Goal: Information Seeking & Learning: Check status

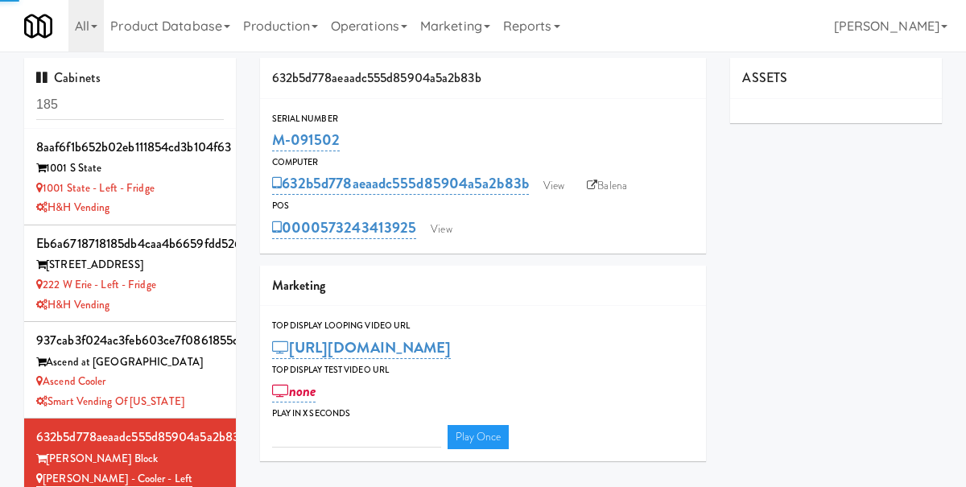
type input "3"
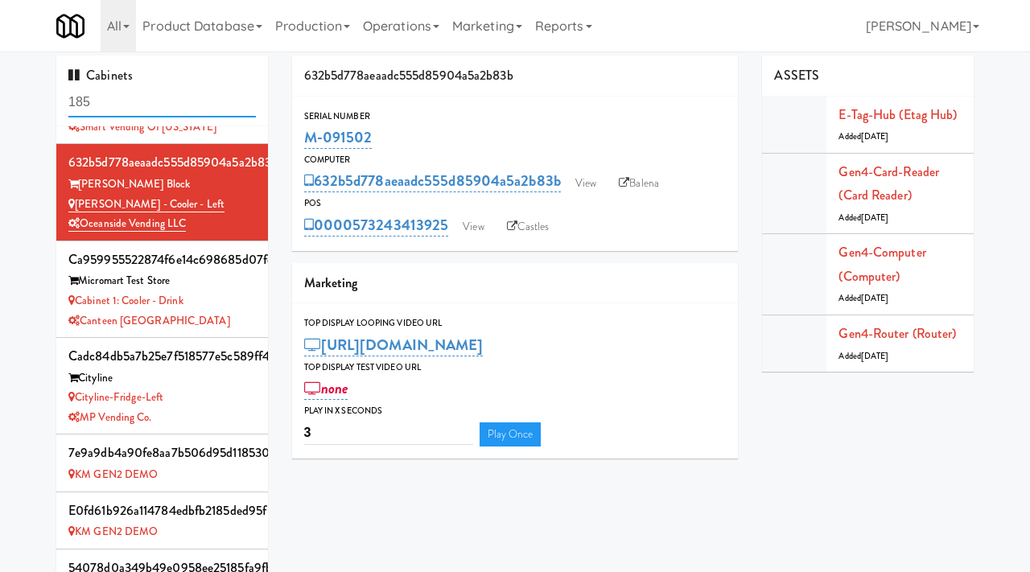
scroll to position [2, 0]
drag, startPoint x: 126, startPoint y: 110, endPoint x: 56, endPoint y: 101, distance: 70.6
click at [56, 101] on div "Cabinets 185 8aaf6f1b652b02eb111854cd3b104f63 1001 S State 1001 State - Left - …" at bounding box center [162, 339] width 236 height 566
type input "astoria"
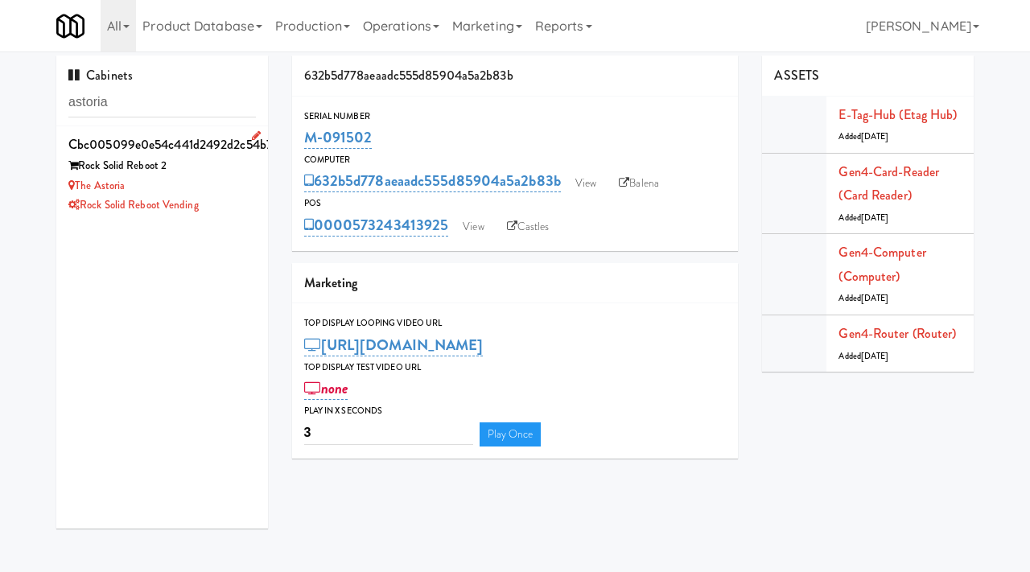
click at [214, 196] on div "Rock Solid Reboot Vending" at bounding box center [162, 206] width 188 height 20
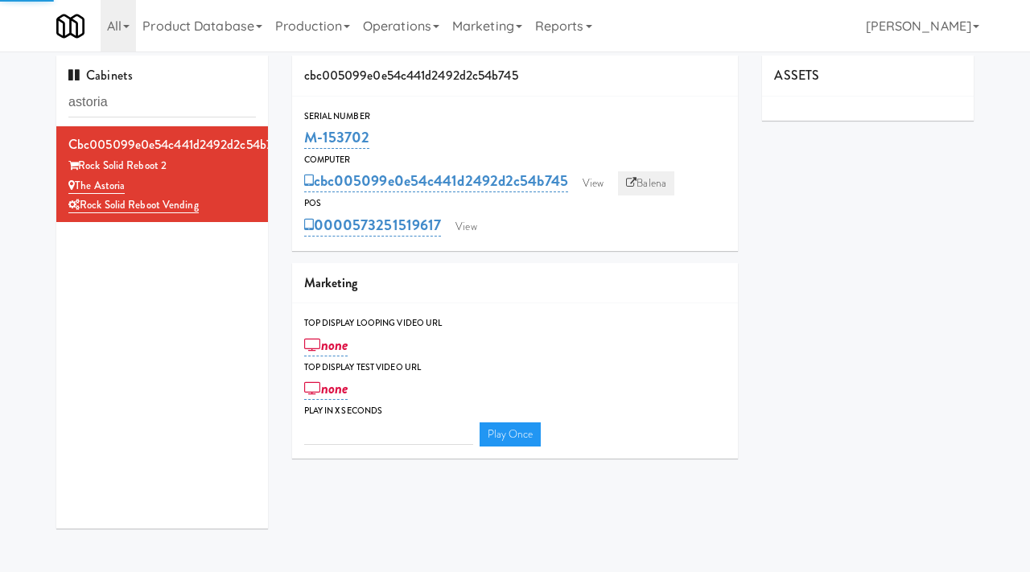
type input "3"
click at [657, 175] on link "Balena" at bounding box center [646, 183] width 56 height 24
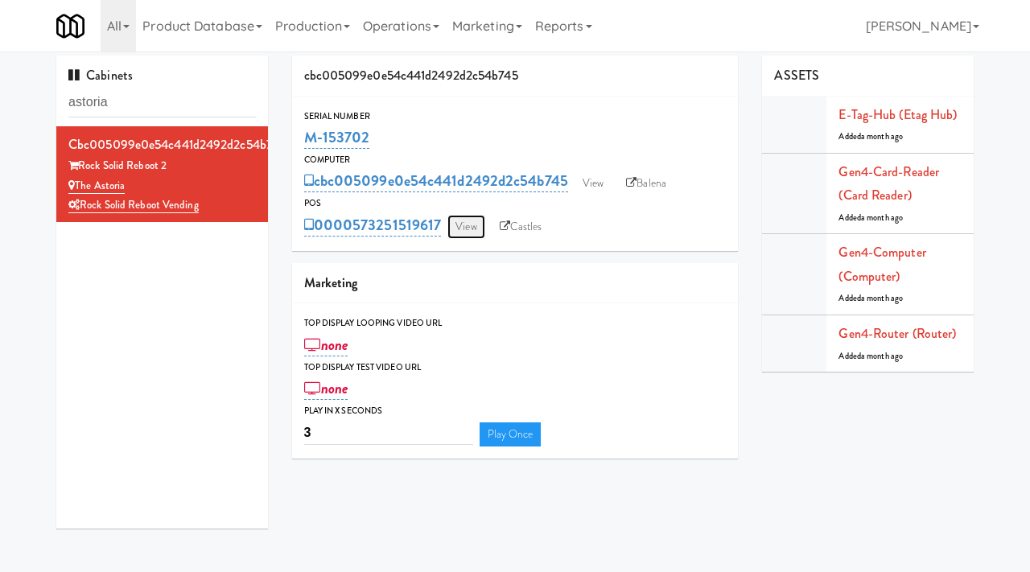
click at [465, 230] on link "View" at bounding box center [465, 227] width 37 height 24
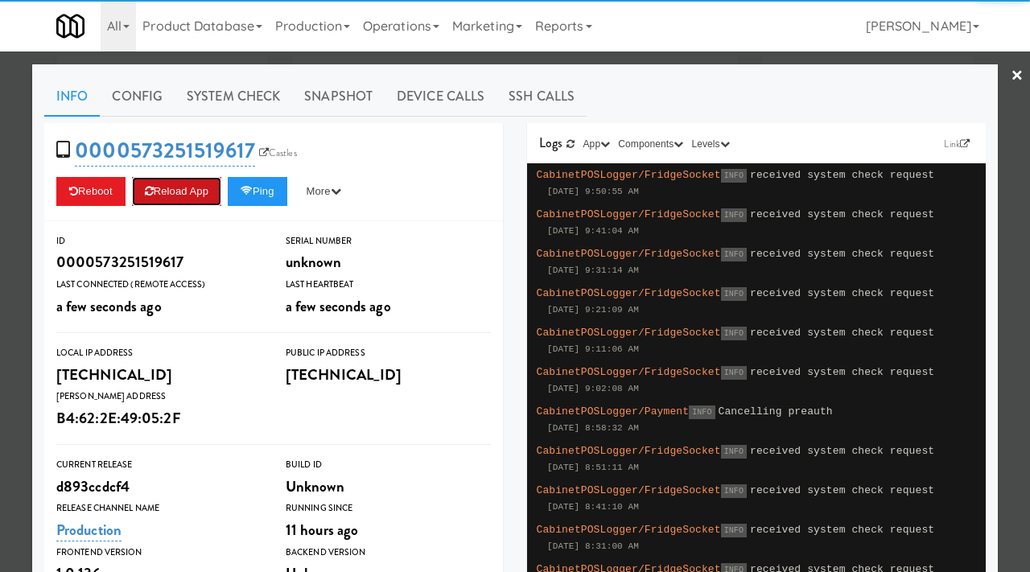
click at [193, 191] on button "Reload App" at bounding box center [176, 191] width 89 height 29
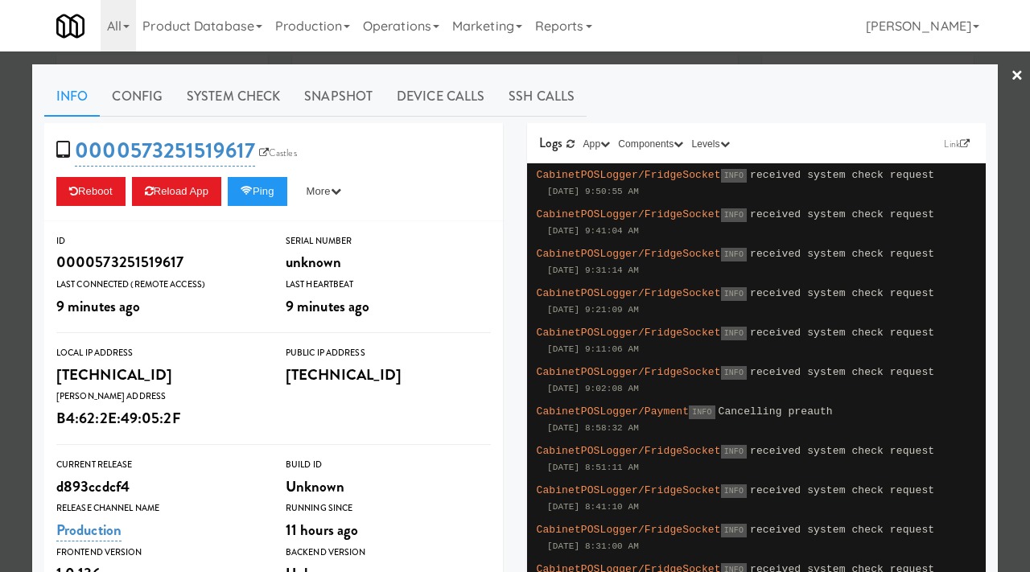
click at [0, 173] on div at bounding box center [515, 286] width 1030 height 572
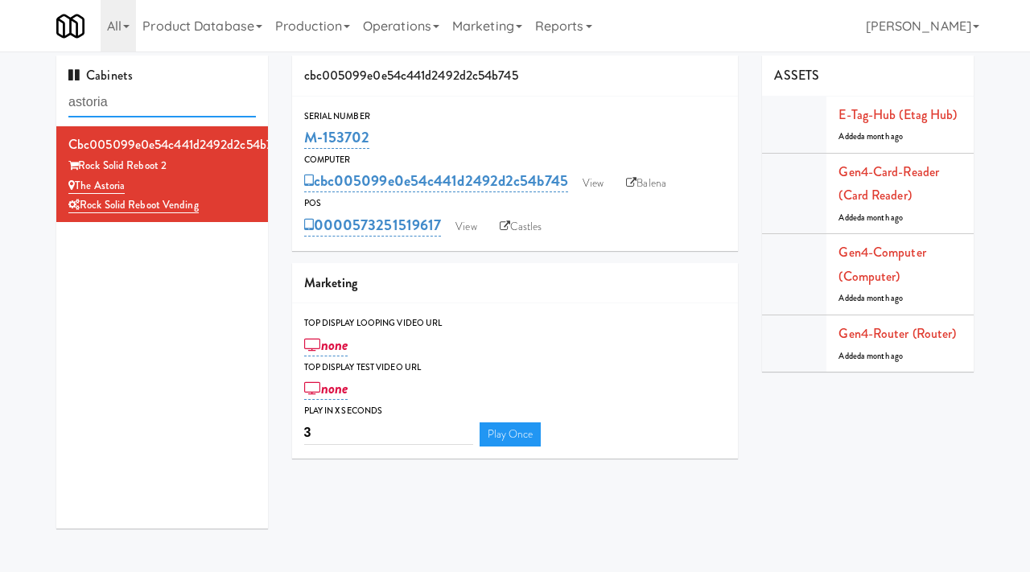
click at [128, 97] on input "astoria" at bounding box center [162, 103] width 188 height 30
paste input "The Sur - Cooler"
type input "The Sur - Cooler"
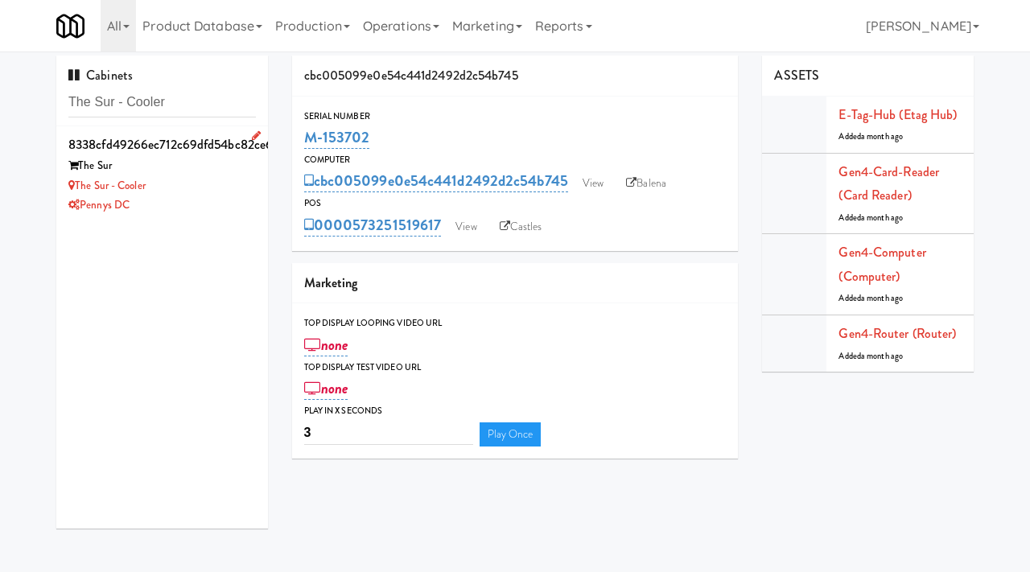
click at [208, 164] on div "The Sur" at bounding box center [162, 166] width 188 height 20
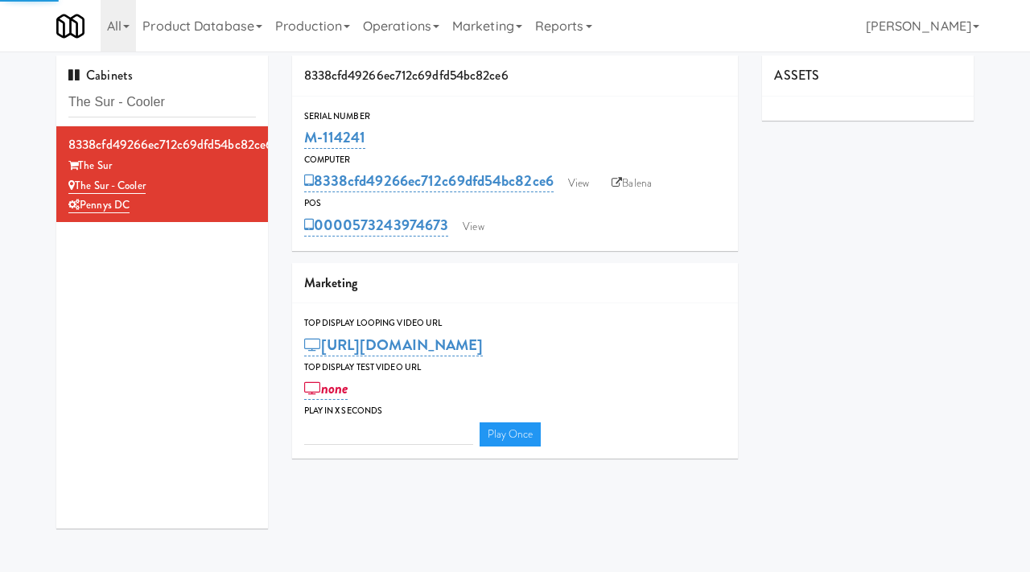
type input "3"
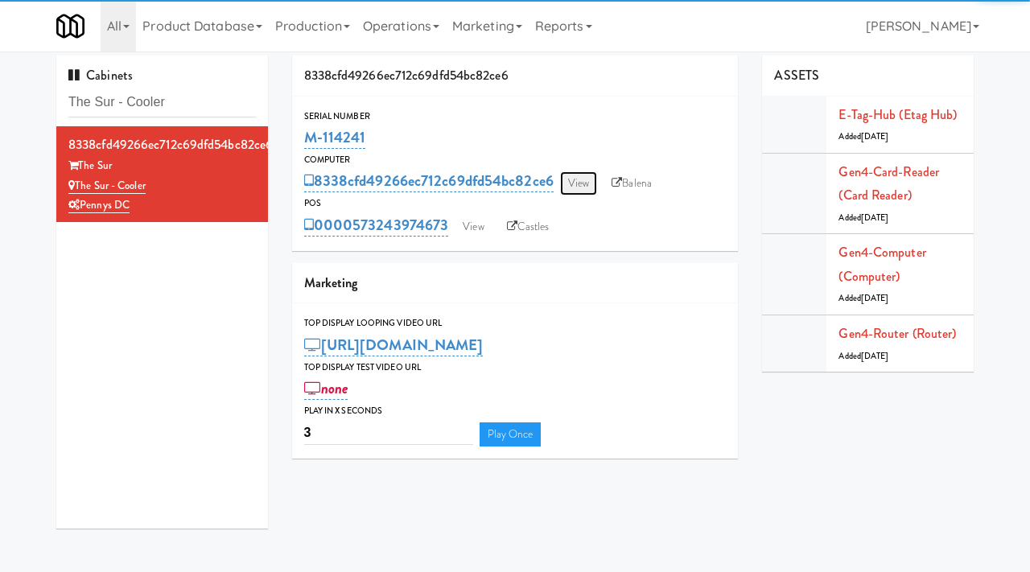
click at [575, 181] on link "View" at bounding box center [578, 183] width 37 height 24
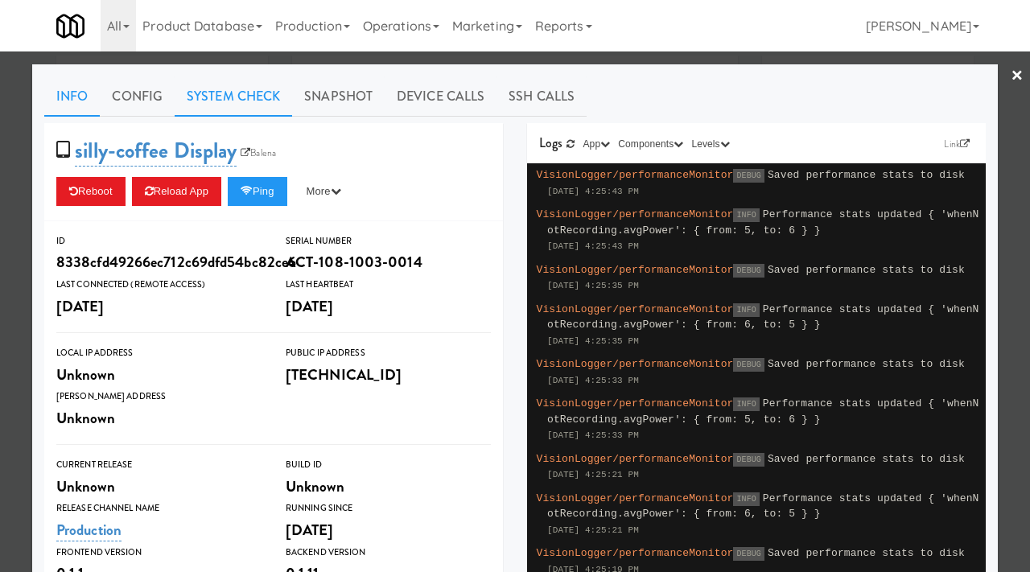
click at [237, 93] on link "System Check" at bounding box center [234, 96] width 118 height 40
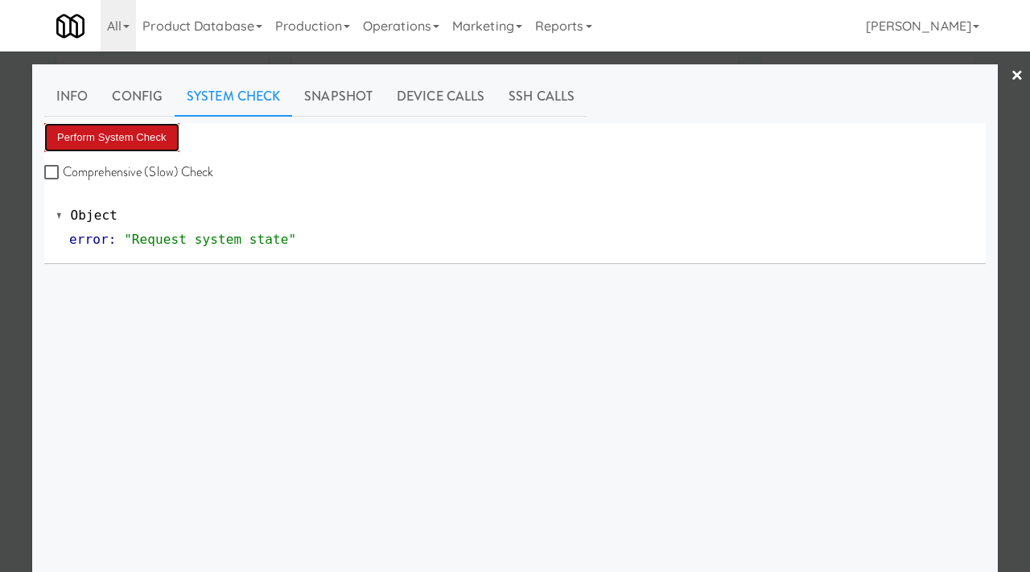
click at [138, 123] on button "Perform System Check" at bounding box center [111, 137] width 135 height 29
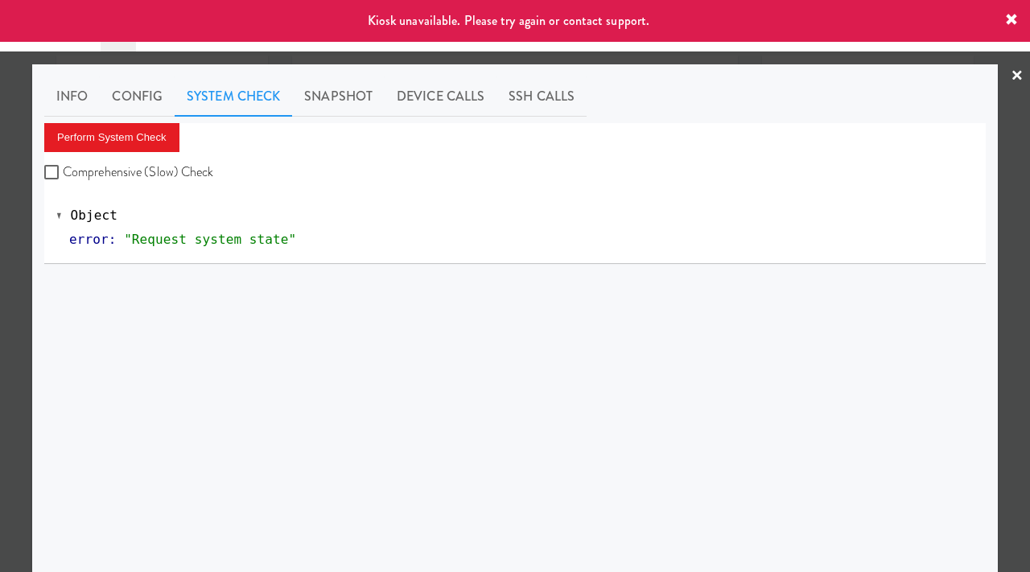
click at [0, 200] on div at bounding box center [515, 286] width 1030 height 572
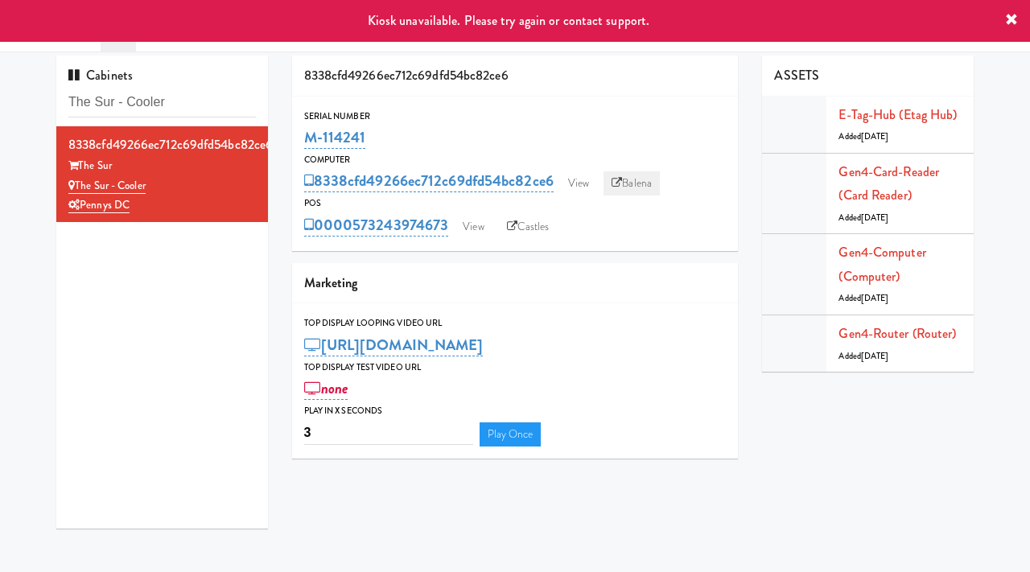
click at [634, 175] on link "Balena" at bounding box center [632, 183] width 56 height 24
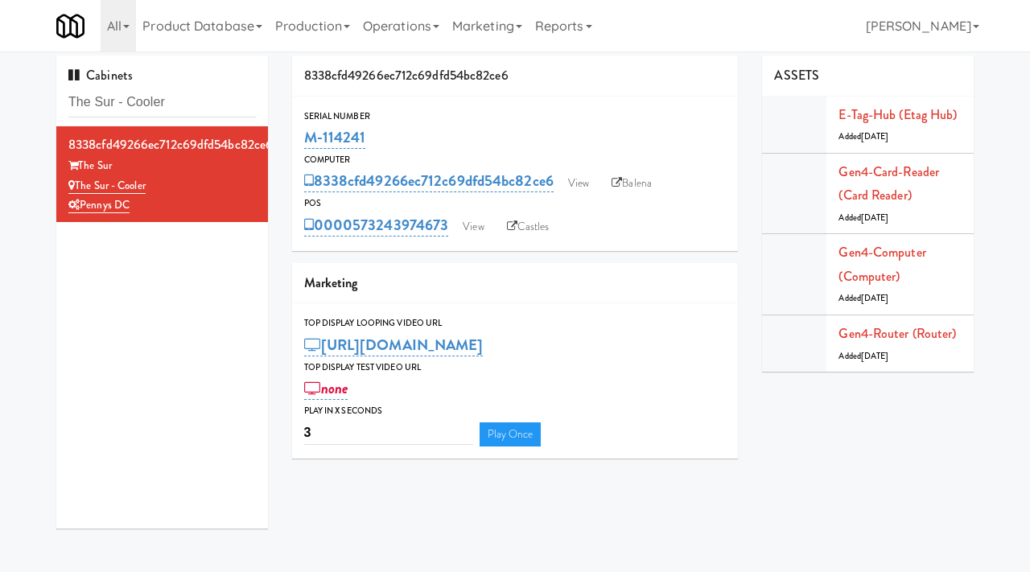
drag, startPoint x: 373, startPoint y: 140, endPoint x: 299, endPoint y: 136, distance: 74.2
click at [299, 136] on div "Serial Number M-114241" at bounding box center [515, 130] width 447 height 43
copy link "M-114241"
click at [583, 185] on link "View" at bounding box center [578, 183] width 37 height 24
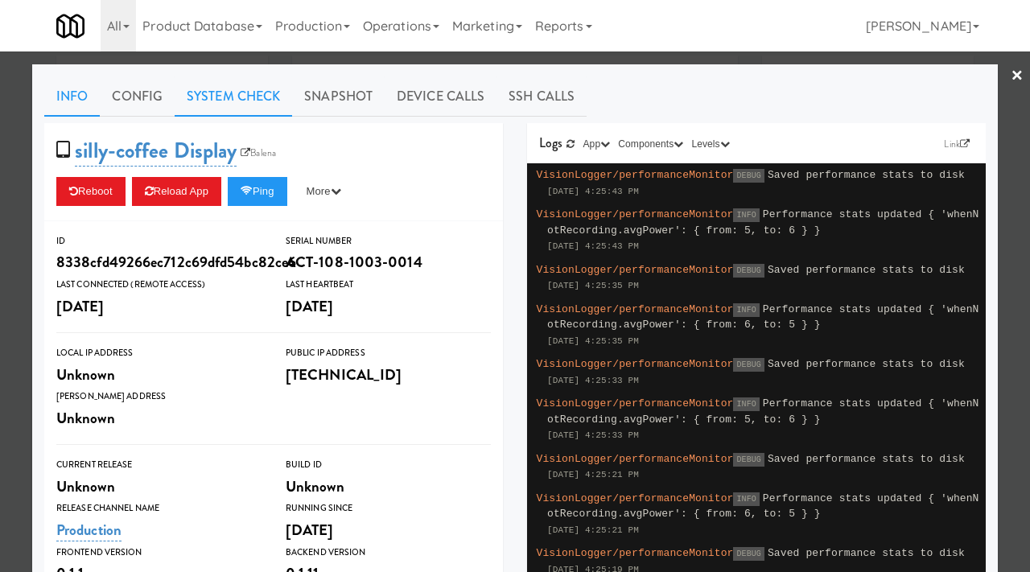
click at [223, 85] on link "System Check" at bounding box center [234, 96] width 118 height 40
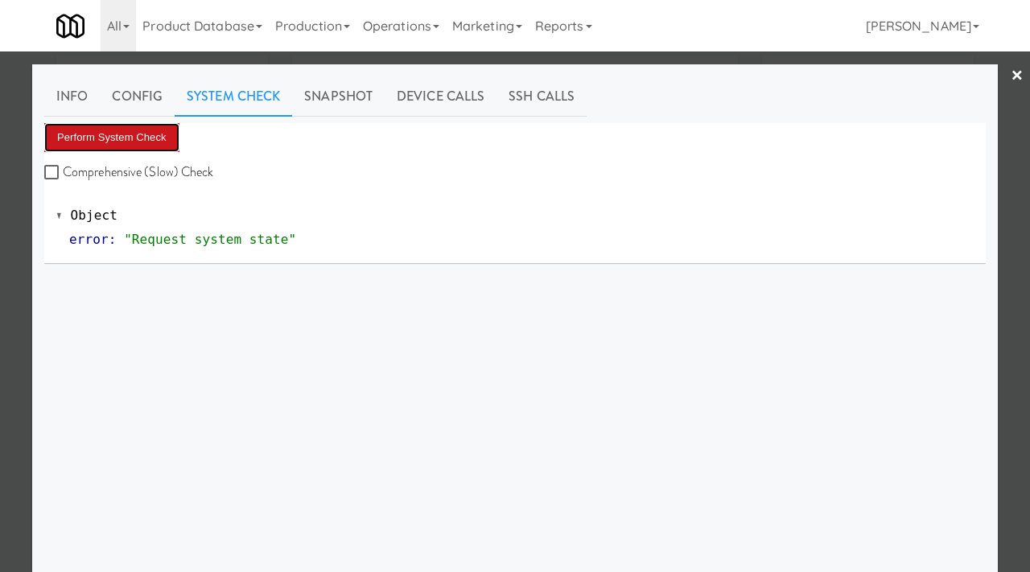
click at [103, 135] on button "Perform System Check" at bounding box center [111, 137] width 135 height 29
click at [2, 217] on div at bounding box center [515, 286] width 1030 height 572
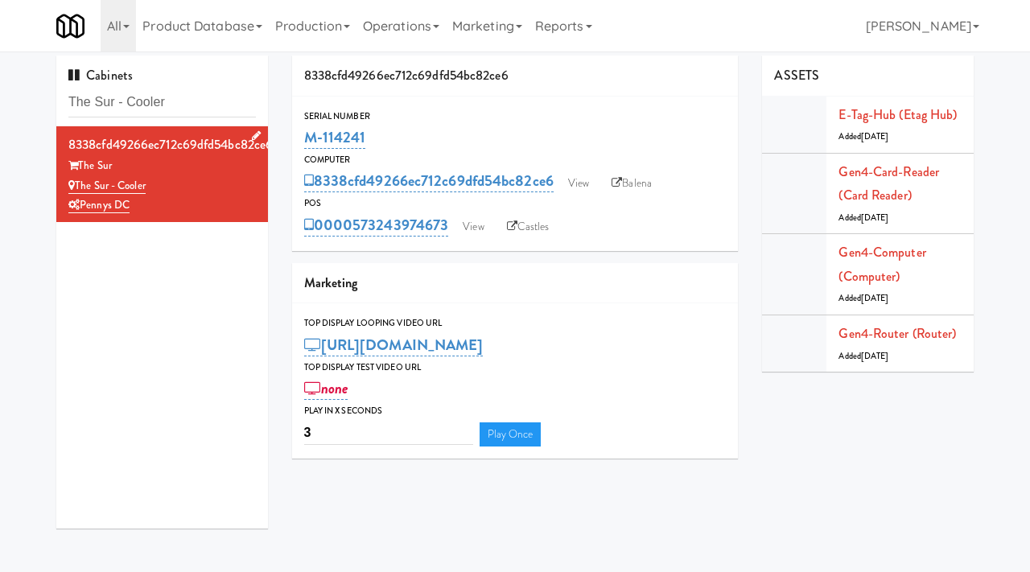
drag, startPoint x: 156, startPoint y: 186, endPoint x: 79, endPoint y: 183, distance: 77.3
click at [78, 183] on div "The Sur - Cooler" at bounding box center [162, 186] width 188 height 20
copy link "The Sur - Cooler"
click at [203, 105] on input "The Sur - Cooler" at bounding box center [162, 103] width 188 height 30
paste input "Sorg Sports and Wellness"
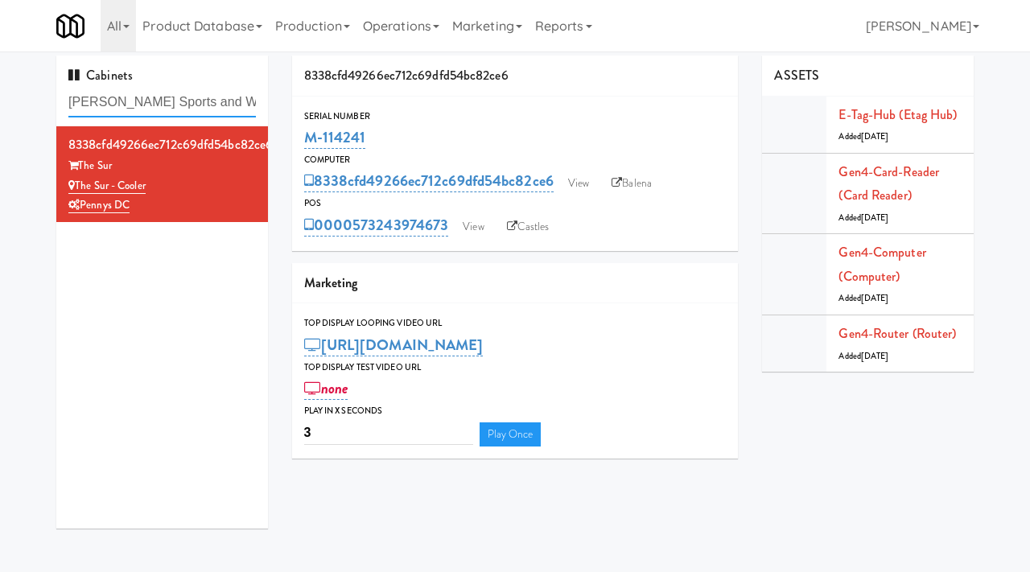
type input "Sorg Sports and Wellness"
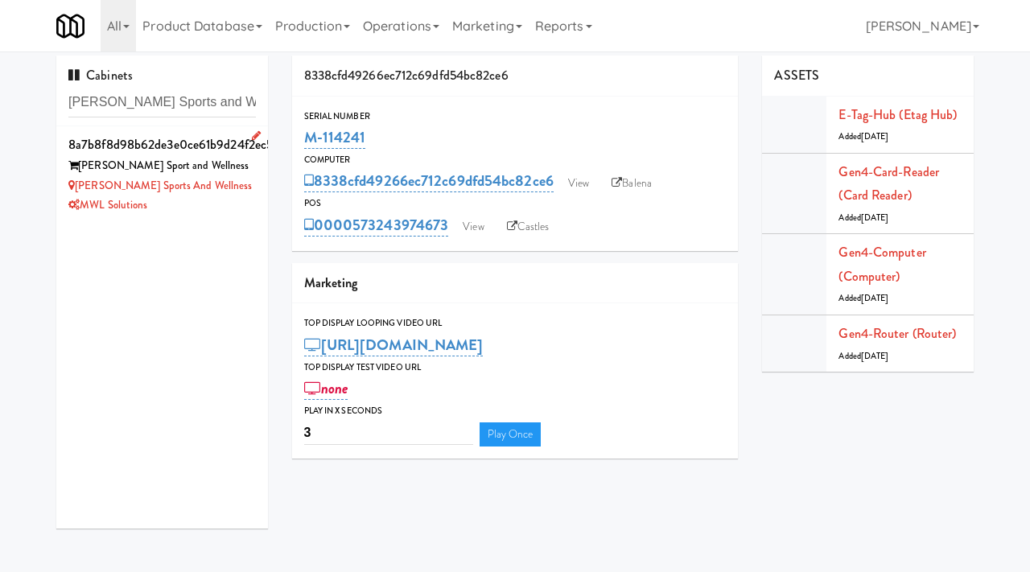
click at [217, 188] on div "Sorg Sports and Wellness" at bounding box center [162, 186] width 188 height 20
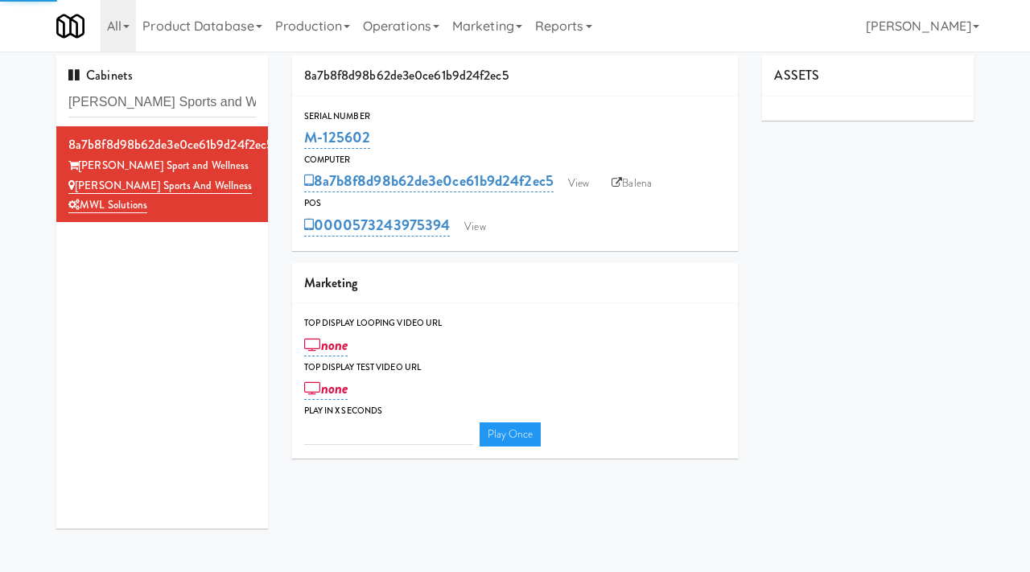
type input "3"
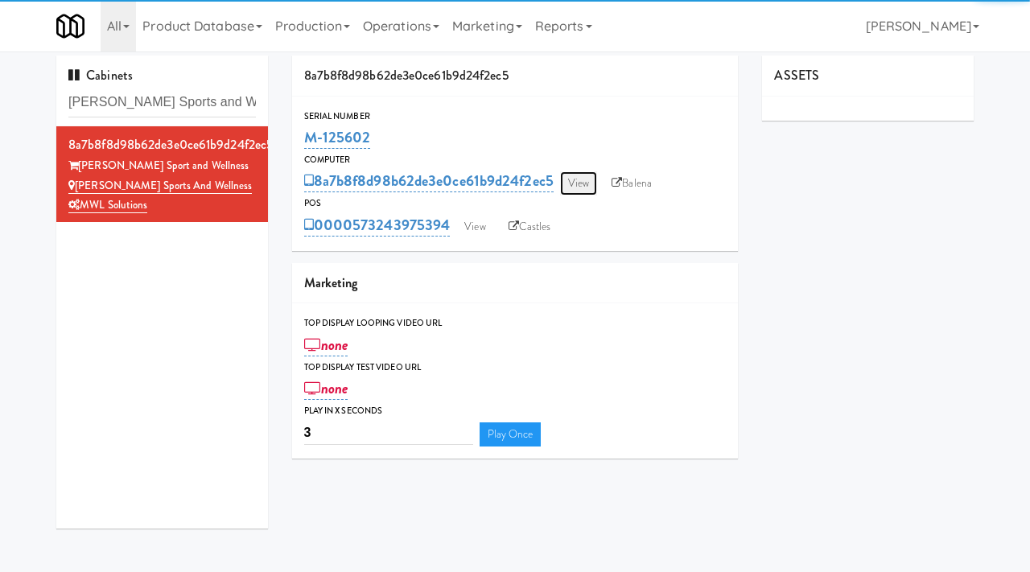
click at [596, 190] on link "View" at bounding box center [578, 183] width 37 height 24
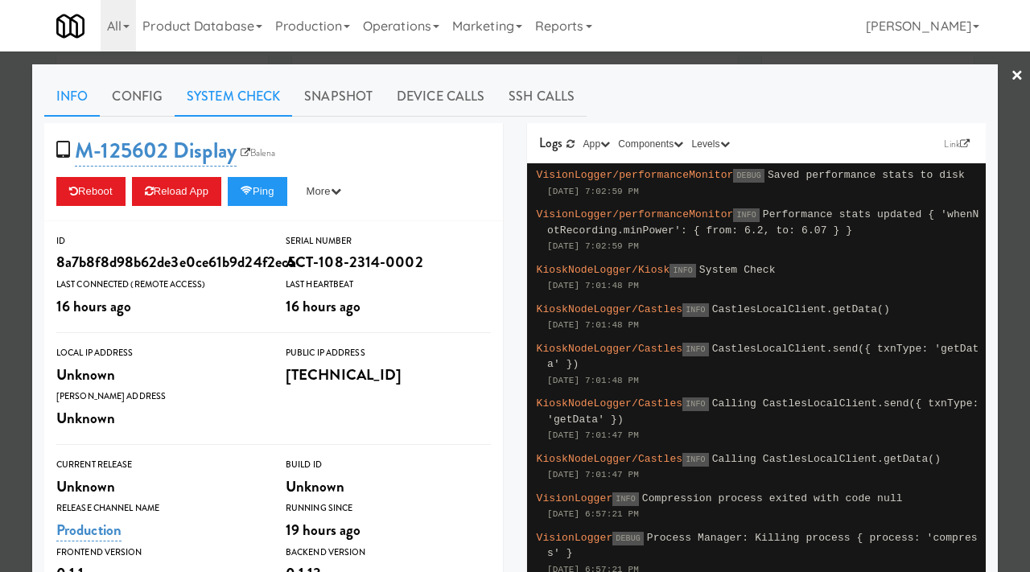
click at [225, 82] on link "System Check" at bounding box center [234, 96] width 118 height 40
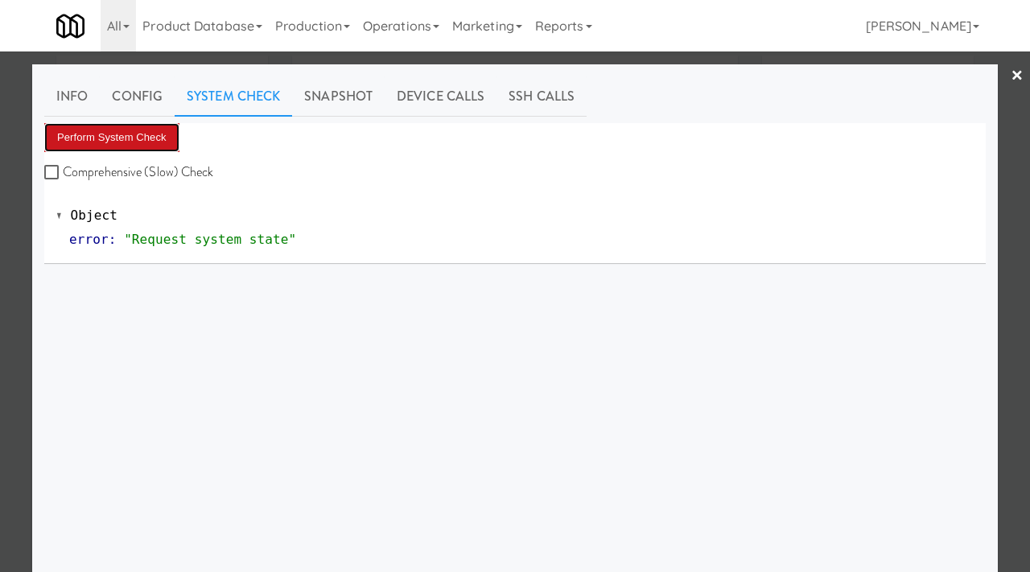
click at [127, 128] on button "Perform System Check" at bounding box center [111, 137] width 135 height 29
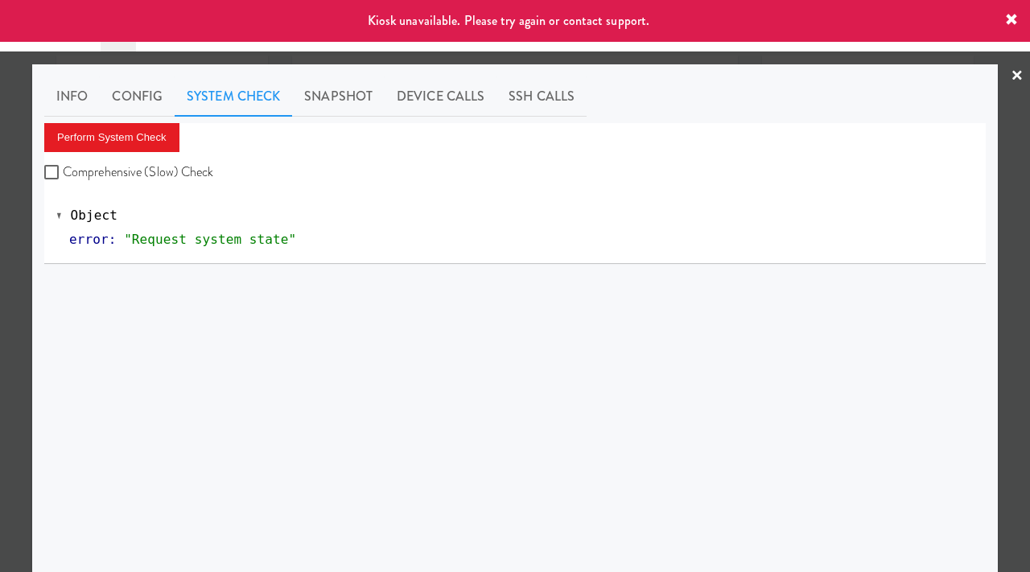
click at [0, 208] on div at bounding box center [515, 286] width 1030 height 572
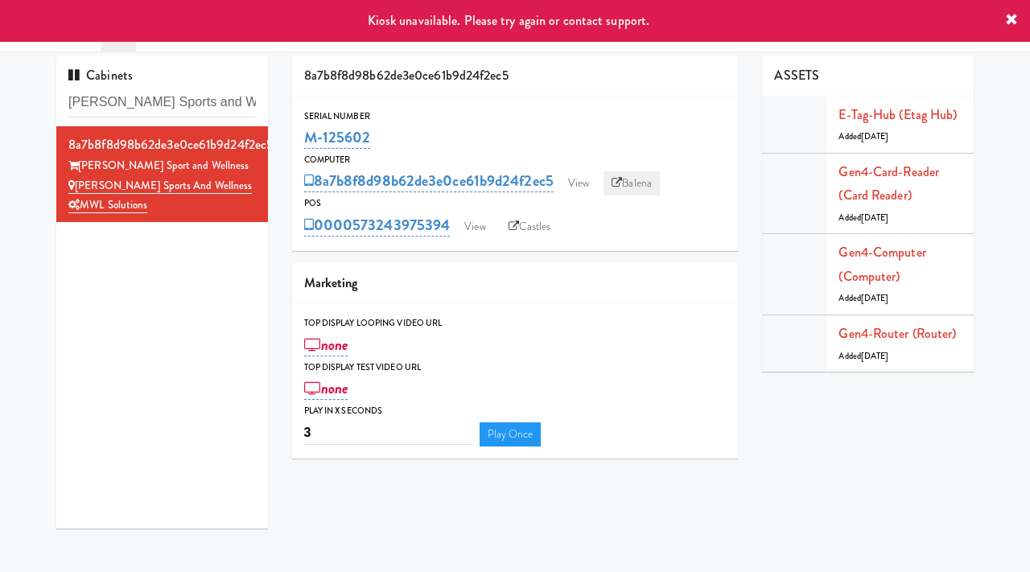
click at [637, 183] on link "Balena" at bounding box center [632, 183] width 56 height 24
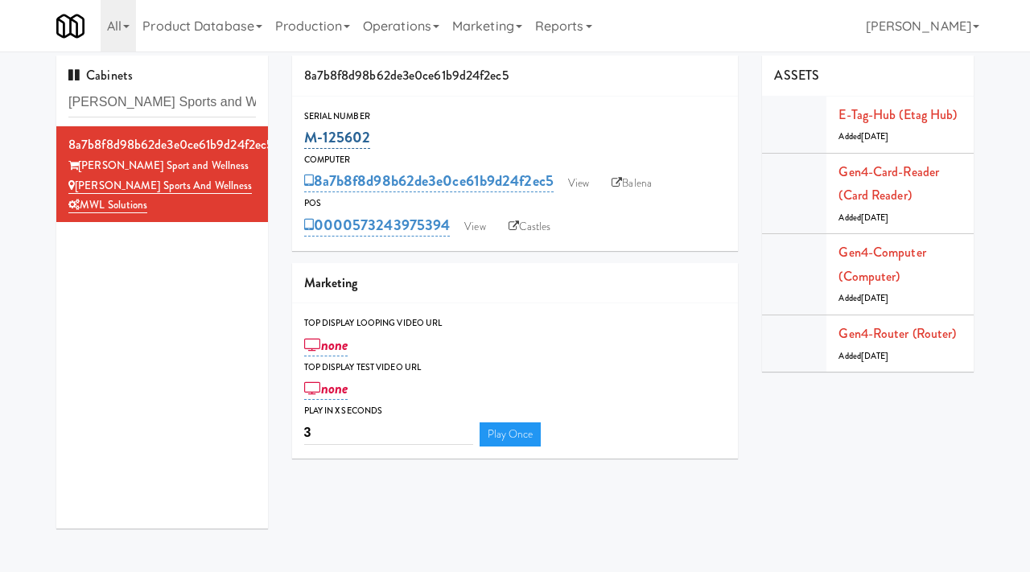
drag, startPoint x: 384, startPoint y: 138, endPoint x: 307, endPoint y: 134, distance: 76.6
click at [307, 134] on div "M-125602" at bounding box center [515, 137] width 423 height 27
copy link "M-125602"
click at [635, 174] on link "Balena" at bounding box center [632, 183] width 56 height 24
drag, startPoint x: 233, startPoint y: 101, endPoint x: 54, endPoint y: 101, distance: 178.7
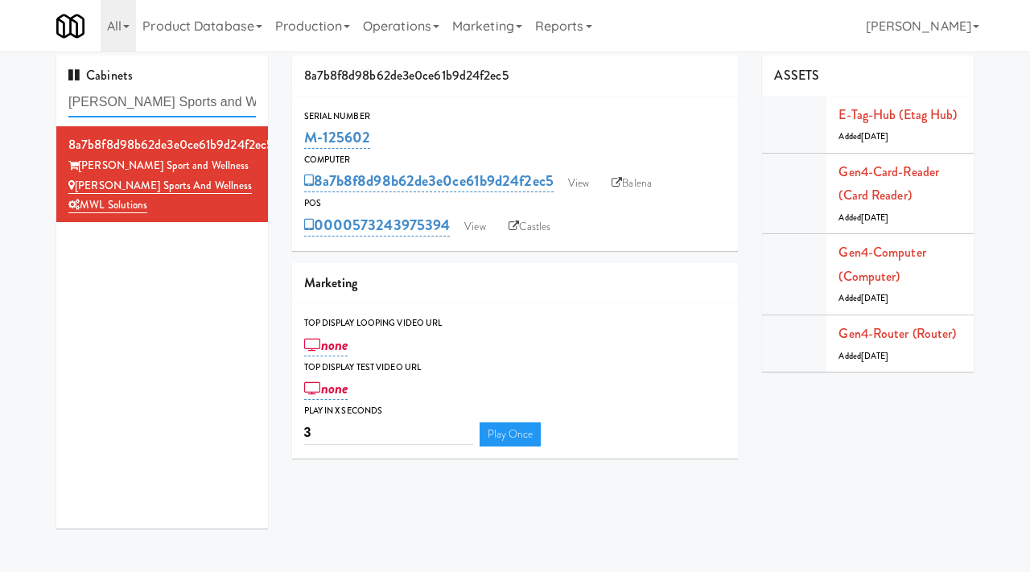
click at [54, 101] on div "Cabinets Sorg Sports and Wellness 8a7b8f8d98b62de3e0ce61b9d24f2ec5 Sorg Sport a…" at bounding box center [162, 298] width 236 height 485
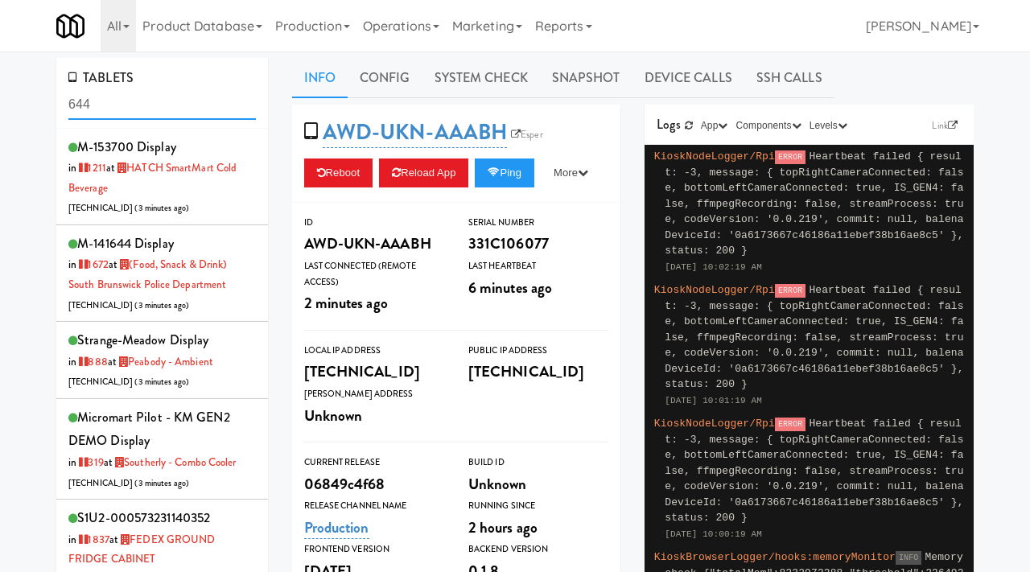
scroll to position [1275, 0]
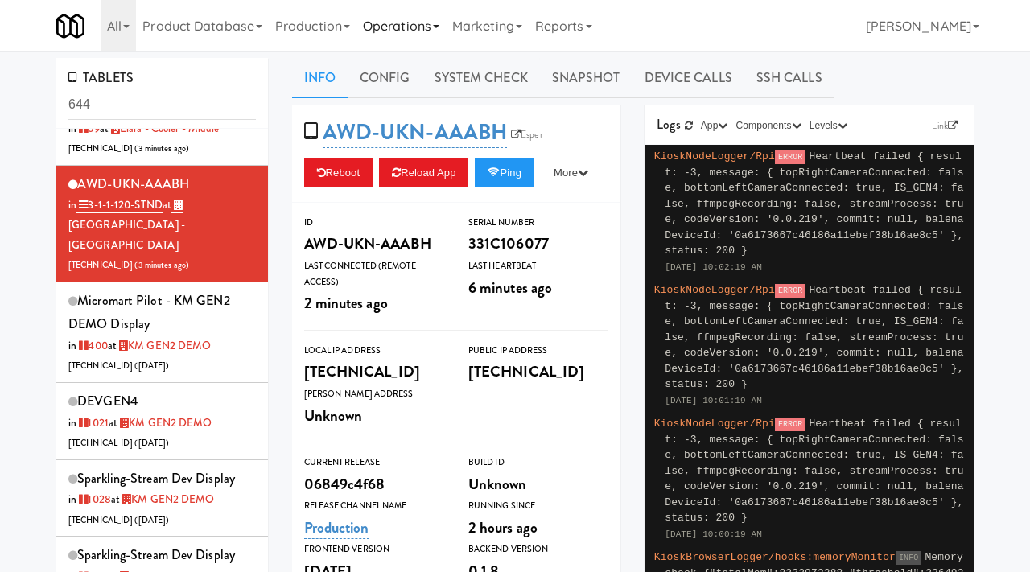
click at [434, 29] on link "Operations" at bounding box center [401, 26] width 89 height 52
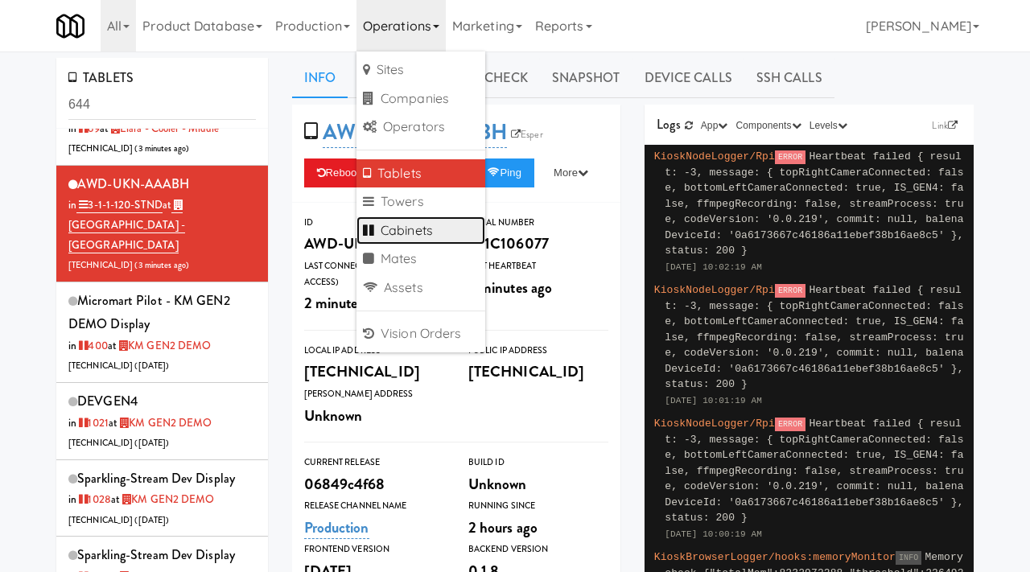
click at [402, 235] on link "Cabinets" at bounding box center [421, 230] width 129 height 29
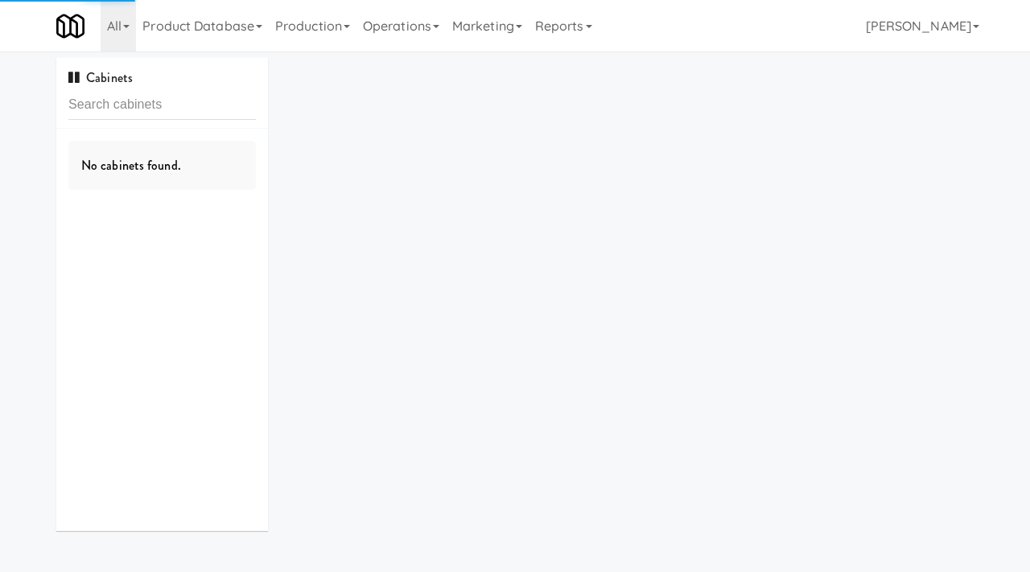
click at [142, 100] on input "text" at bounding box center [162, 105] width 188 height 30
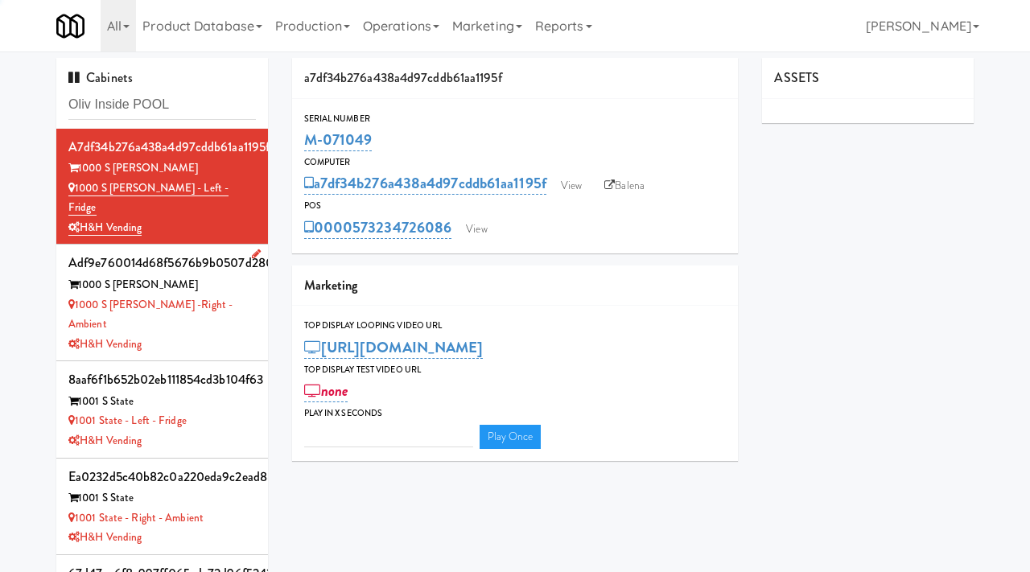
type input "Oliv Inside POOL"
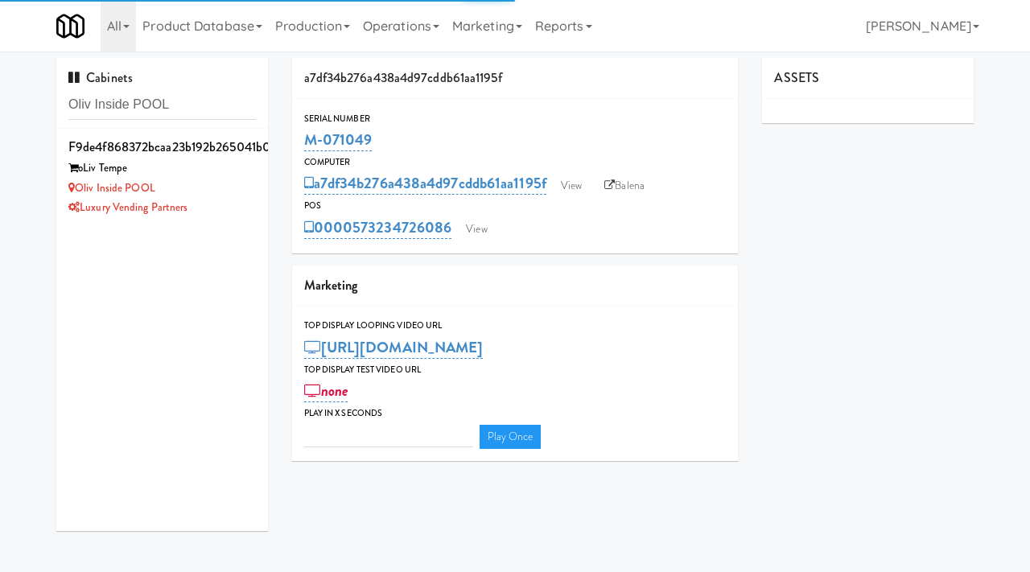
type input "3"
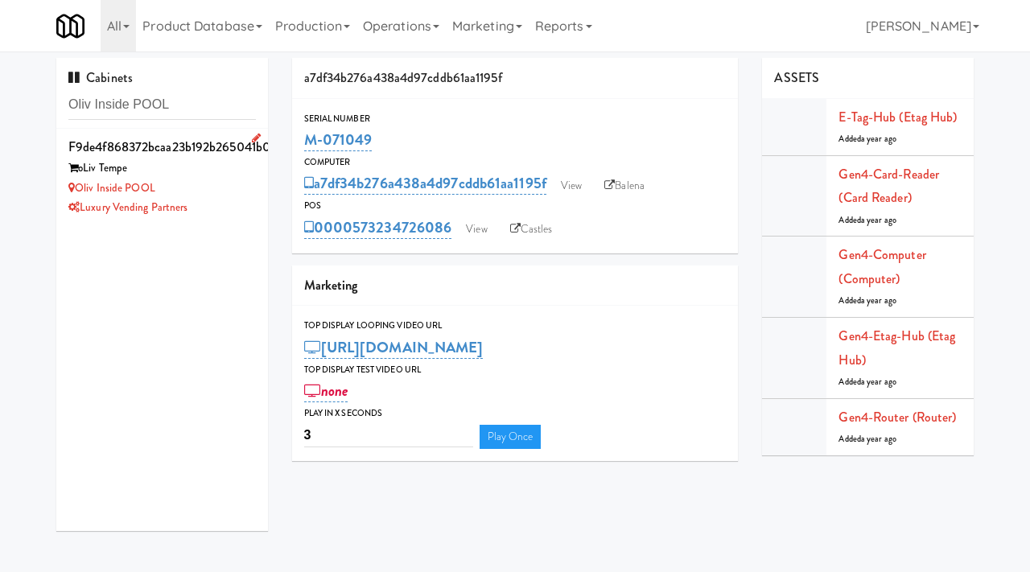
click at [212, 188] on div "Oliv Inside POOL" at bounding box center [162, 189] width 188 height 20
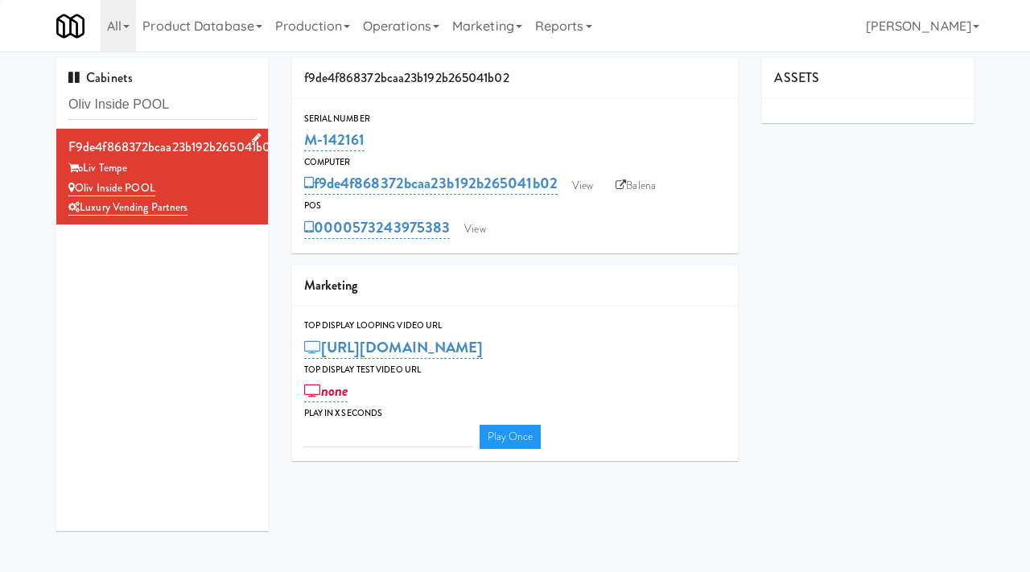
type input "3"
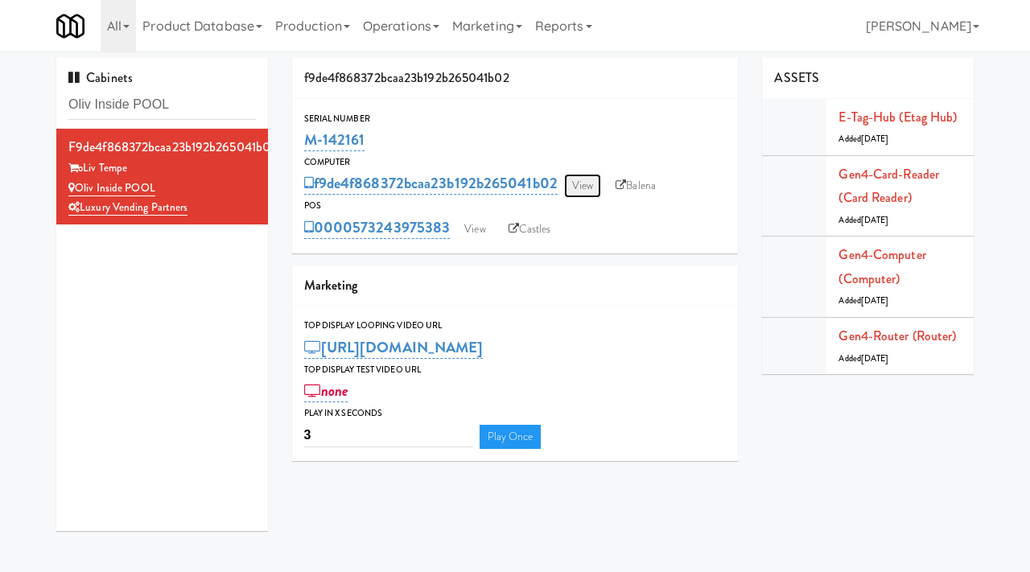
click at [582, 180] on link "View" at bounding box center [582, 186] width 37 height 24
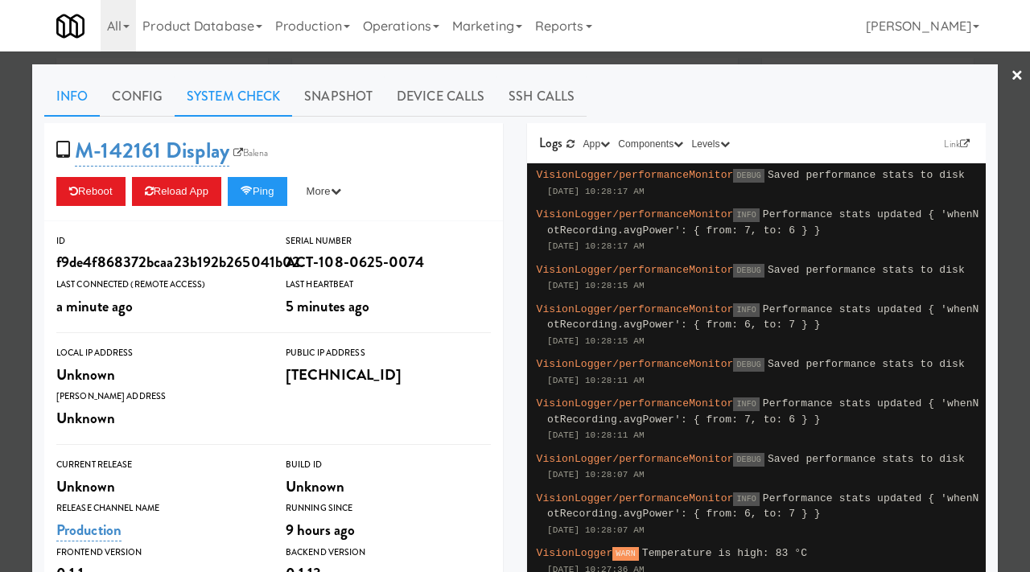
click at [287, 99] on link "System Check" at bounding box center [234, 96] width 118 height 40
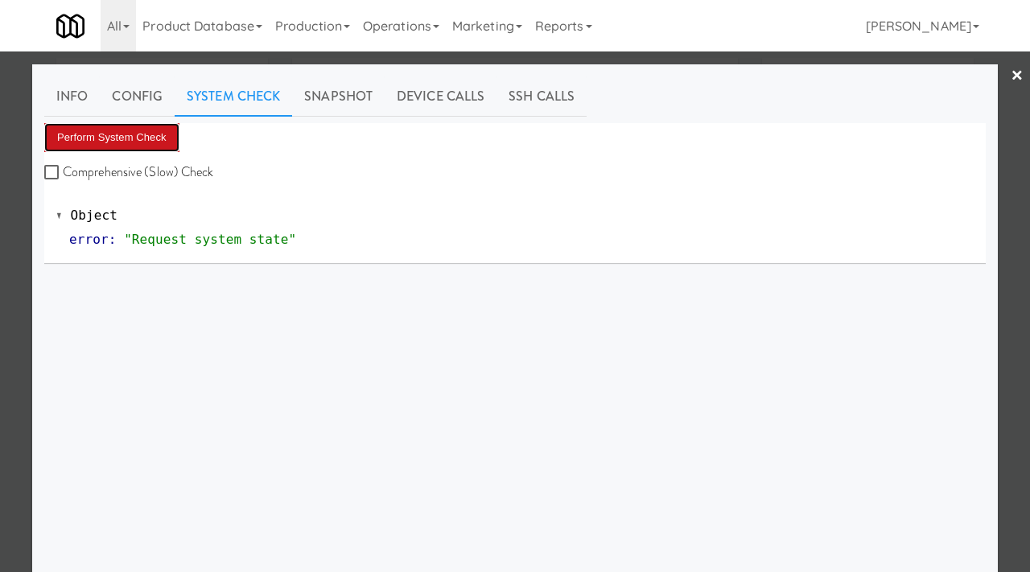
click at [121, 136] on button "Perform System Check" at bounding box center [111, 137] width 135 height 29
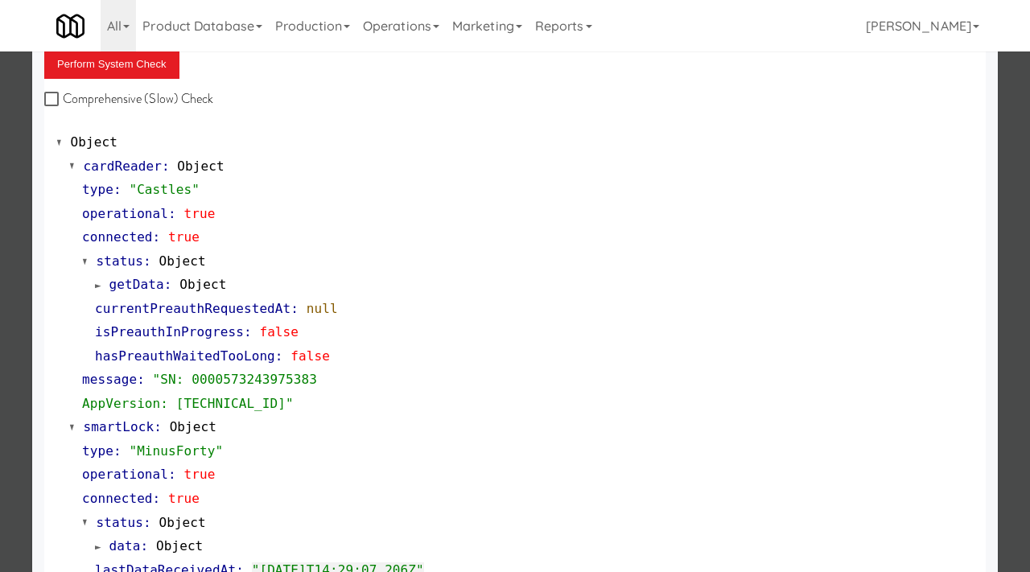
scroll to position [72, 0]
click at [225, 1] on link "Product Database" at bounding box center [202, 26] width 133 height 52
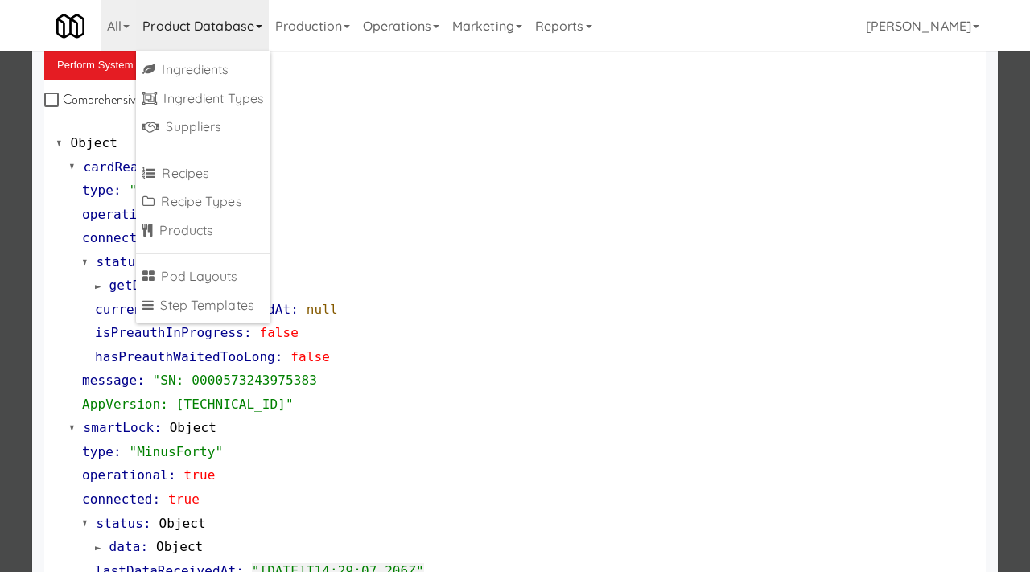
click at [16, 210] on div at bounding box center [515, 286] width 1030 height 572
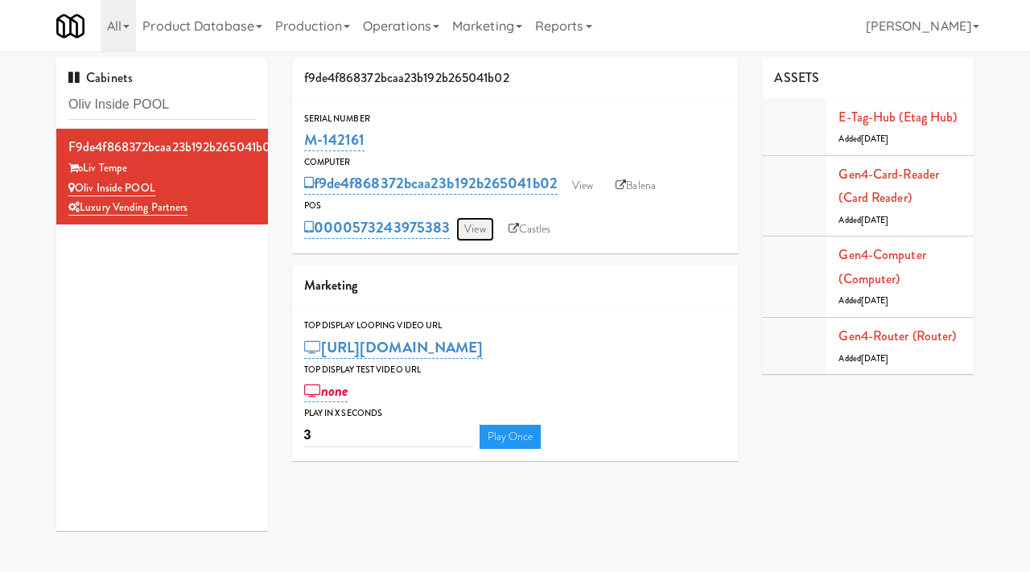
click at [475, 239] on link "View" at bounding box center [474, 229] width 37 height 24
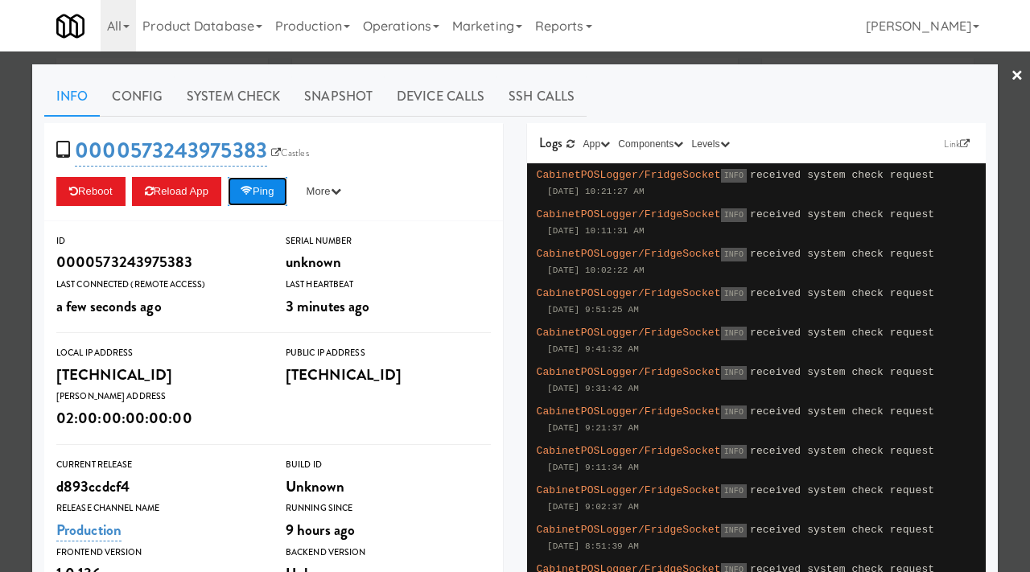
click at [270, 186] on button "Ping" at bounding box center [258, 191] width 60 height 29
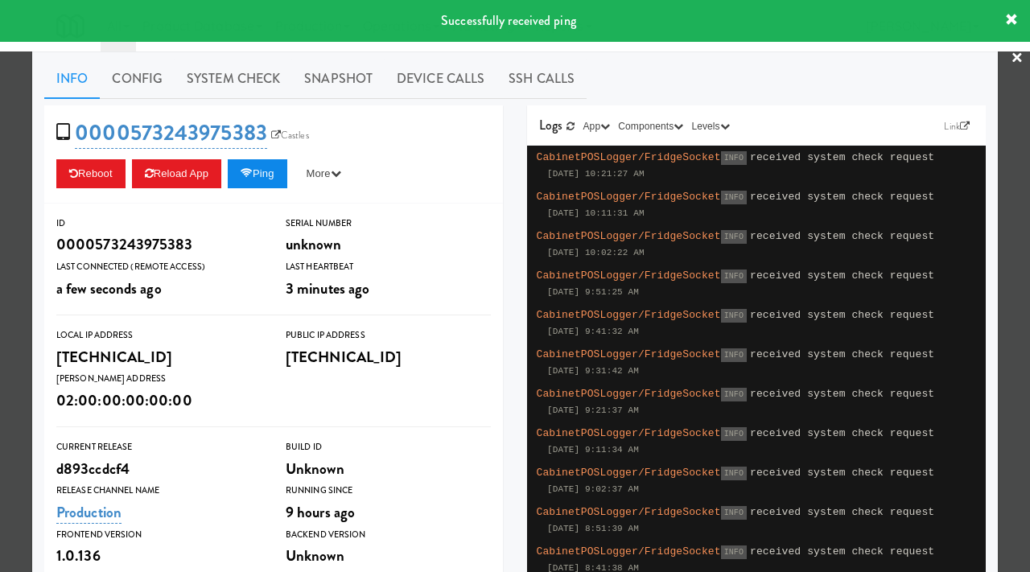
scroll to position [19, 0]
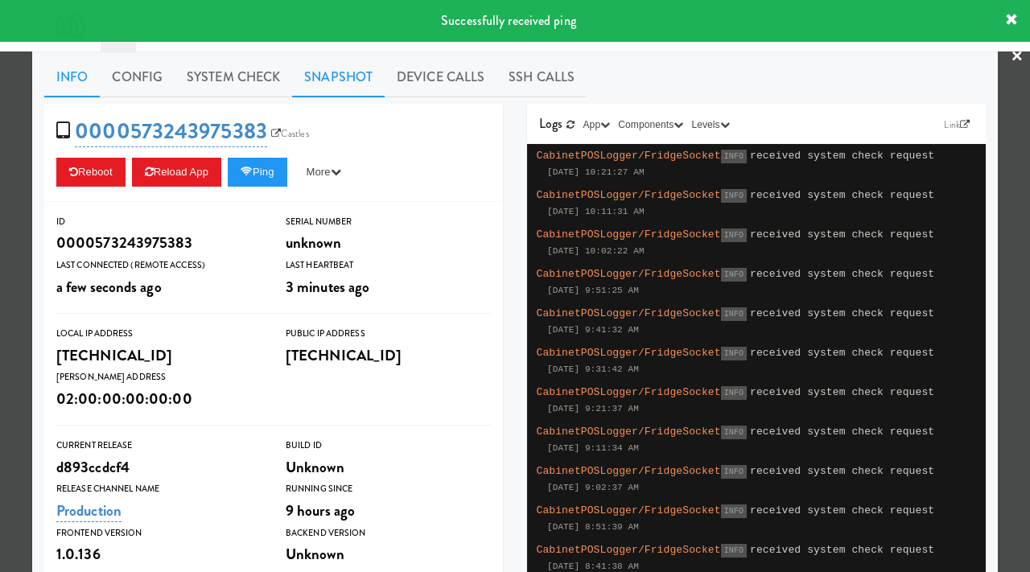
click at [328, 85] on link "Snapshot" at bounding box center [338, 77] width 93 height 40
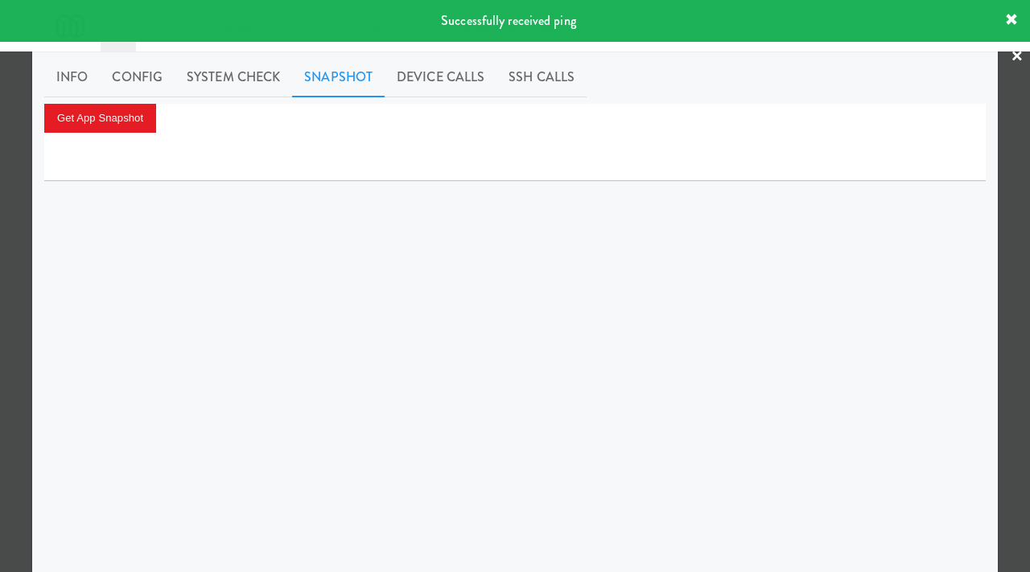
click at [124, 133] on div at bounding box center [515, 157] width 942 height 48
click at [128, 117] on button "Get App Snapshot" at bounding box center [100, 118] width 112 height 29
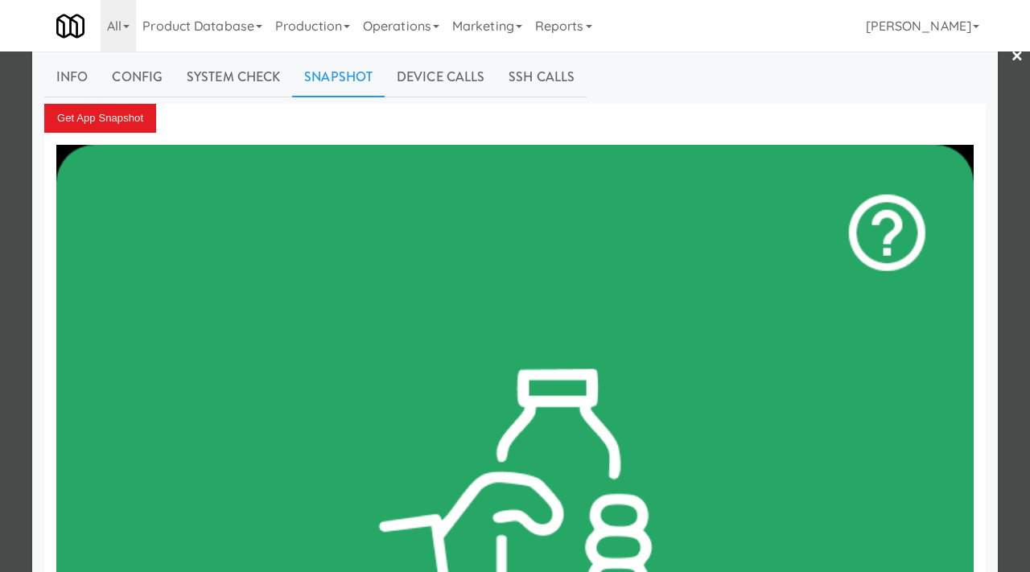
click at [0, 172] on div at bounding box center [515, 286] width 1030 height 572
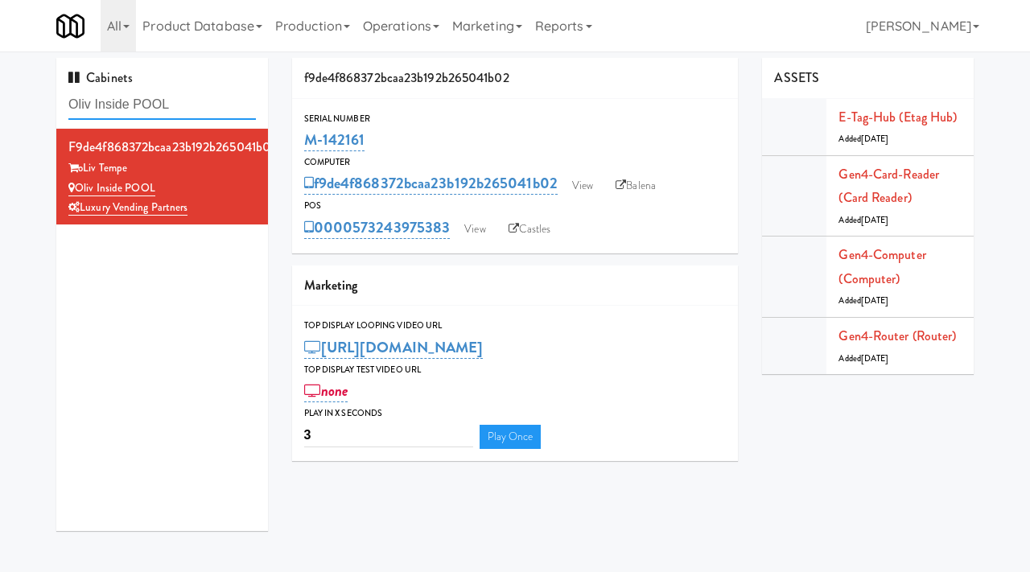
drag, startPoint x: 180, startPoint y: 103, endPoint x: 34, endPoint y: 100, distance: 146.5
click at [34, 100] on div "Cabinets Oliv Inside POOL f9de4f868372bcaa23b192b265041b02 oLiv Tempe Oliv Insi…" at bounding box center [515, 300] width 1030 height 485
paste input "Park on First - Mailroom 2 - Cooler"
type input "Park on First - Mailroom 2 - Cooler"
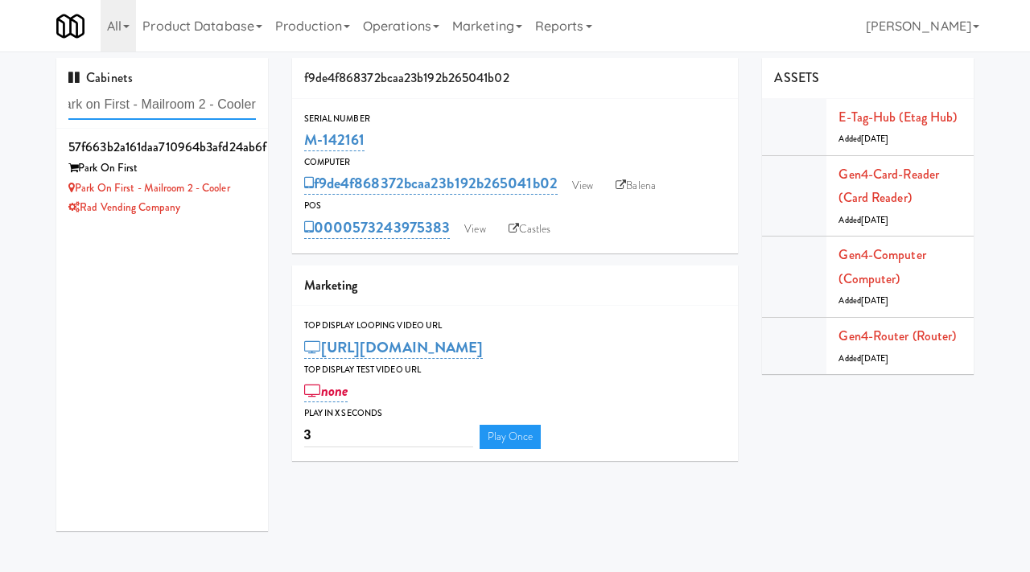
scroll to position [0, 0]
click at [250, 208] on div "Rad Vending Company" at bounding box center [162, 208] width 188 height 20
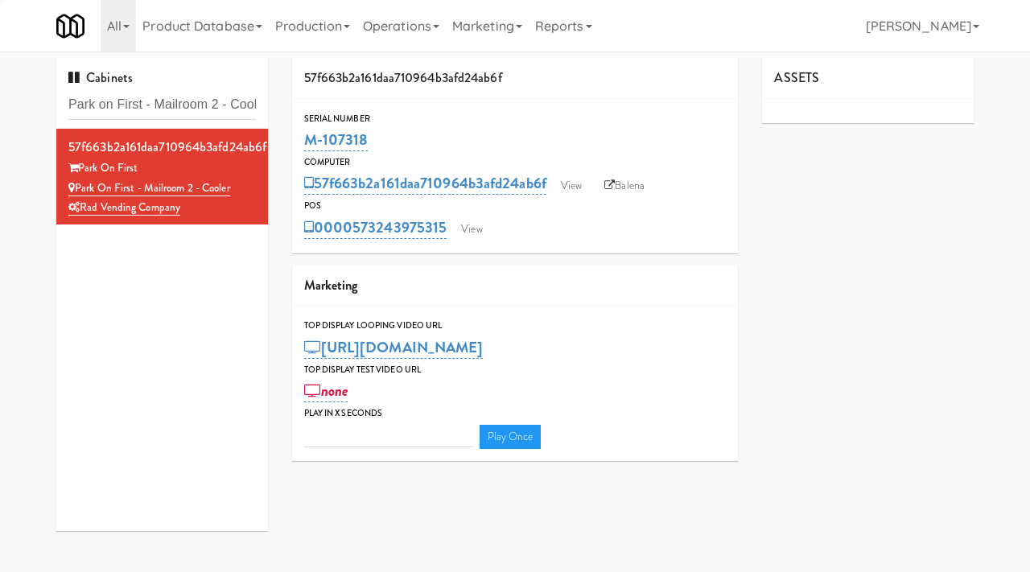
type input "3"
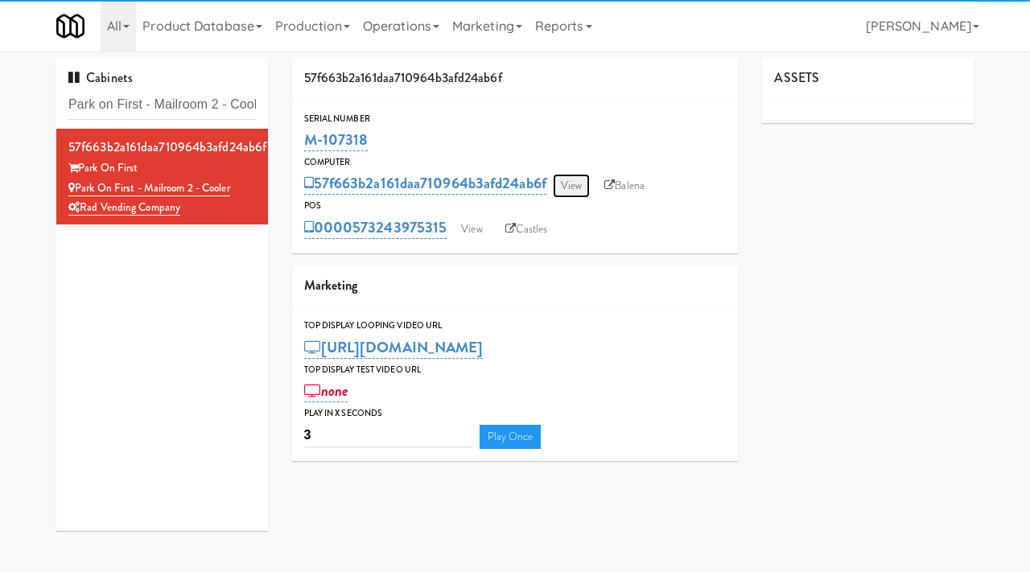
click at [570, 177] on link "View" at bounding box center [571, 186] width 37 height 24
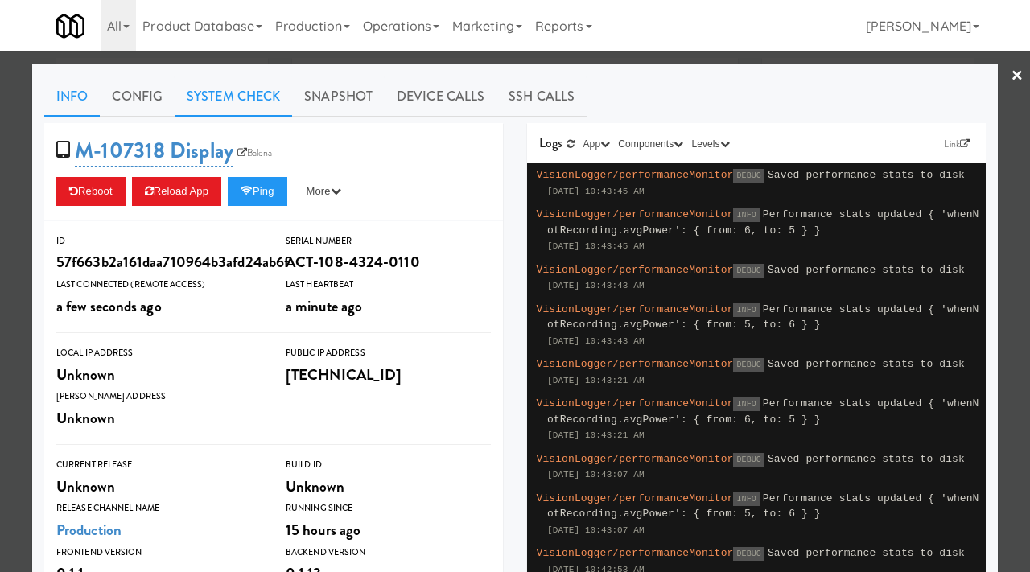
click at [233, 105] on link "System Check" at bounding box center [234, 96] width 118 height 40
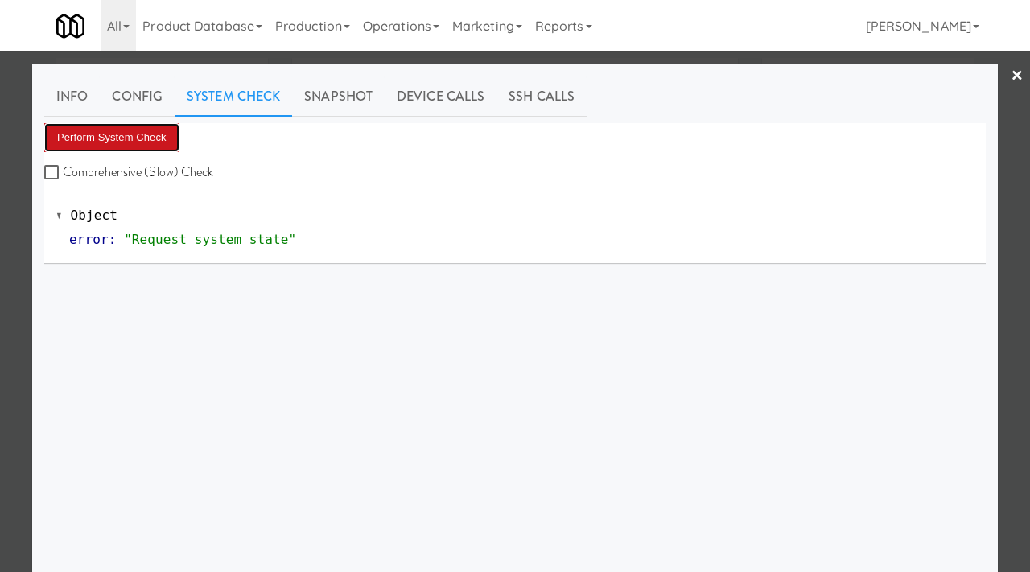
click at [140, 131] on button "Perform System Check" at bounding box center [111, 137] width 135 height 29
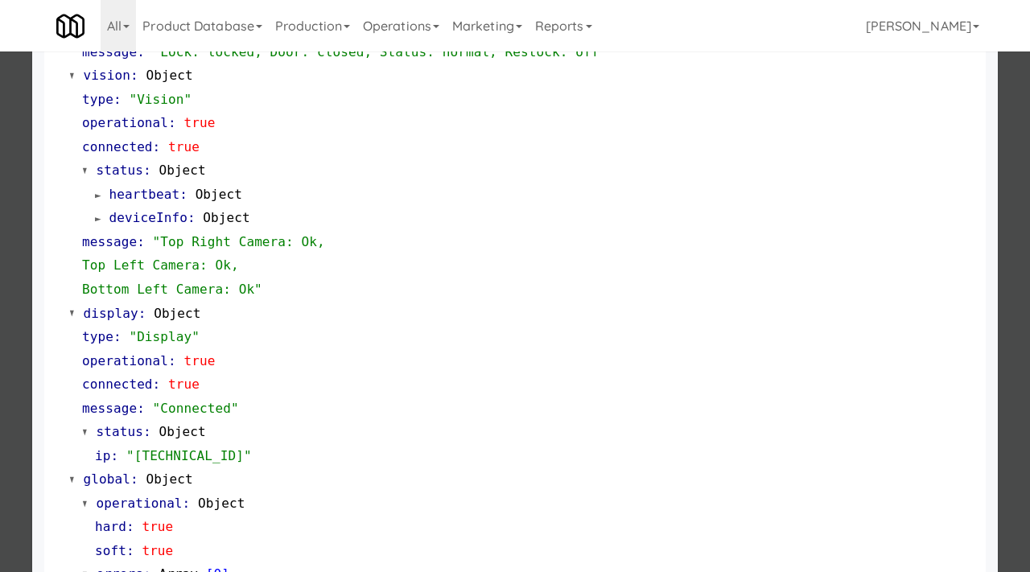
scroll to position [701, 0]
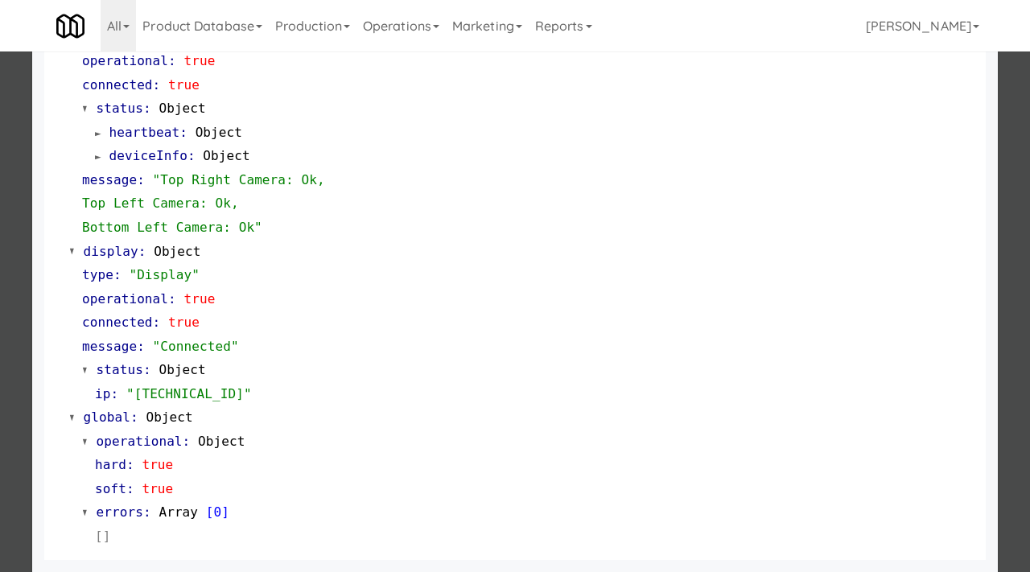
click at [0, 368] on div at bounding box center [515, 286] width 1030 height 572
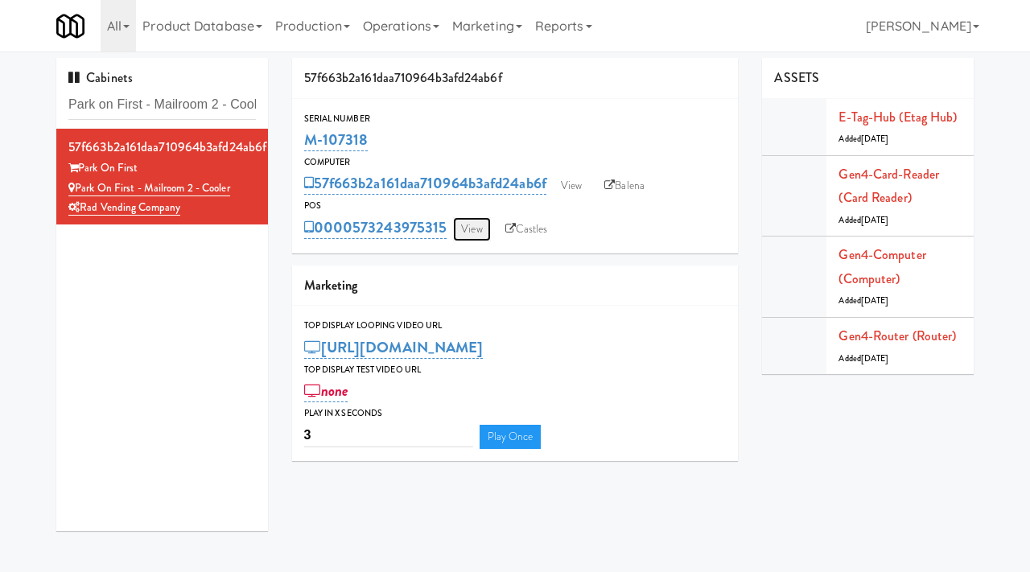
click at [480, 224] on link "View" at bounding box center [471, 229] width 37 height 24
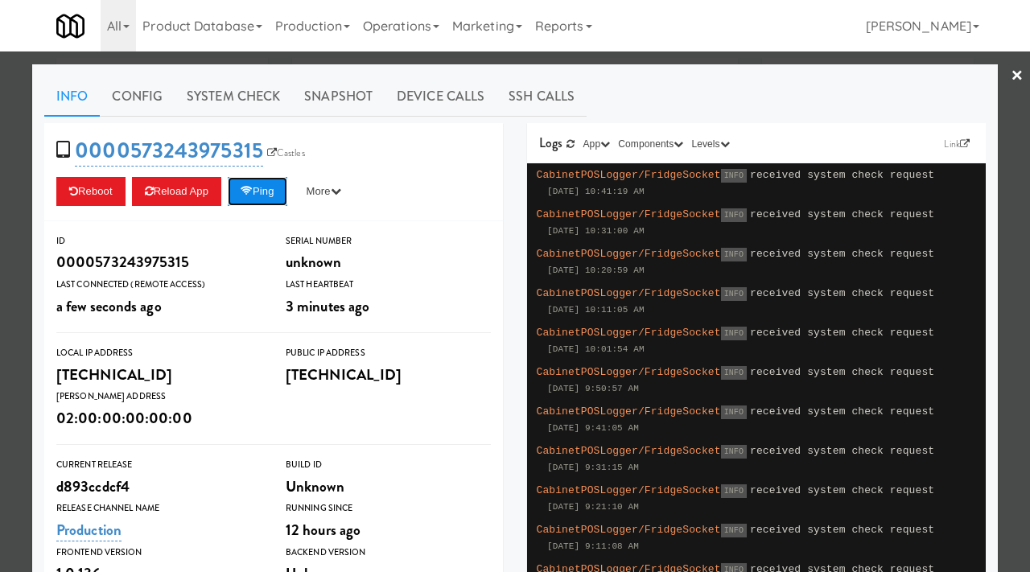
click at [266, 192] on button "Ping" at bounding box center [258, 191] width 60 height 29
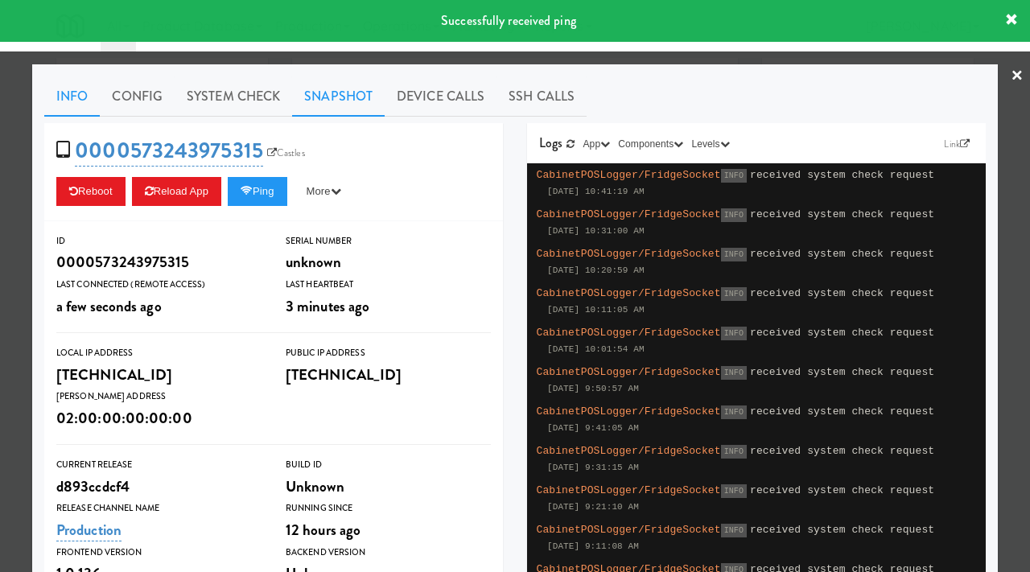
click at [342, 76] on link "Snapshot" at bounding box center [338, 96] width 93 height 40
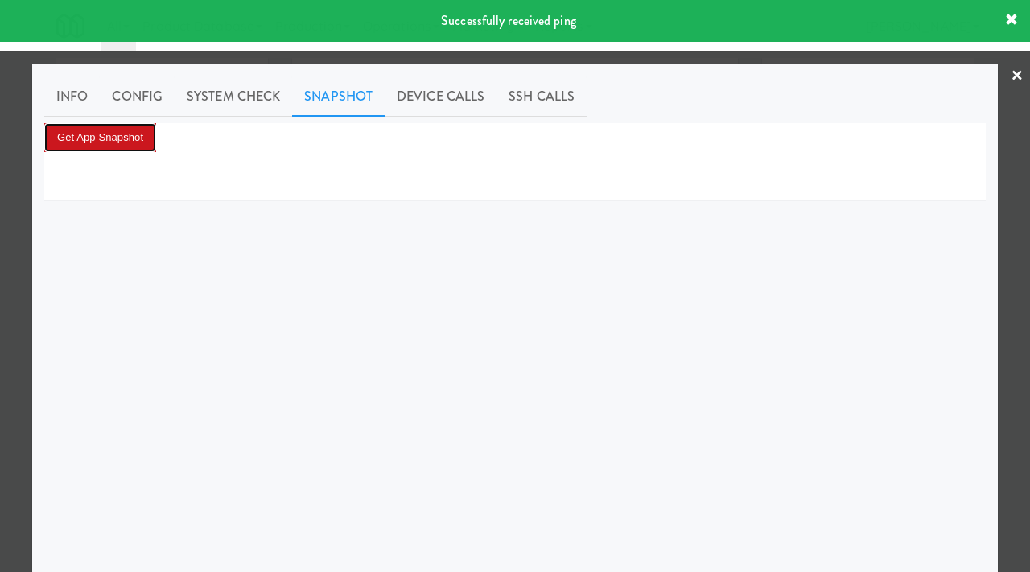
click at [119, 125] on button "Get App Snapshot" at bounding box center [100, 137] width 112 height 29
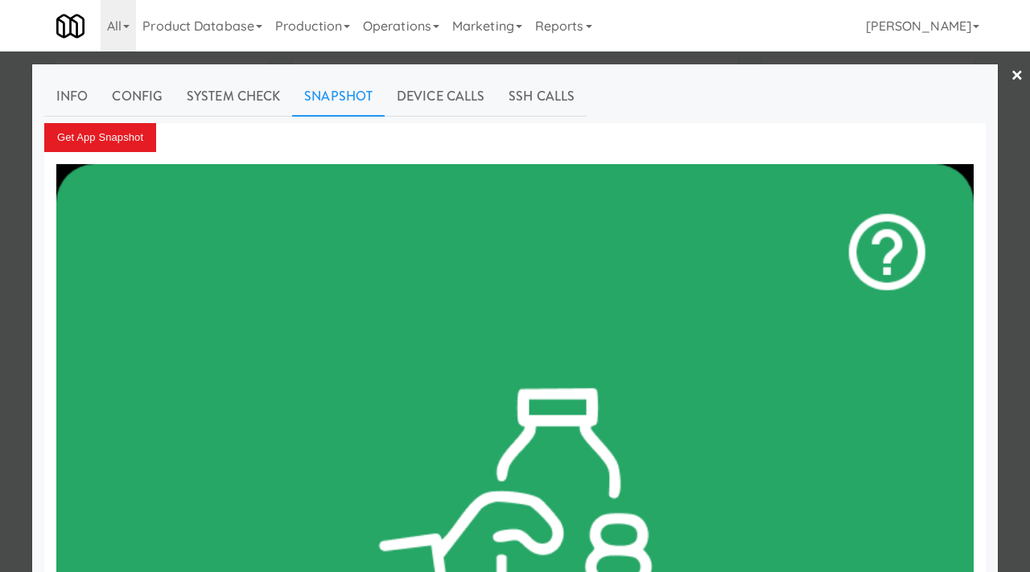
click at [20, 197] on div at bounding box center [515, 286] width 1030 height 572
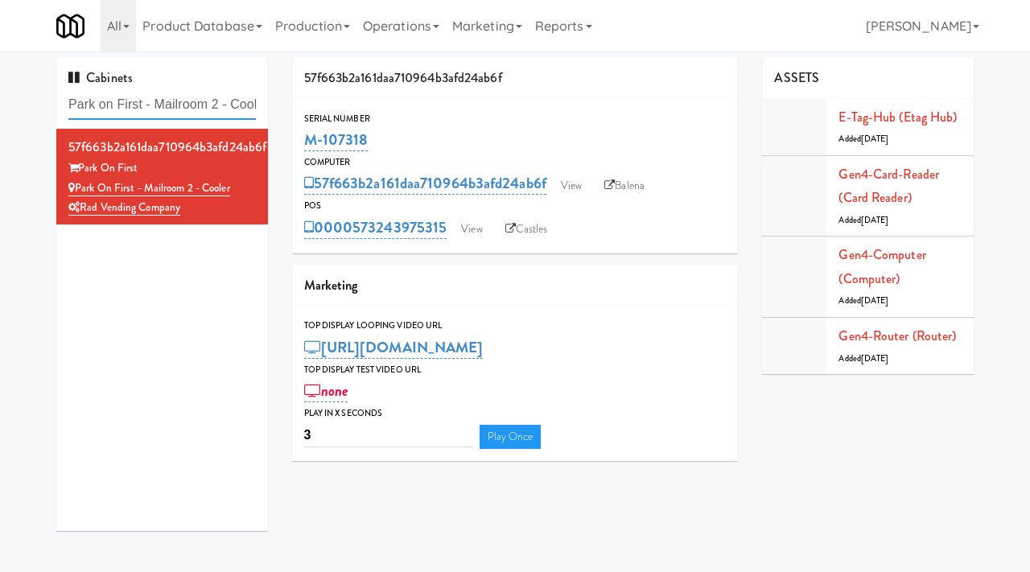
click at [159, 116] on input "Park on First - Mailroom 2 - Cooler" at bounding box center [162, 105] width 188 height 30
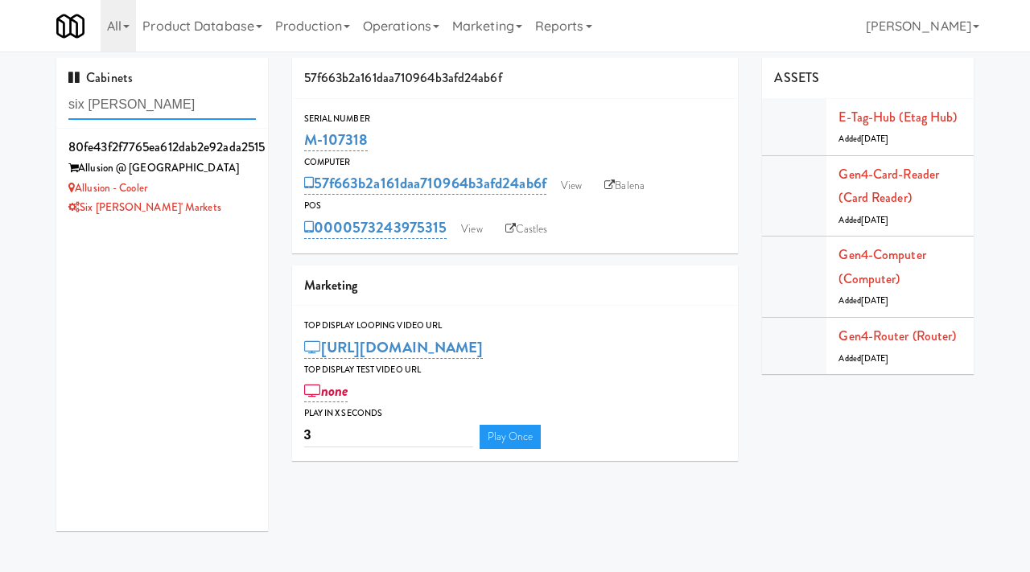
type input "six evans"
click at [255, 223] on li "80fe43f2f7765ea612dab2e92ada2515 Allusion @ West University Allusion - Cooler S…" at bounding box center [162, 177] width 212 height 96
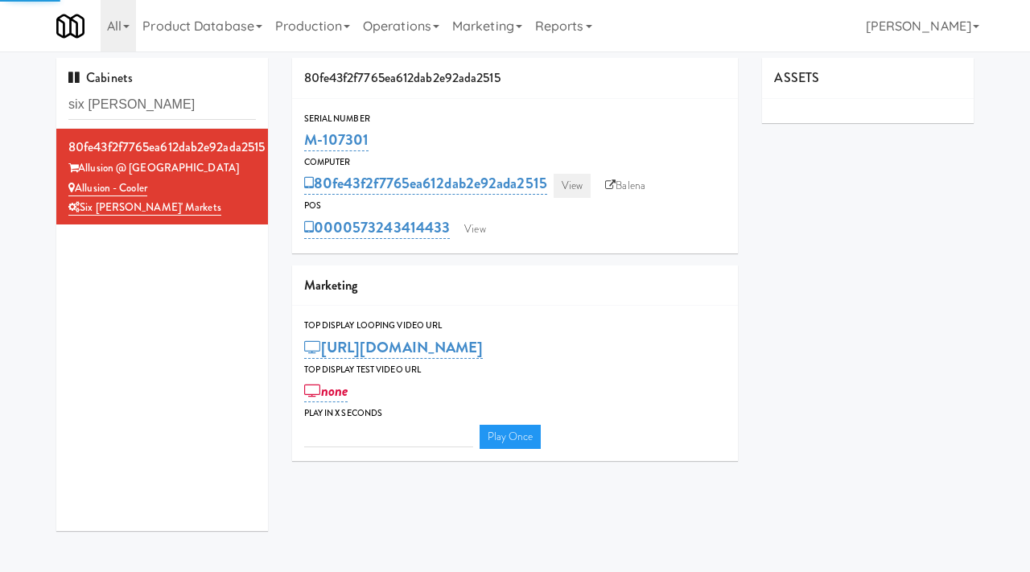
type input "3"
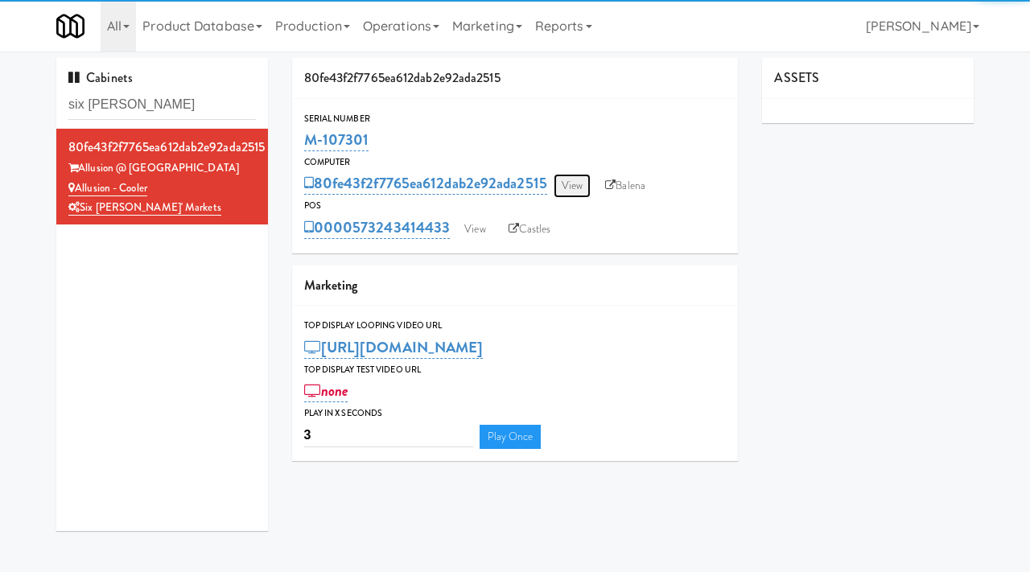
click at [584, 177] on link "View" at bounding box center [572, 186] width 37 height 24
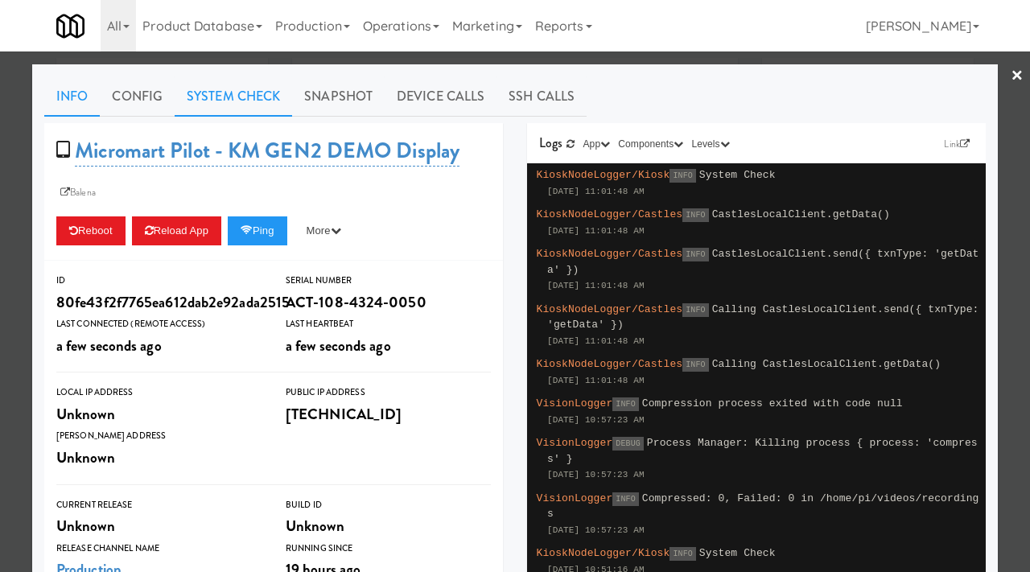
click at [195, 103] on link "System Check" at bounding box center [234, 96] width 118 height 40
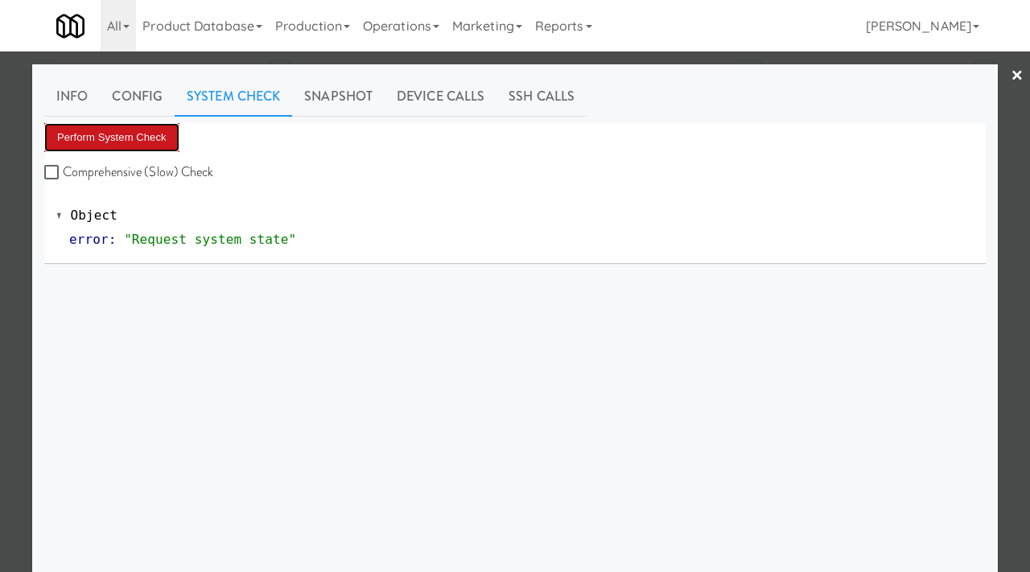
click at [146, 146] on button "Perform System Check" at bounding box center [111, 137] width 135 height 29
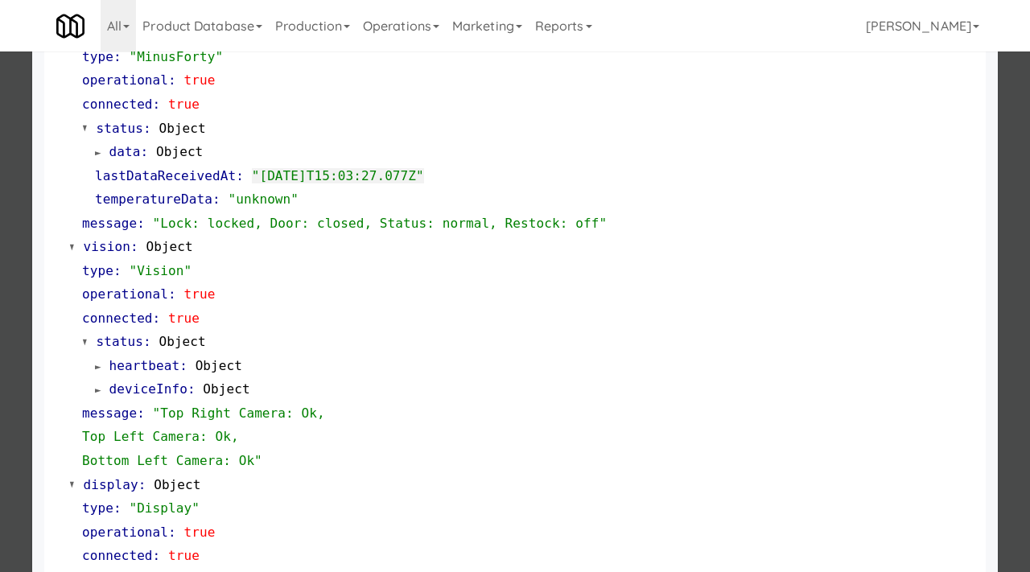
scroll to position [474, 0]
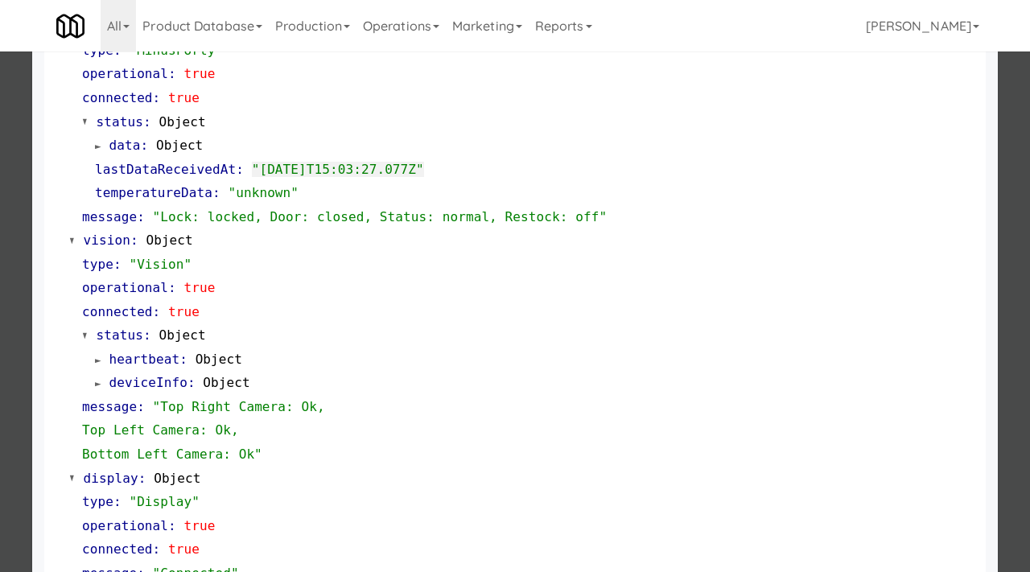
click at [0, 308] on div at bounding box center [515, 286] width 1030 height 572
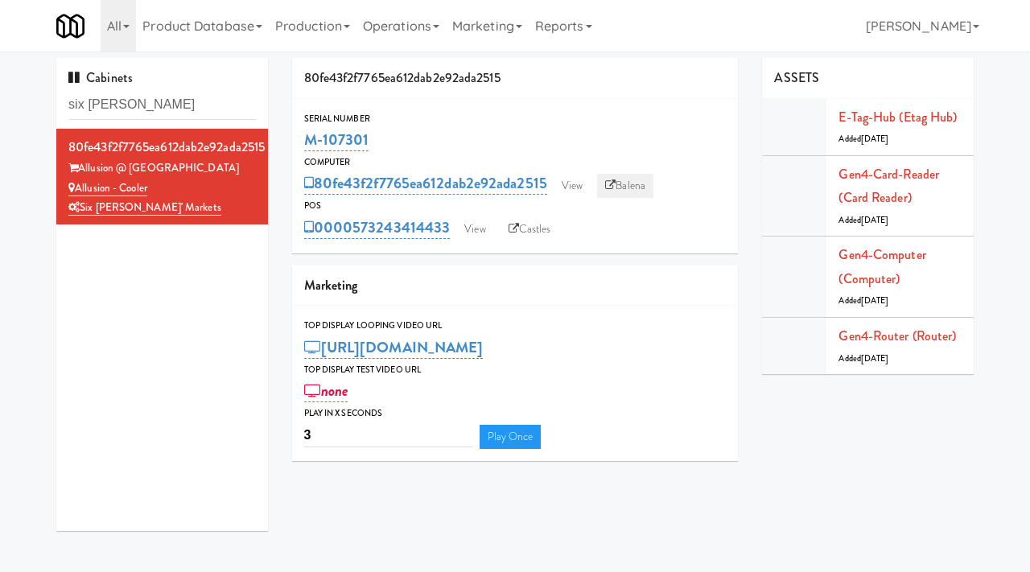
click at [627, 188] on link "Balena" at bounding box center [625, 186] width 56 height 24
click at [591, 189] on link "View" at bounding box center [572, 186] width 37 height 24
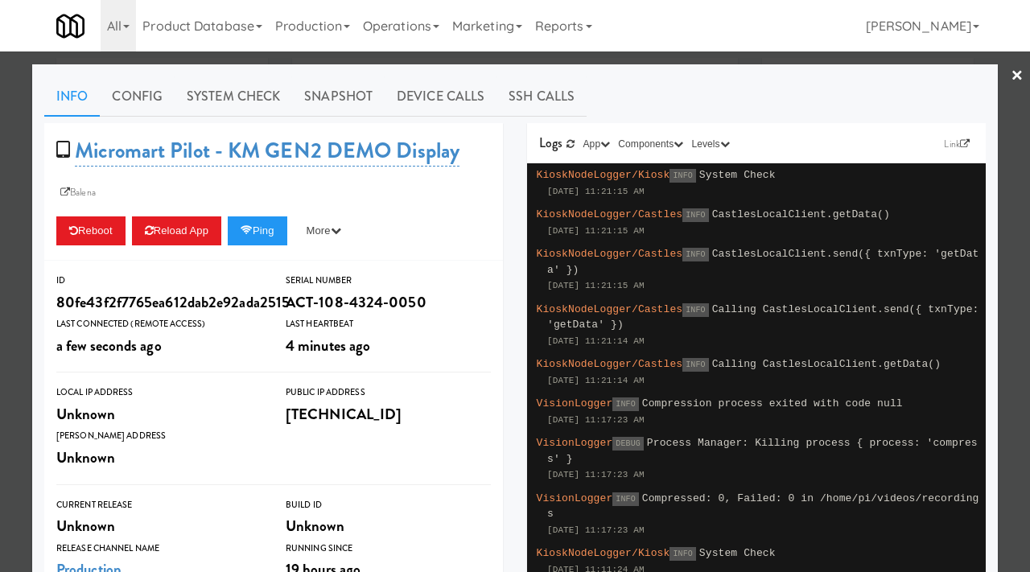
click at [635, 53] on div at bounding box center [515, 286] width 1030 height 572
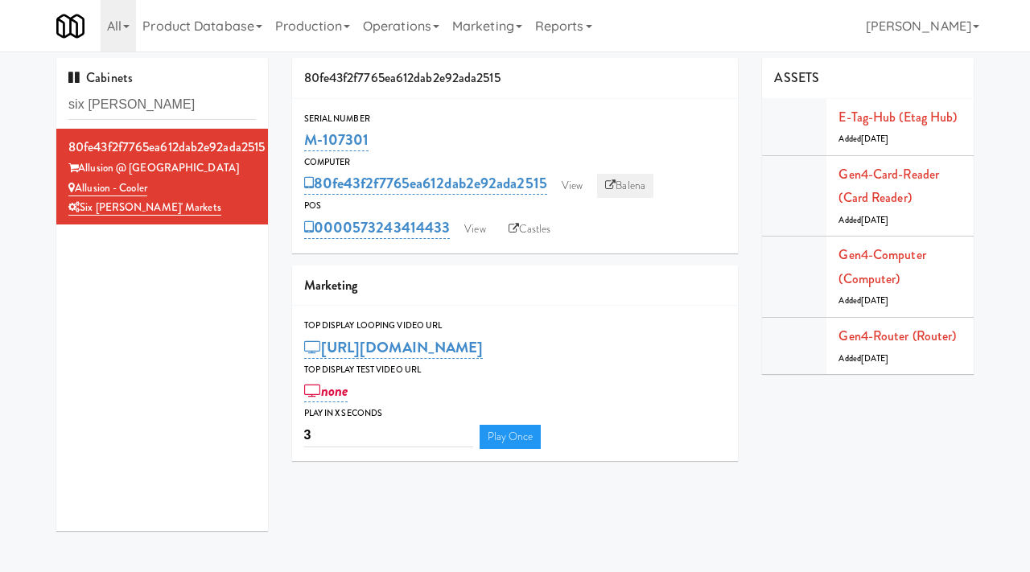
click at [620, 186] on link "Balena" at bounding box center [625, 186] width 56 height 24
click at [563, 187] on link "View" at bounding box center [572, 186] width 37 height 24
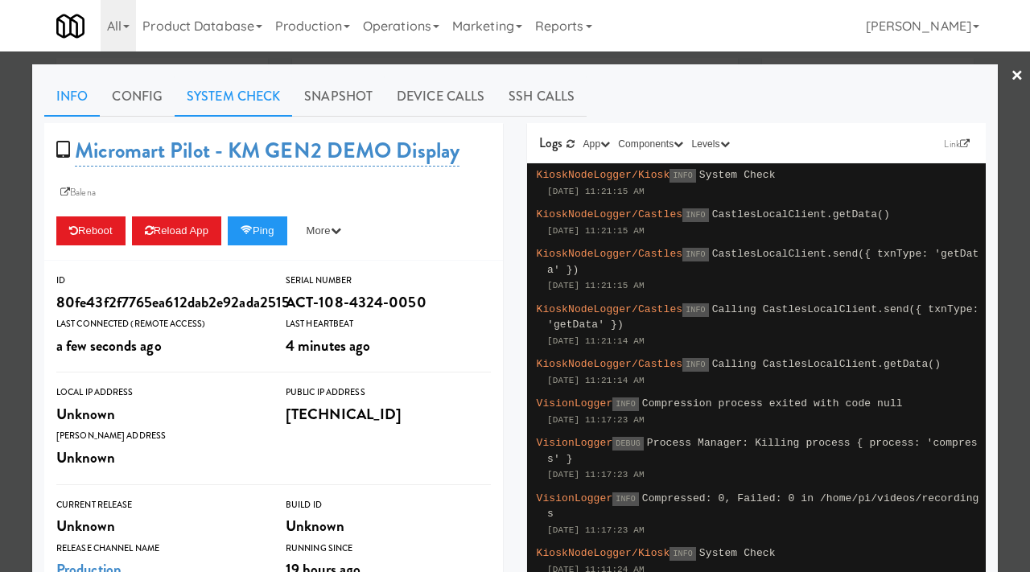
click at [268, 81] on link "System Check" at bounding box center [234, 96] width 118 height 40
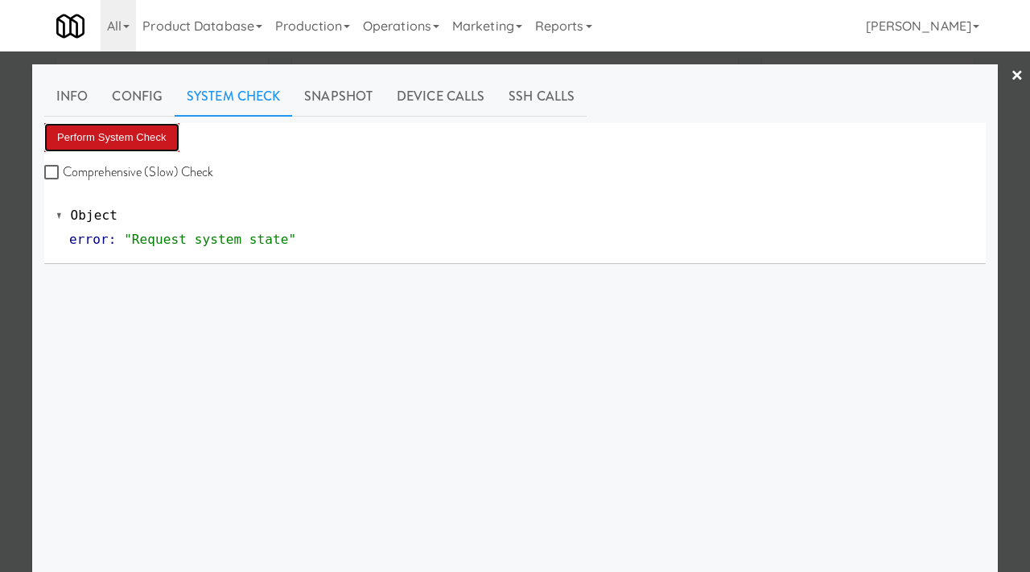
click at [159, 139] on button "Perform System Check" at bounding box center [111, 137] width 135 height 29
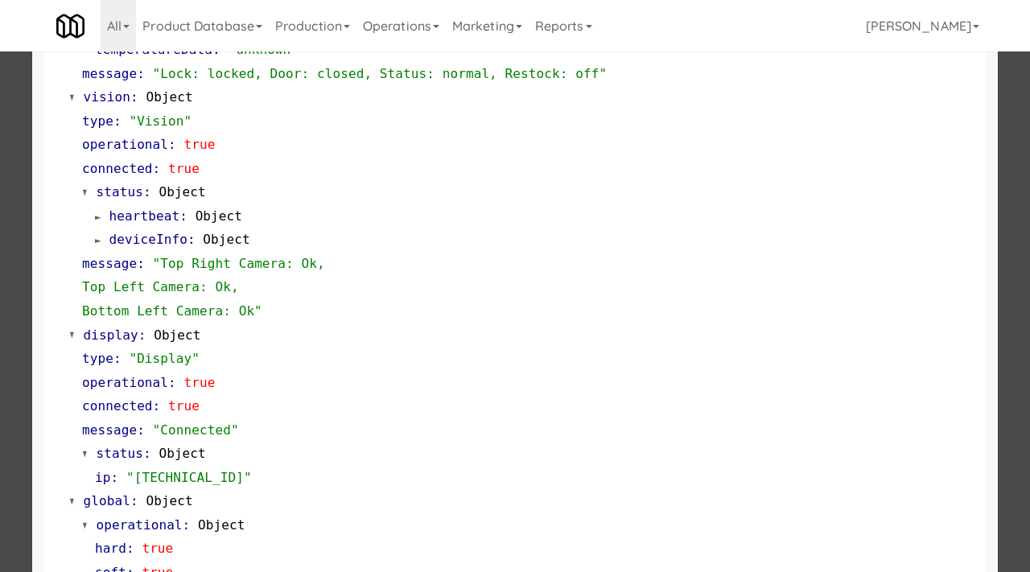
scroll to position [701, 0]
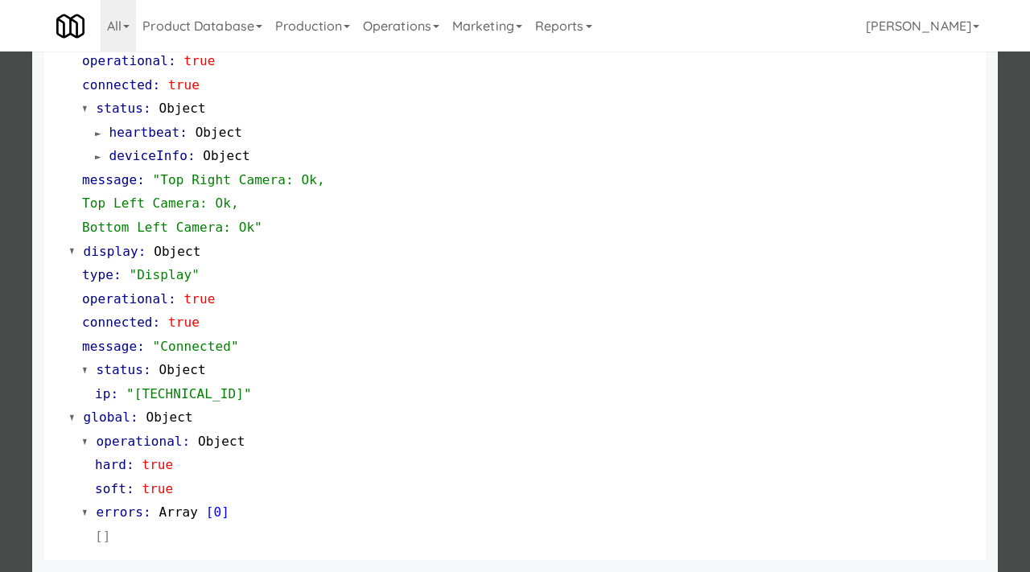
click at [2, 188] on div at bounding box center [515, 286] width 1030 height 572
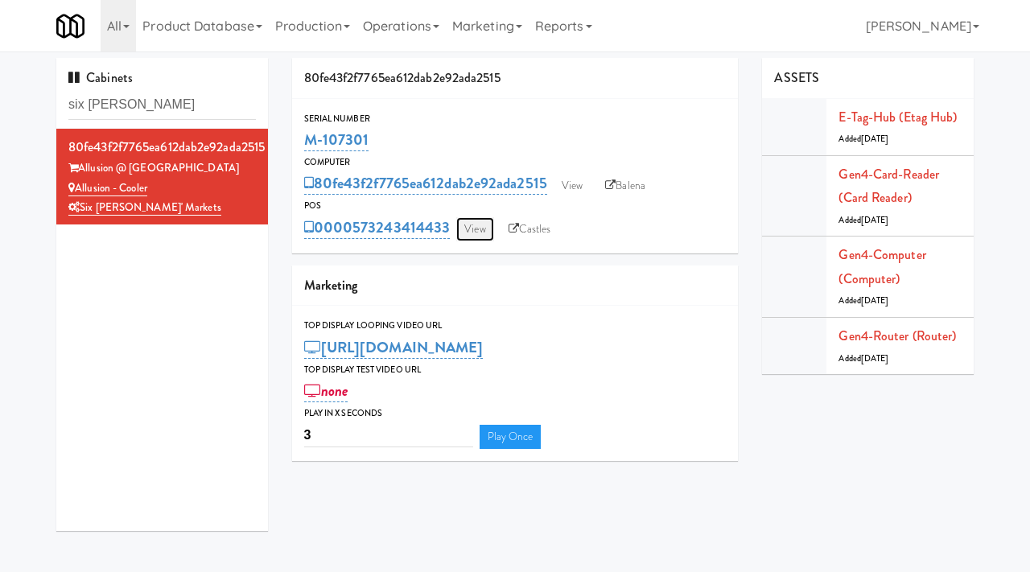
click at [472, 235] on link "View" at bounding box center [474, 229] width 37 height 24
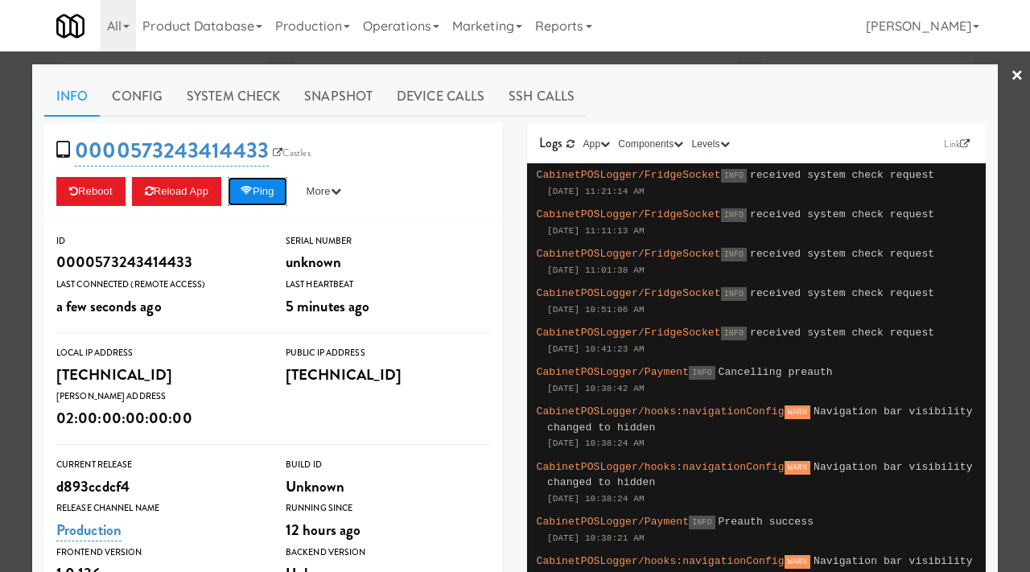
click at [270, 189] on button "Ping" at bounding box center [258, 191] width 60 height 29
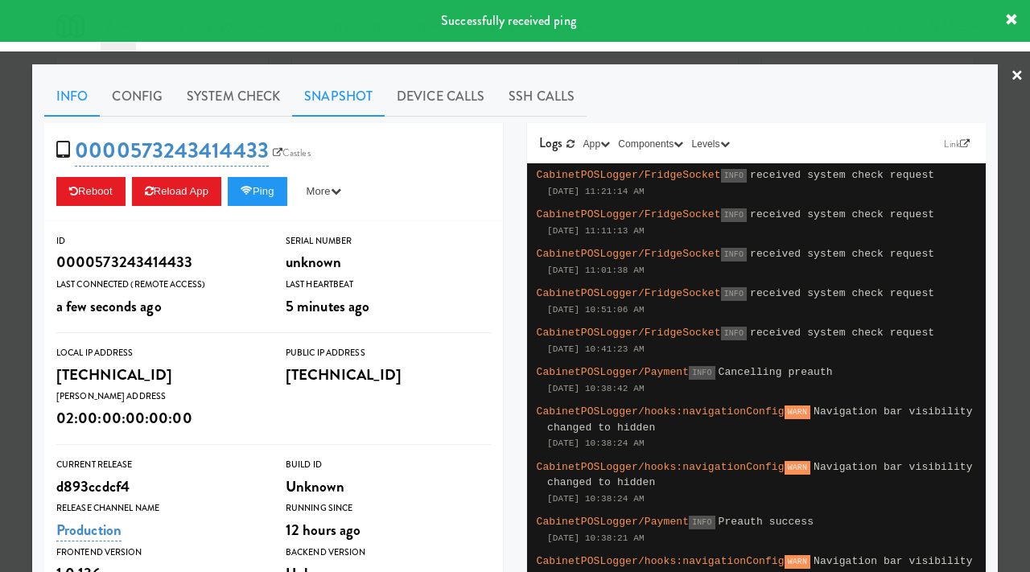
click at [341, 101] on link "Snapshot" at bounding box center [338, 96] width 93 height 40
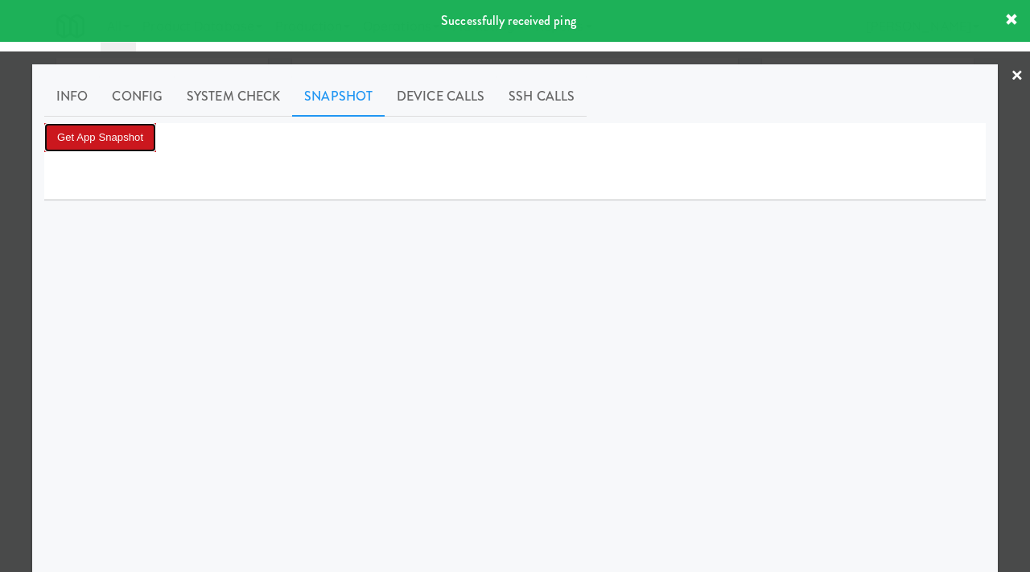
click at [138, 135] on button "Get App Snapshot" at bounding box center [100, 137] width 112 height 29
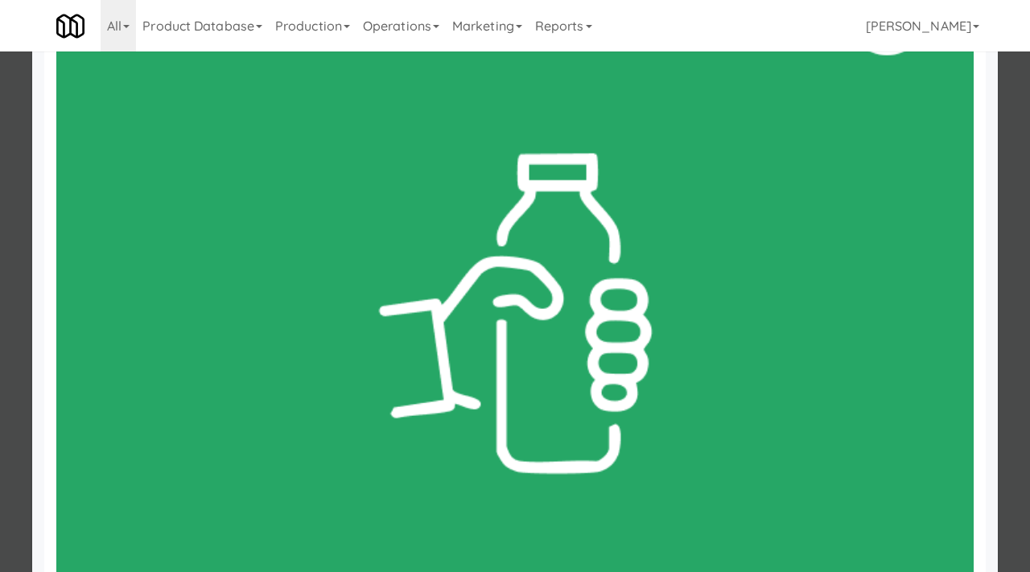
scroll to position [258, 0]
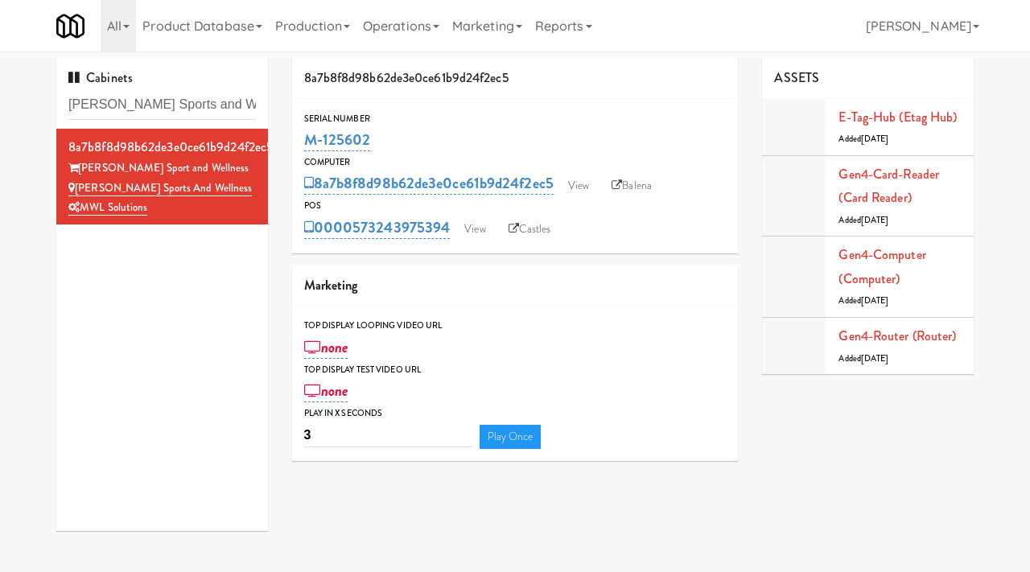
scroll to position [2, 0]
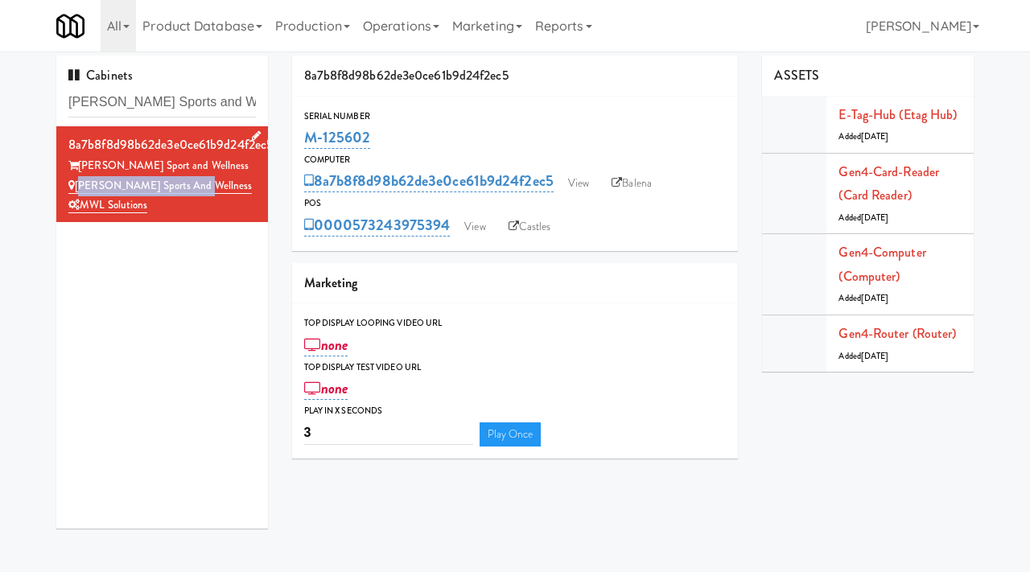
drag, startPoint x: 196, startPoint y: 186, endPoint x: 77, endPoint y: 185, distance: 118.3
click at [77, 185] on div "Sorg Sports and Wellness" at bounding box center [162, 186] width 188 height 20
copy link "Sorg Sports and Wellness"
click at [184, 103] on input "Sorg Sports and Wellness" at bounding box center [162, 103] width 188 height 30
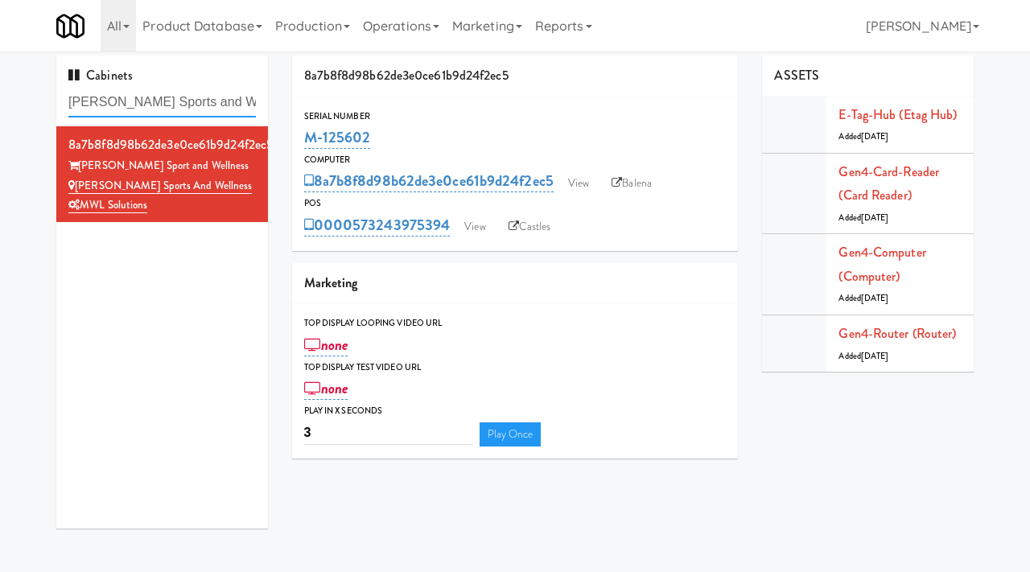
paste input "The Sutton - Cooler #2"
type input "The Sutton - Cooler #2"
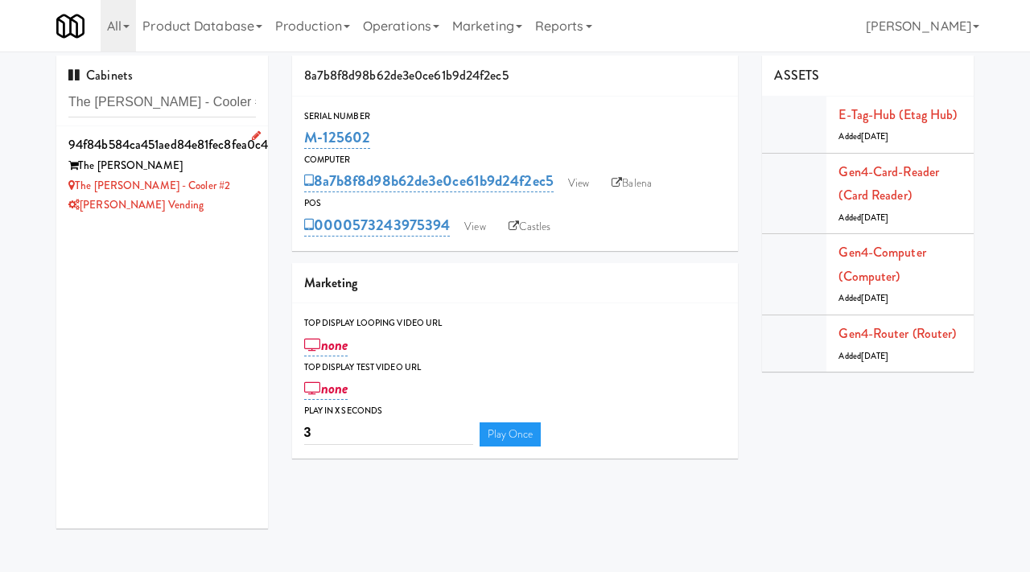
click at [243, 201] on div "[PERSON_NAME] Vending" at bounding box center [162, 206] width 188 height 20
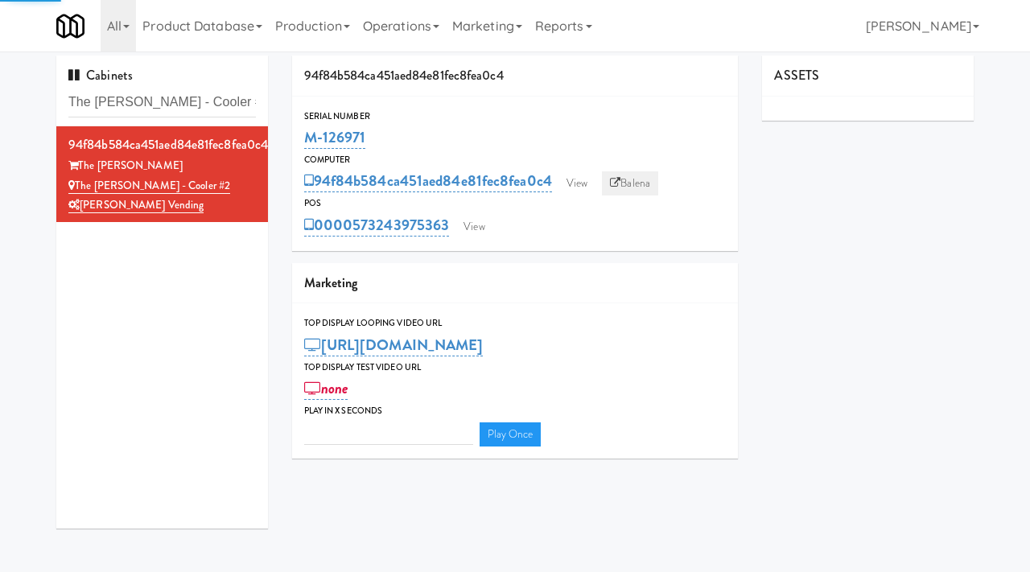
type input "3"
click at [584, 177] on link "View" at bounding box center [577, 183] width 37 height 24
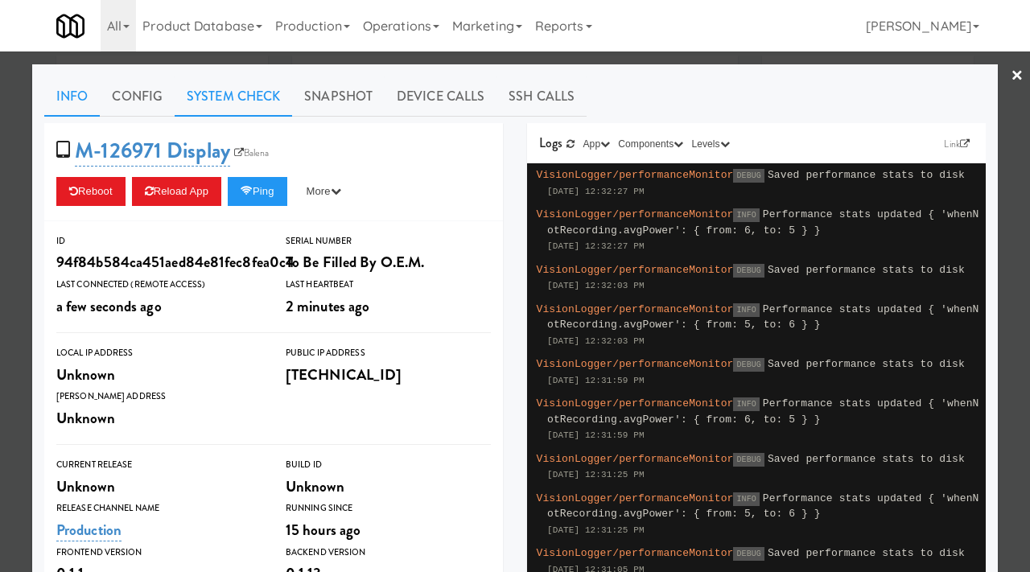
click at [254, 80] on link "System Check" at bounding box center [234, 96] width 118 height 40
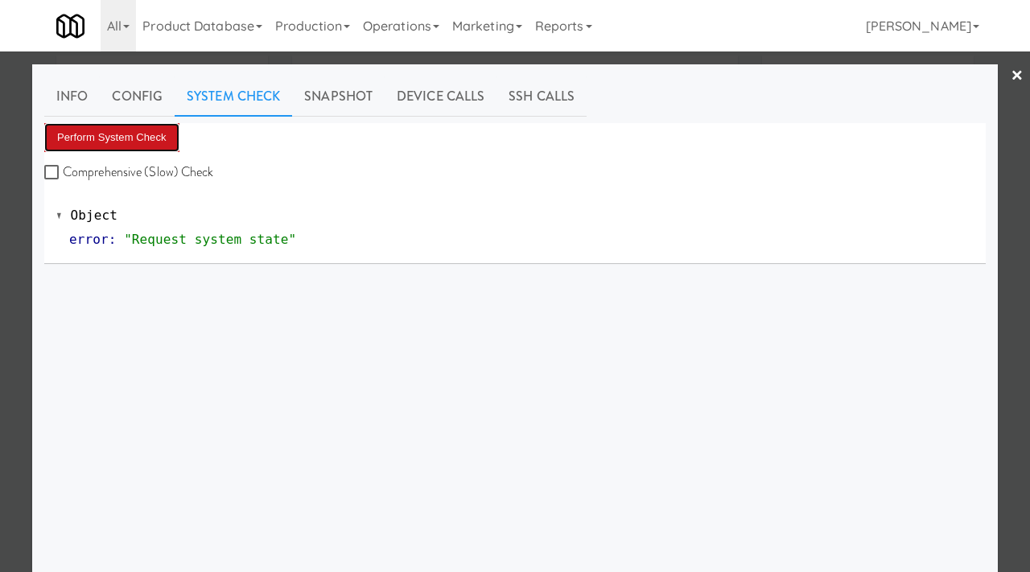
click at [127, 145] on button "Perform System Check" at bounding box center [111, 137] width 135 height 29
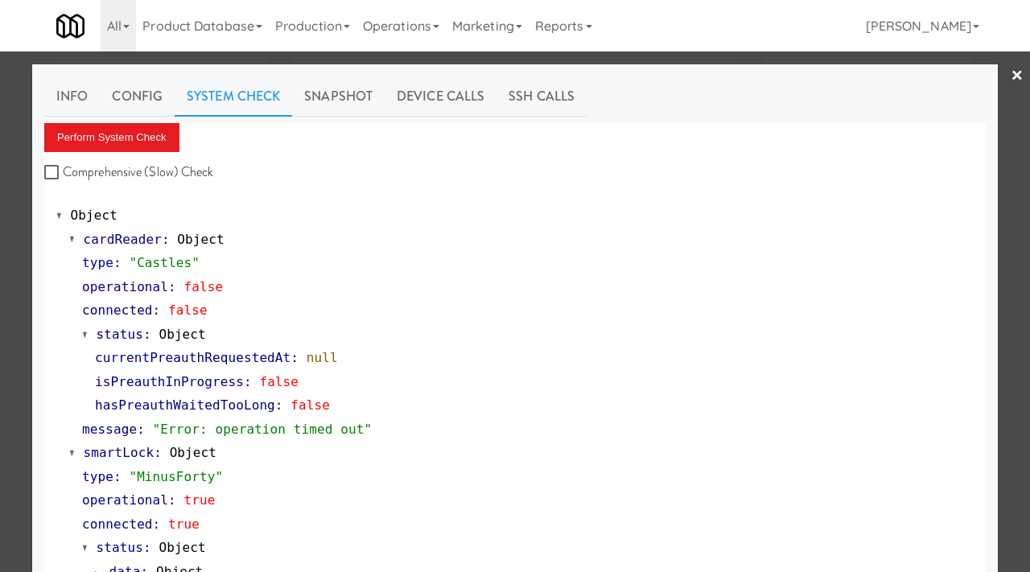
click at [0, 280] on div at bounding box center [515, 286] width 1030 height 572
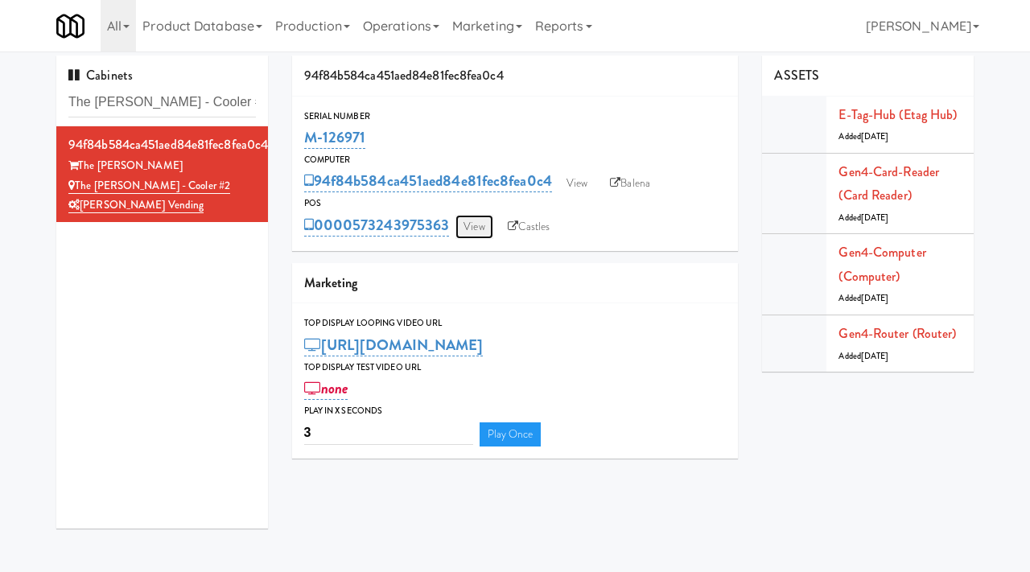
click at [484, 226] on link "View" at bounding box center [474, 227] width 37 height 24
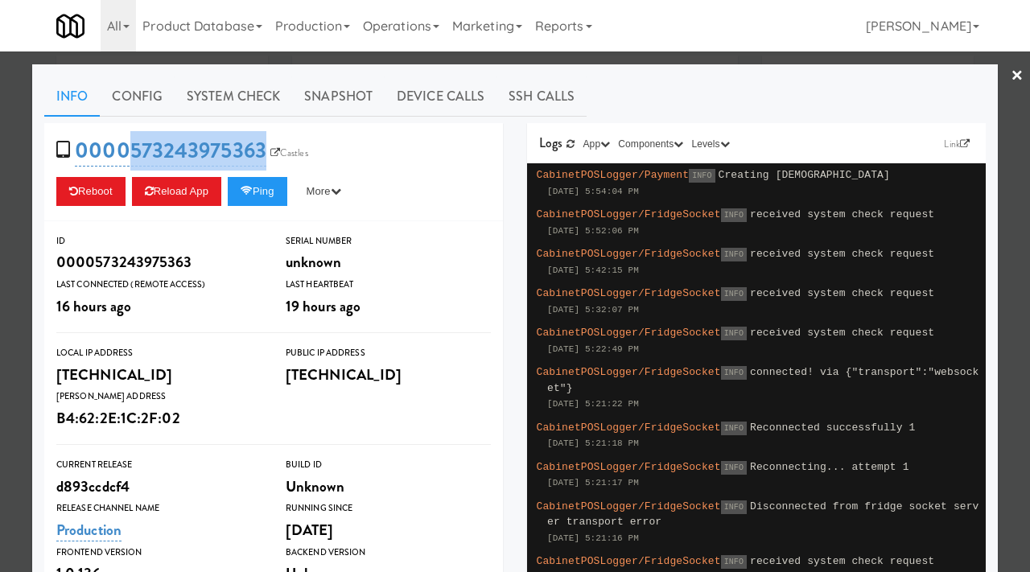
drag, startPoint x: 272, startPoint y: 133, endPoint x: 132, endPoint y: 131, distance: 140.0
click at [132, 131] on div "0000573243975363 Castles Reboot Reload App Ping More Ping Server Restart Server…" at bounding box center [273, 172] width 459 height 98
copy link "573243975363"
click at [24, 197] on div at bounding box center [515, 286] width 1030 height 572
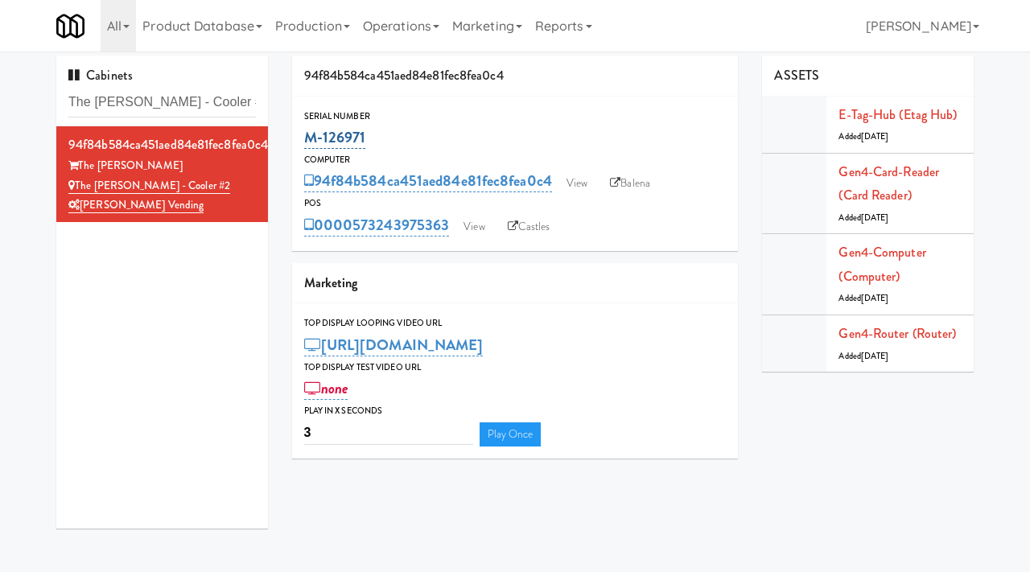
drag, startPoint x: 368, startPoint y: 135, endPoint x: 307, endPoint y: 138, distance: 61.2
click at [307, 138] on div "M-126971" at bounding box center [515, 137] width 423 height 27
copy link "M-126971"
drag, startPoint x: 191, startPoint y: 183, endPoint x: 78, endPoint y: 185, distance: 112.7
click at [78, 185] on div "The Sutton - Cooler #2" at bounding box center [162, 186] width 188 height 20
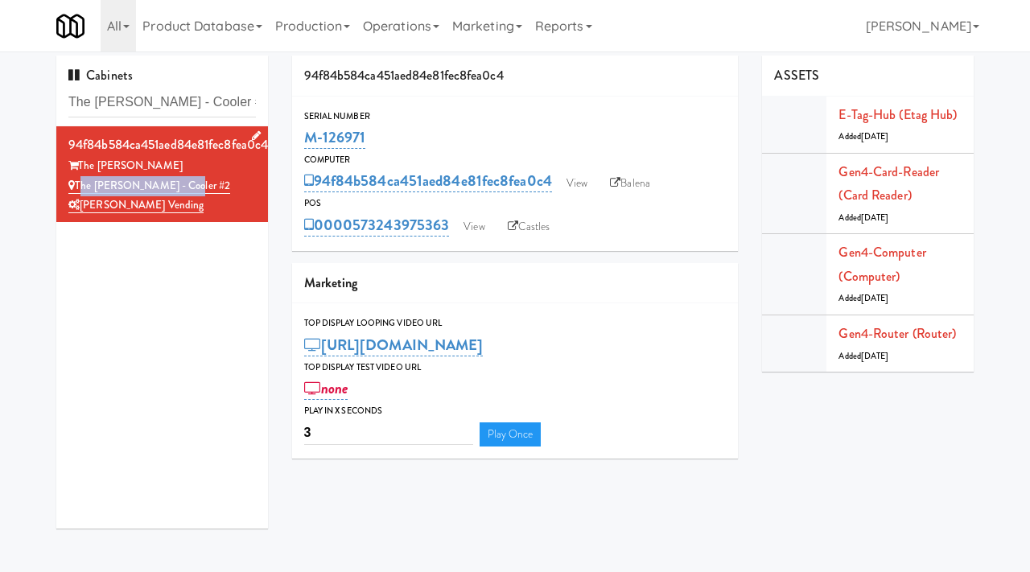
copy link "The Sutton - Cooler #2"
drag, startPoint x: 233, startPoint y: 104, endPoint x: 59, endPoint y: 106, distance: 173.9
click at [59, 106] on div "Cabinets The Sutton - Cooler #2" at bounding box center [162, 91] width 212 height 71
paste input "Eleven55 - Pantry"
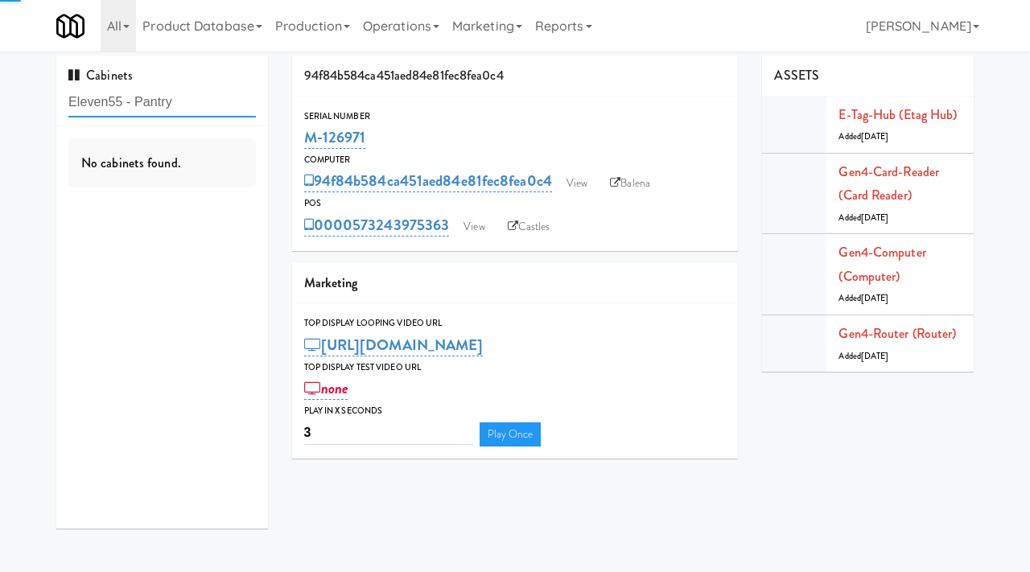
type input "Eleven55 - Pantry"
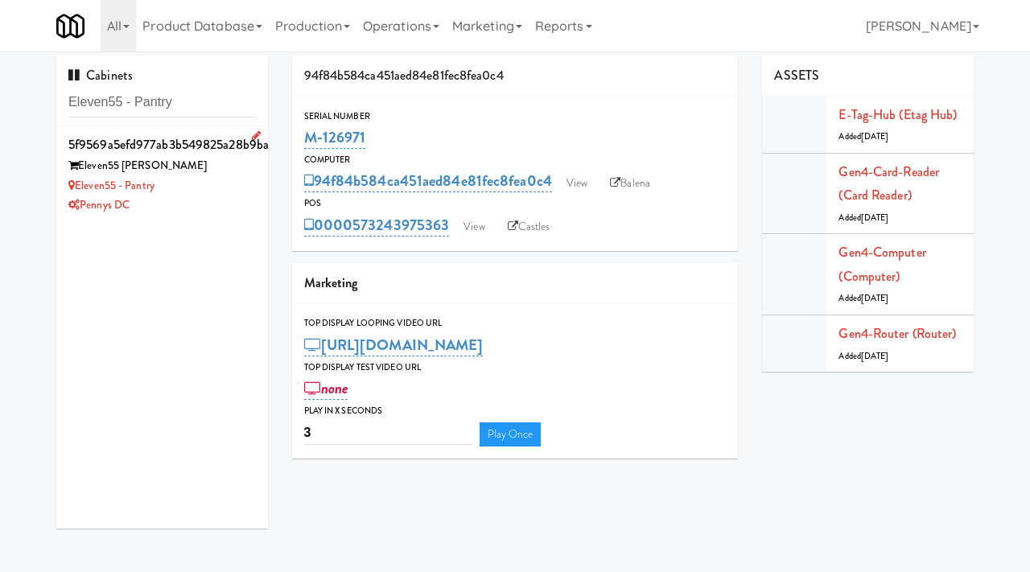
click at [194, 204] on div "Pennys DC" at bounding box center [162, 206] width 188 height 20
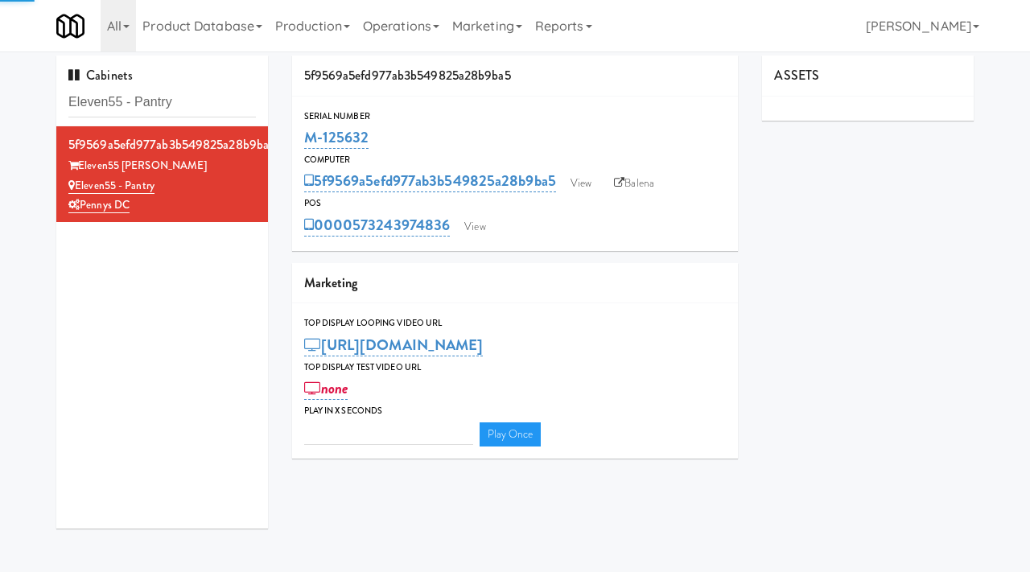
type input "3"
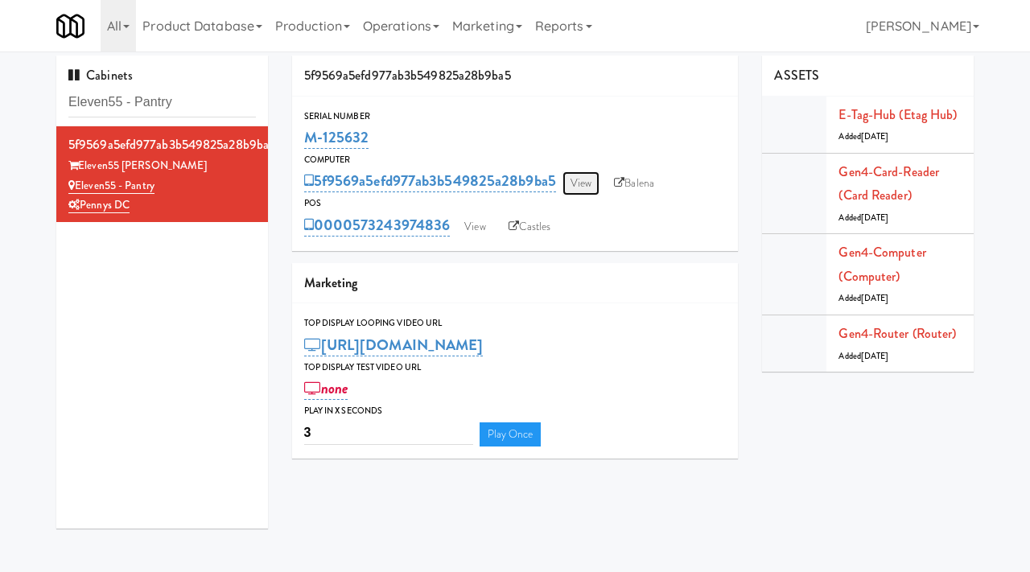
click at [575, 183] on link "View" at bounding box center [581, 183] width 37 height 24
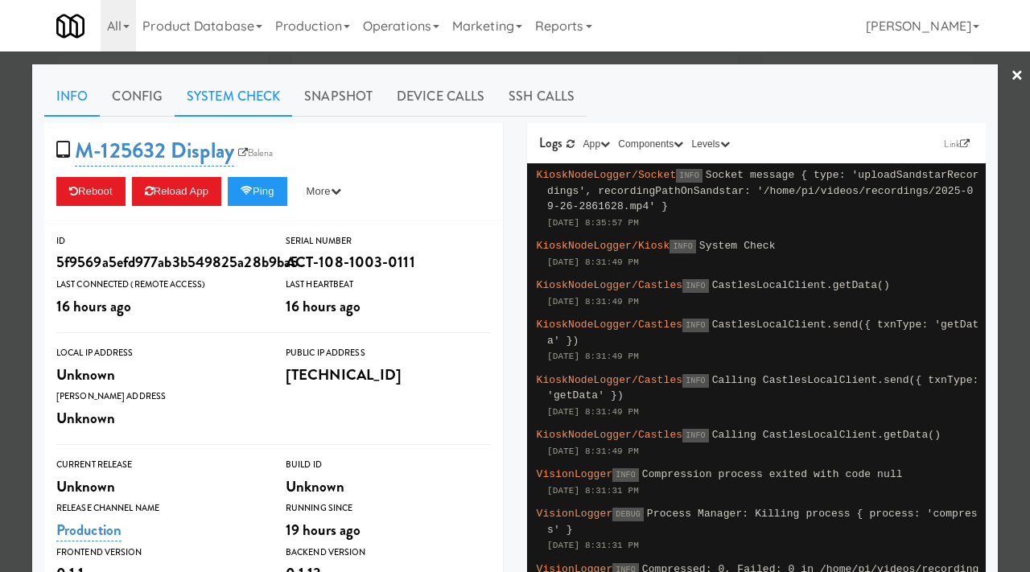
click at [251, 82] on link "System Check" at bounding box center [234, 96] width 118 height 40
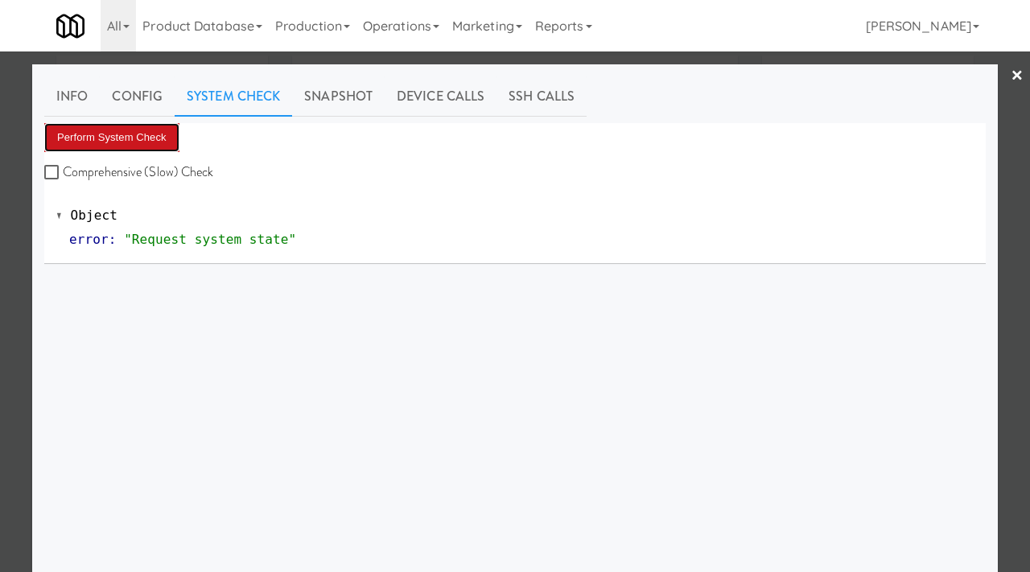
click at [140, 123] on button "Perform System Check" at bounding box center [111, 137] width 135 height 29
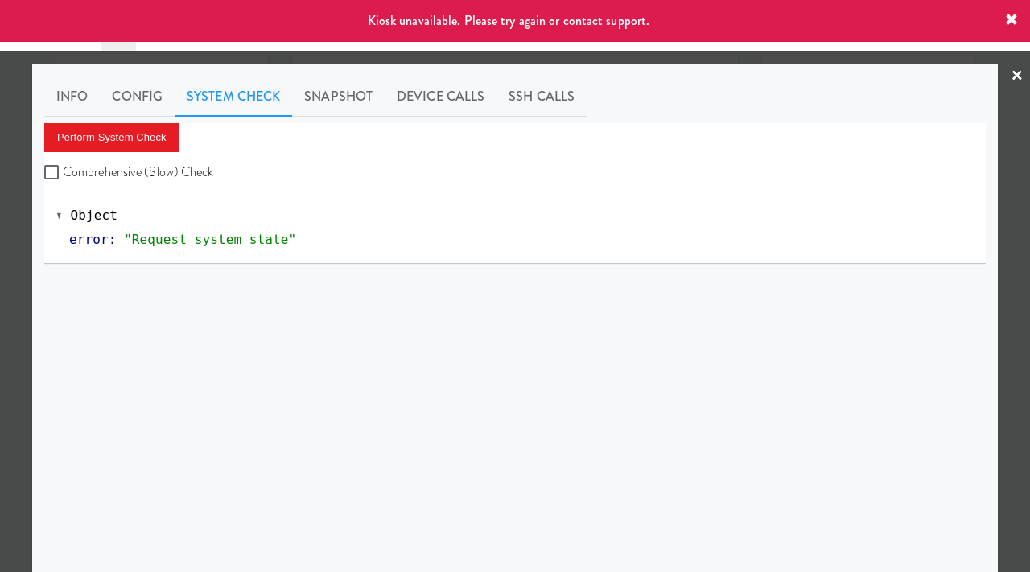
click at [9, 192] on div at bounding box center [515, 286] width 1030 height 572
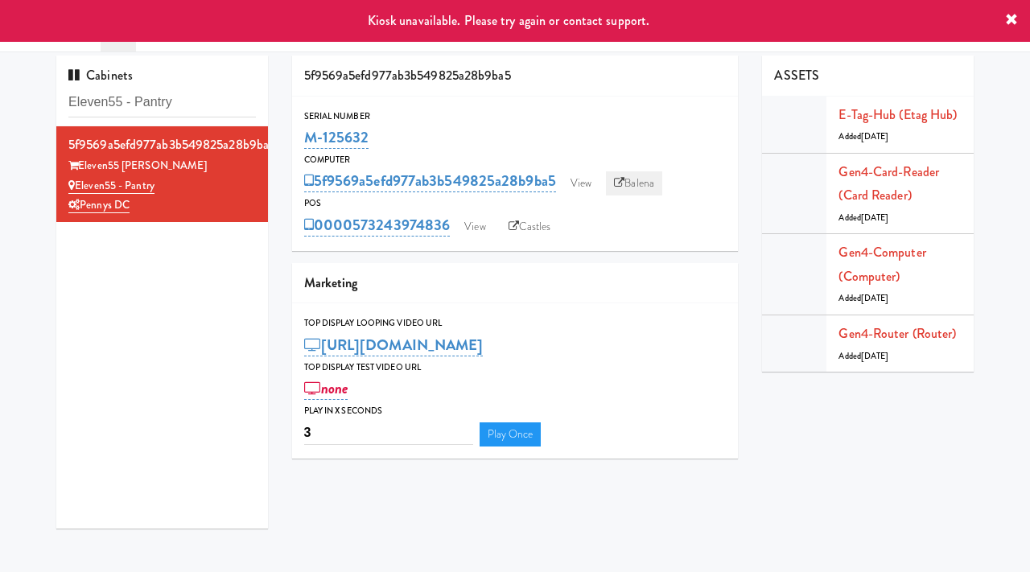
click at [638, 189] on link "Balena" at bounding box center [634, 183] width 56 height 24
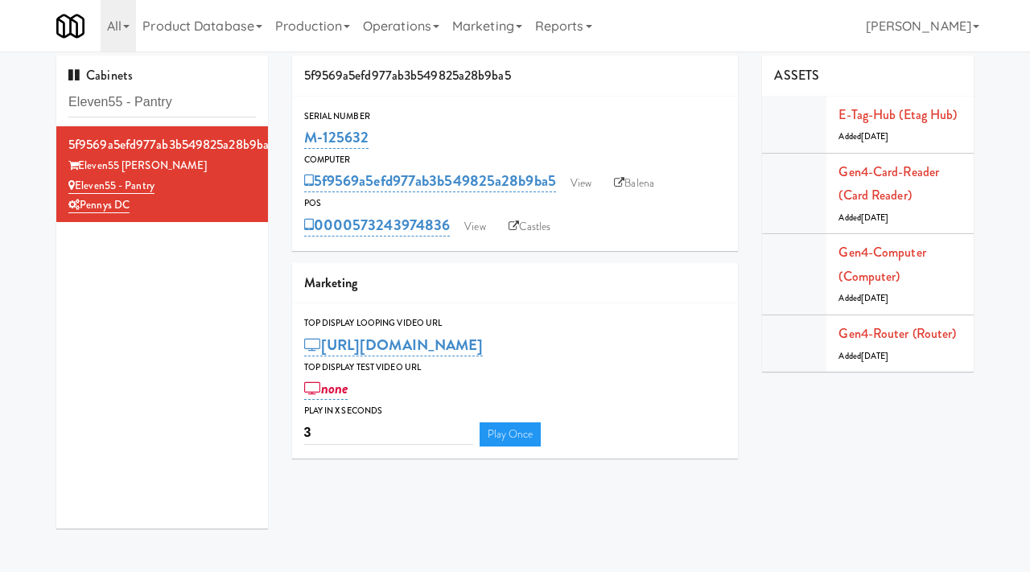
drag, startPoint x: 373, startPoint y: 131, endPoint x: 303, endPoint y: 147, distance: 71.8
click at [303, 147] on div "Serial Number M-125632" at bounding box center [515, 130] width 447 height 43
copy link "M-125632"
drag, startPoint x: 163, startPoint y: 188, endPoint x: 77, endPoint y: 188, distance: 85.3
click at [77, 188] on div "Eleven55 - Pantry" at bounding box center [162, 186] width 188 height 20
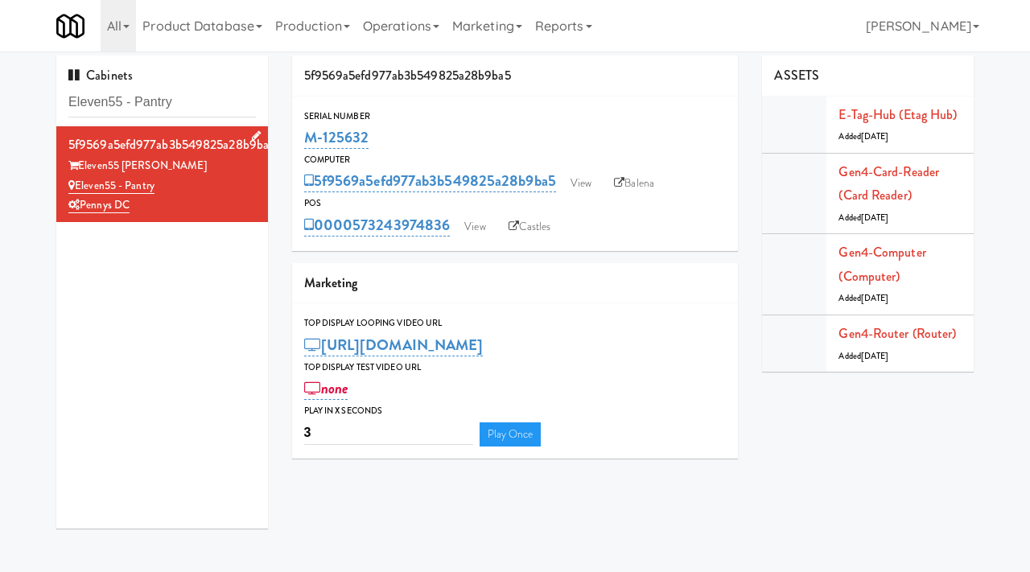
copy link "Eleven55 - Pantry"
drag, startPoint x: 179, startPoint y: 97, endPoint x: 14, endPoint y: 126, distance: 167.7
click at [14, 126] on div "Cabinets Eleven55 - Pantry 5f9569a5efd977ab3b549825a28b9ba5 Eleven55 Ripley Ele…" at bounding box center [515, 298] width 1030 height 485
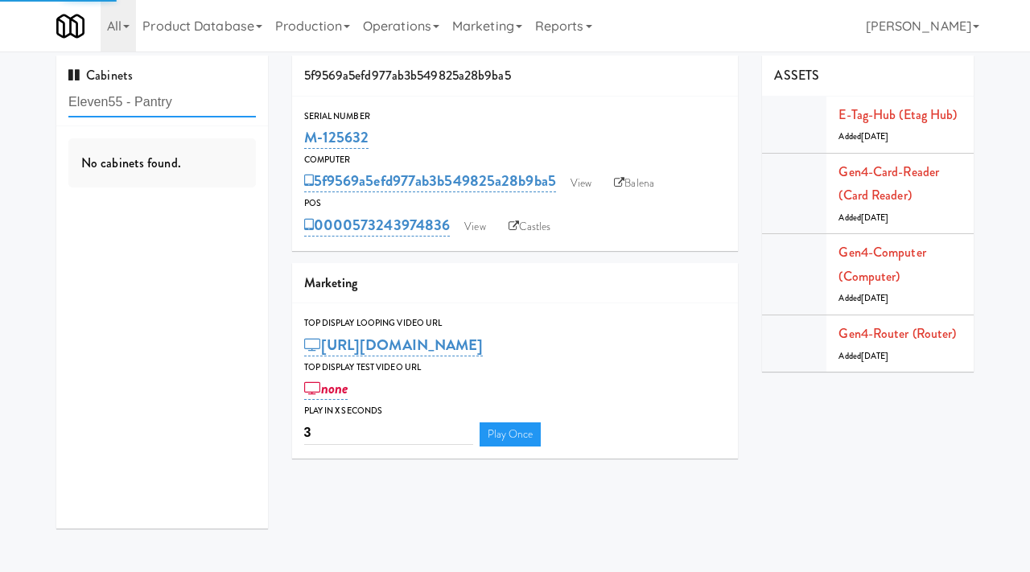
paste input "The Maplewood Nursing Home, Drink Cooler"
drag, startPoint x: 181, startPoint y: 102, endPoint x: 39, endPoint y: 76, distance: 144.1
click at [39, 76] on div "Cabinets The Maplewood Nursing Home, Drink Cooler No cabinets found. 5f9569a5ef…" at bounding box center [515, 298] width 1030 height 485
paste input "The Maplewood Nursing Home,"
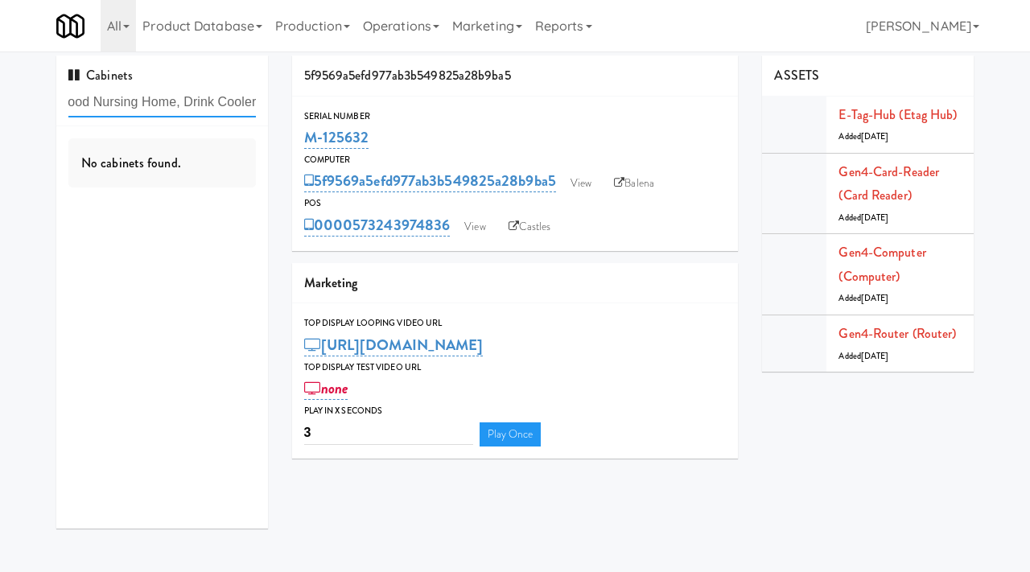
drag, startPoint x: 173, startPoint y: 105, endPoint x: 295, endPoint y: 117, distance: 122.8
click at [293, 119] on div "Cabinets The Maplewood Nursing Home, Drink Cooler No cabinets found. 5f9569a5ef…" at bounding box center [515, 298] width 942 height 485
type input "The Maplewood Nursing Home"
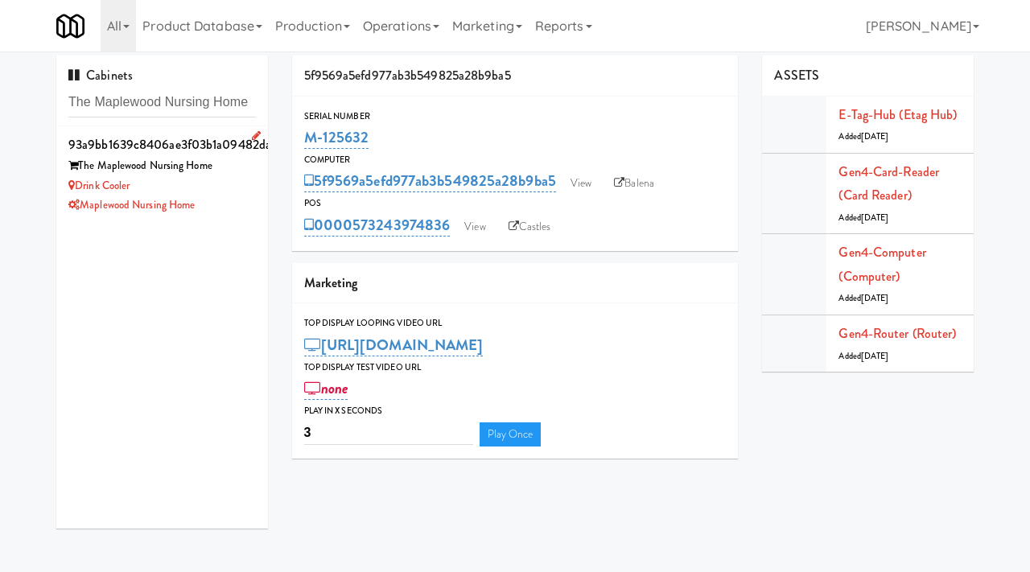
click at [250, 212] on div "Maplewood Nursing Home" at bounding box center [162, 206] width 188 height 20
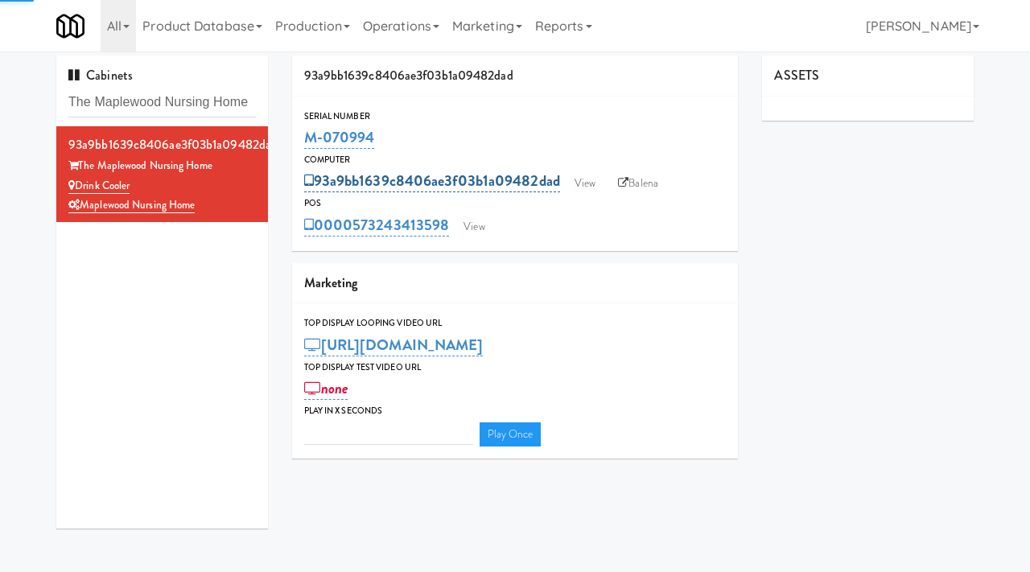
type input "3"
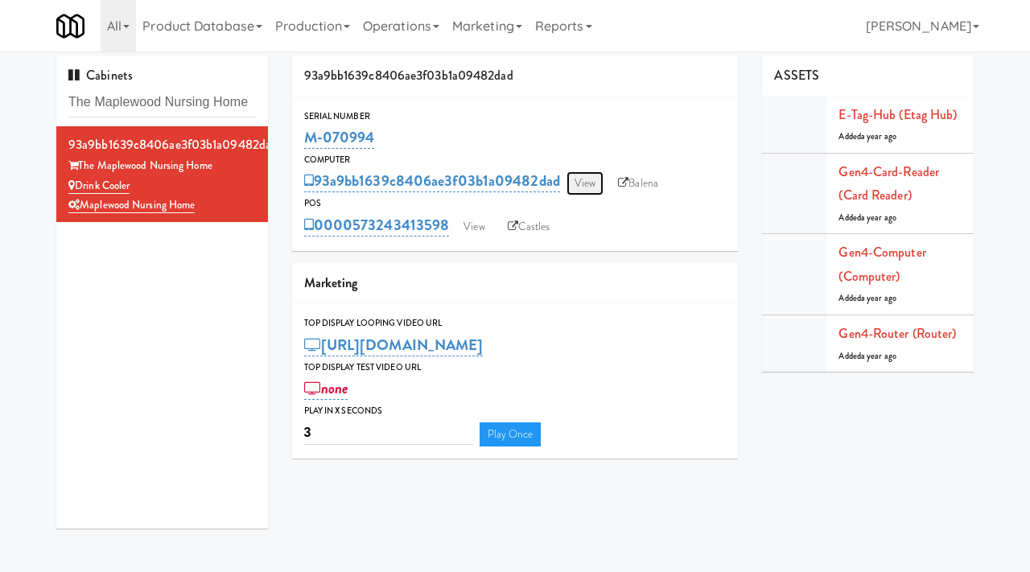
click at [589, 184] on link "View" at bounding box center [585, 183] width 37 height 24
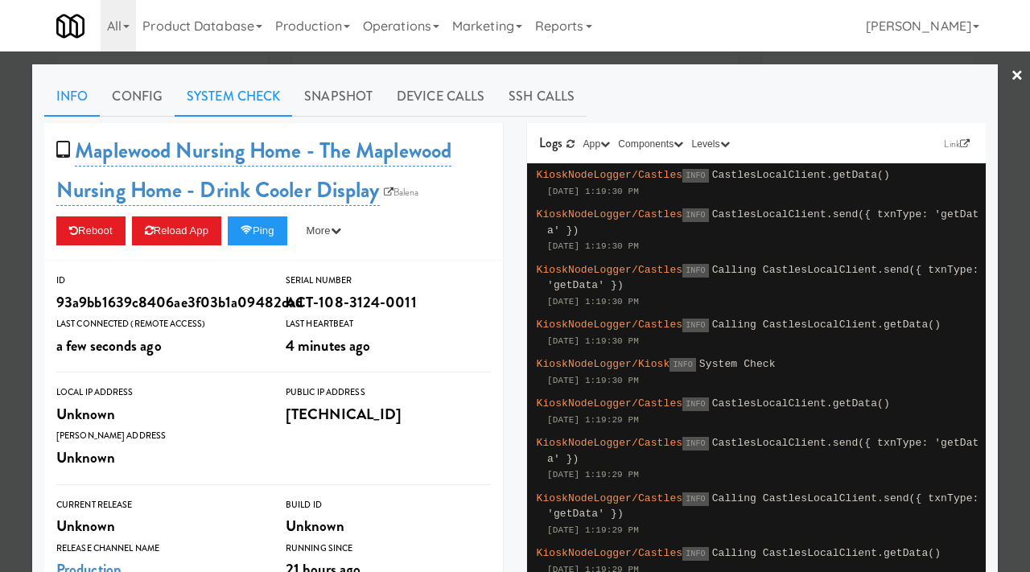
click at [238, 86] on link "System Check" at bounding box center [234, 96] width 118 height 40
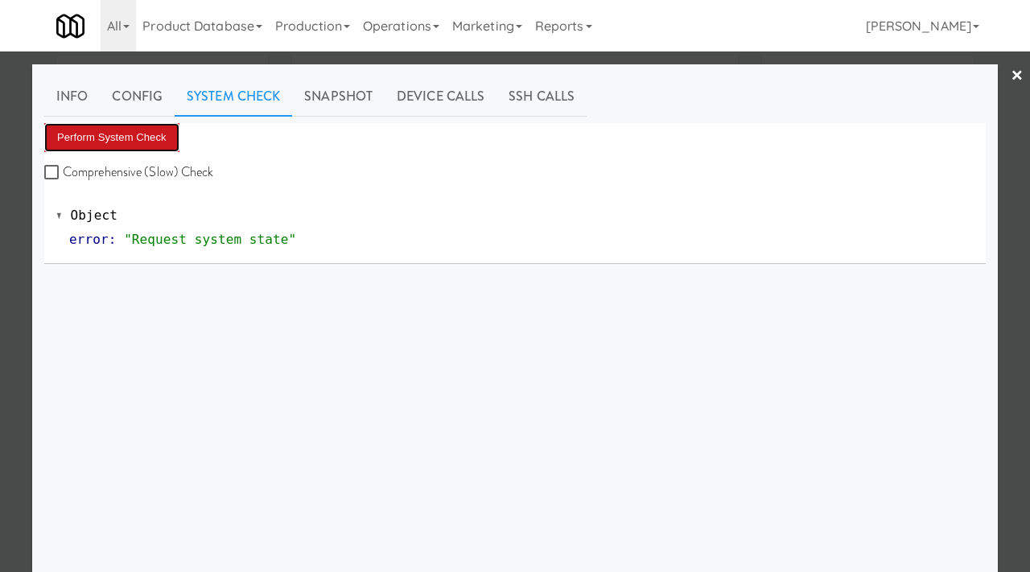
click at [146, 128] on button "Perform System Check" at bounding box center [111, 137] width 135 height 29
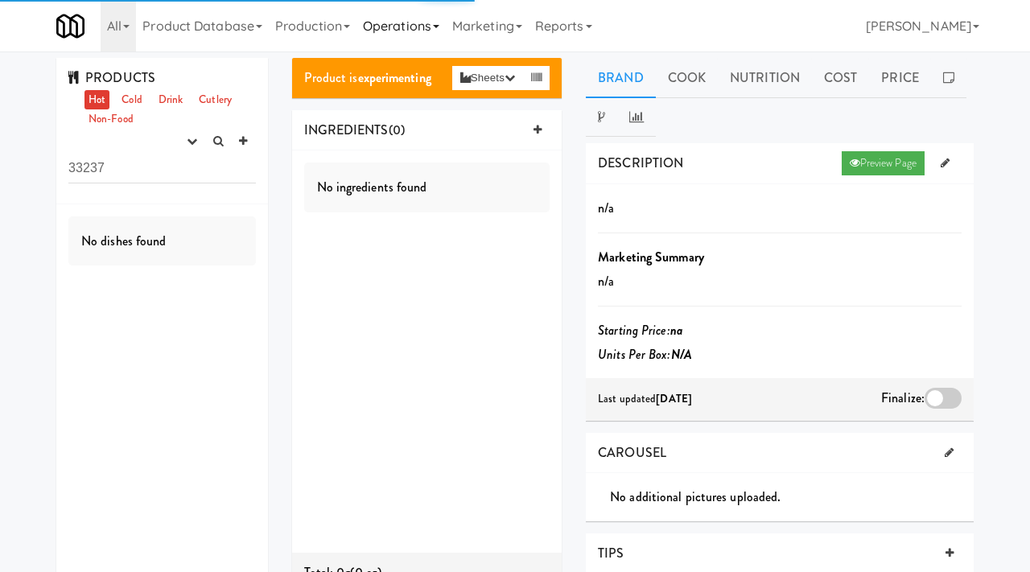
click at [407, 33] on link "Operations" at bounding box center [401, 26] width 89 height 52
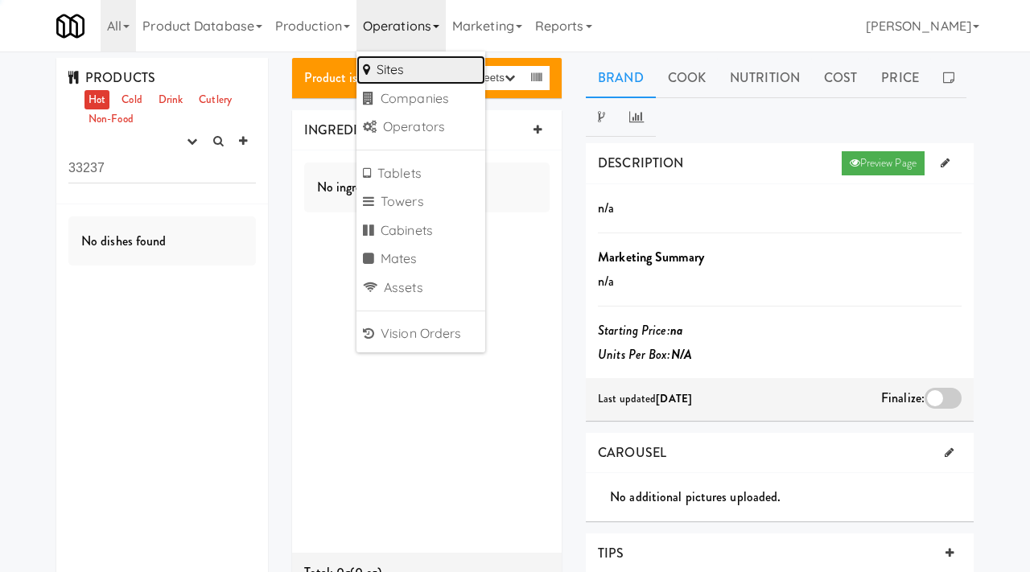
click at [408, 66] on link "Sites" at bounding box center [421, 70] width 129 height 29
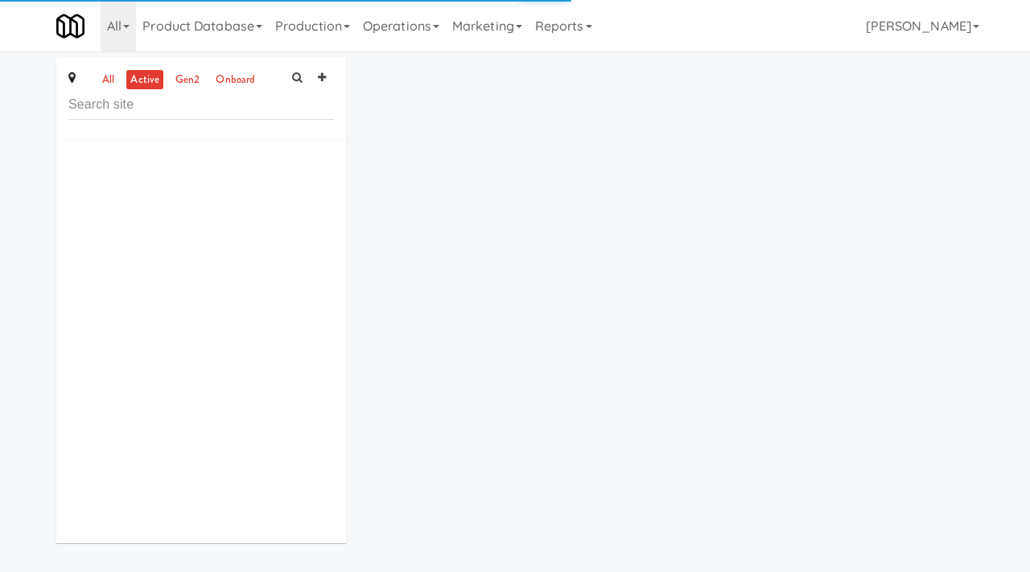
click at [147, 105] on input "text" at bounding box center [201, 105] width 266 height 30
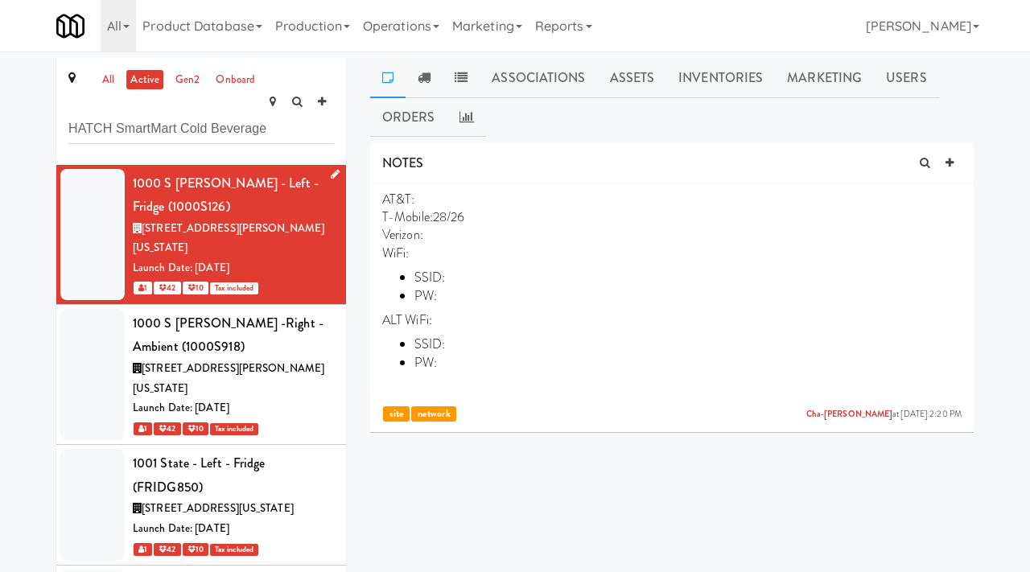
type input "HATCH SmartMart Cold Beverage"
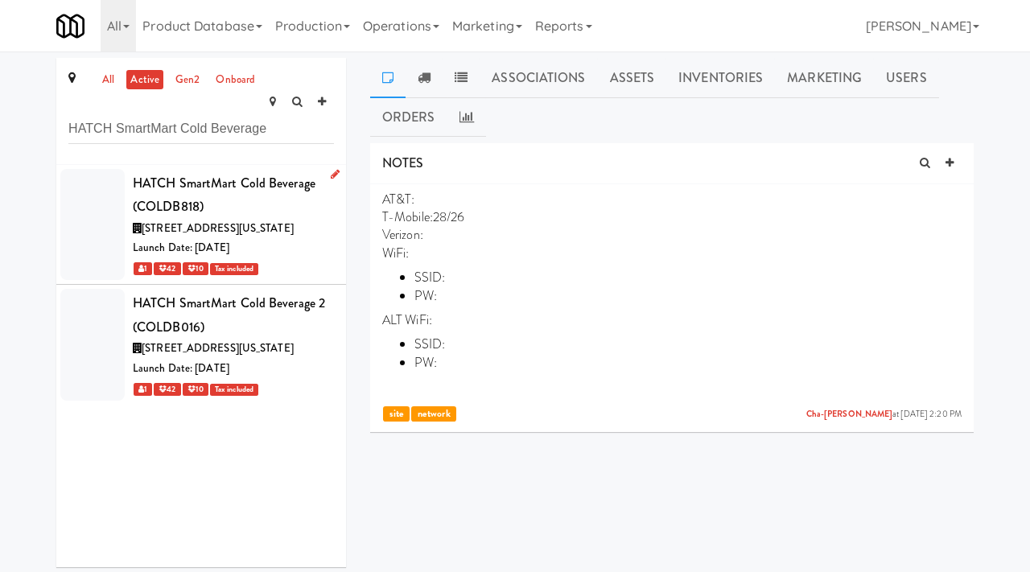
click at [331, 238] on div "Launch Date: [DATE]" at bounding box center [233, 248] width 201 height 20
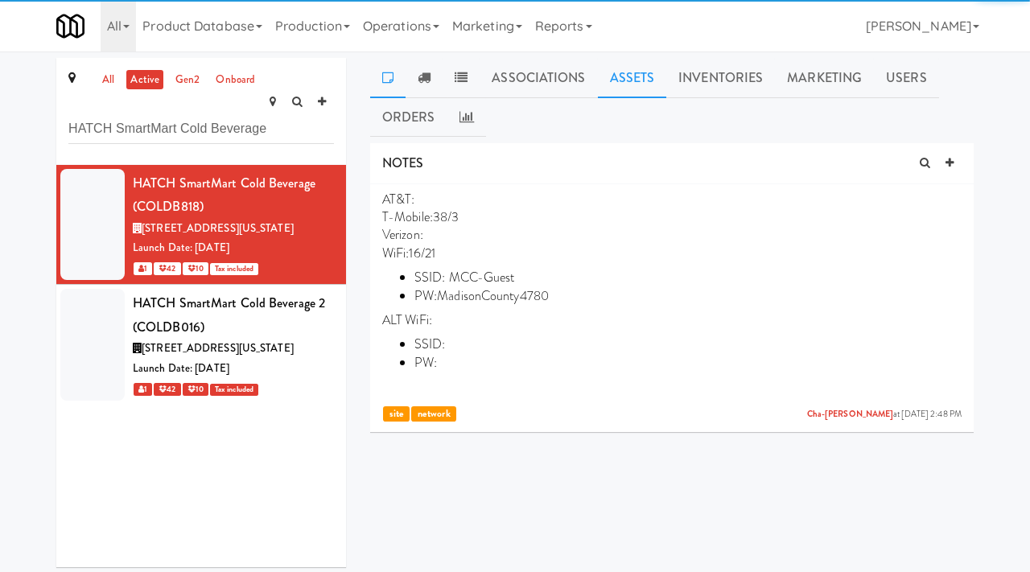
click at [621, 76] on link "Assets" at bounding box center [632, 78] width 69 height 40
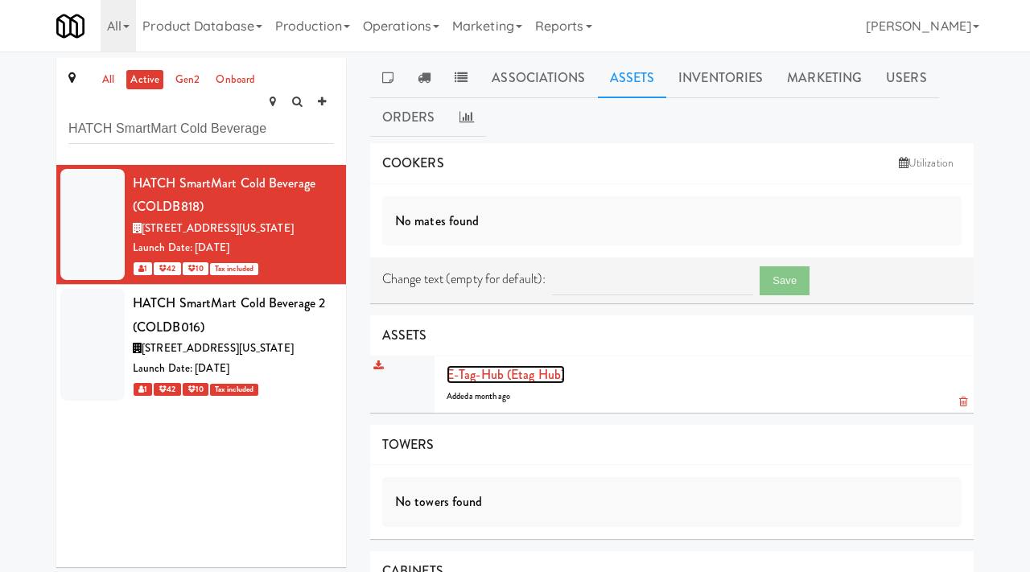
click at [485, 374] on link "E-tag-hub (Etag Hub)" at bounding box center [506, 374] width 118 height 19
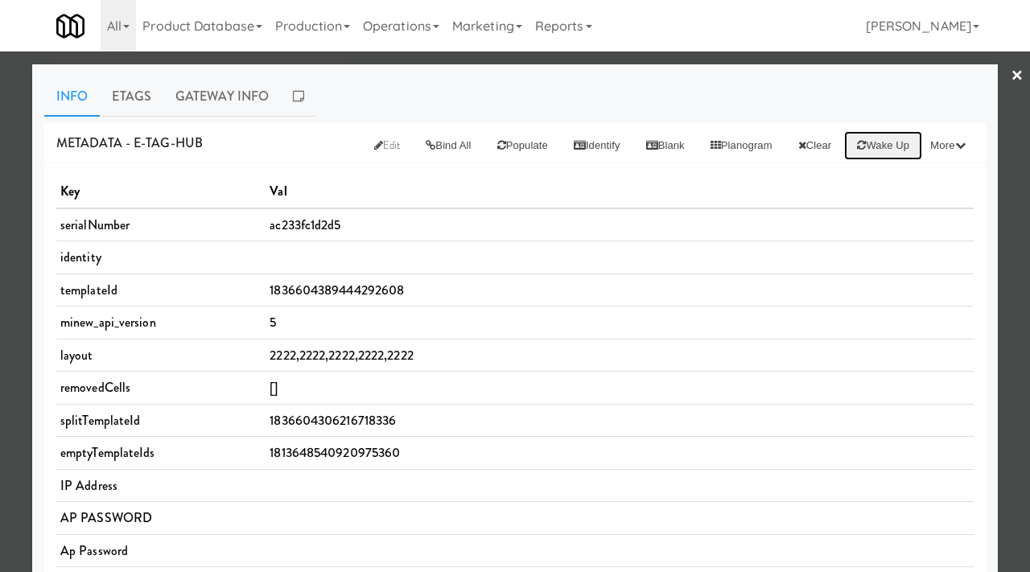
click at [890, 138] on button "Wake up" at bounding box center [883, 145] width 78 height 29
